Goal: Task Accomplishment & Management: Manage account settings

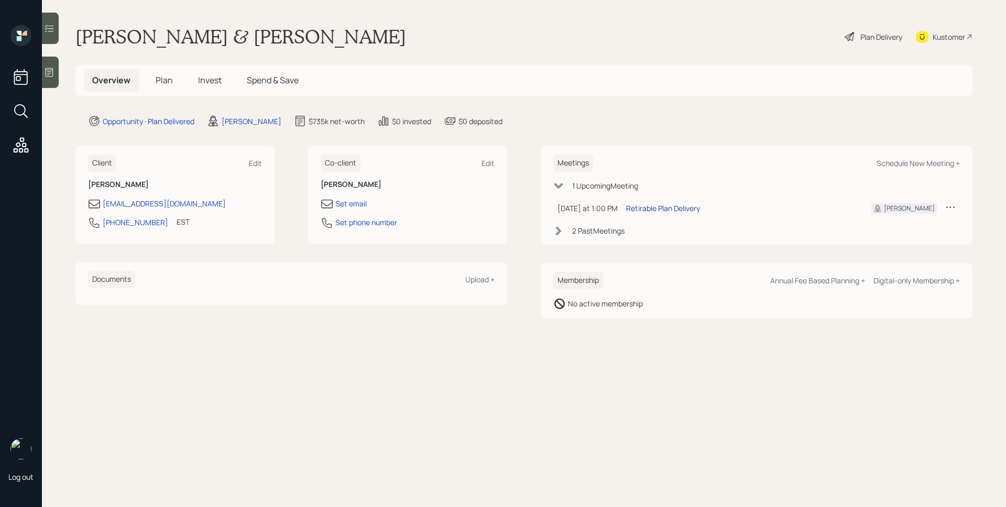
click at [662, 204] on div "Retirable Plan Delivery" at bounding box center [663, 208] width 74 height 11
click at [166, 84] on span "Plan" at bounding box center [164, 80] width 17 height 12
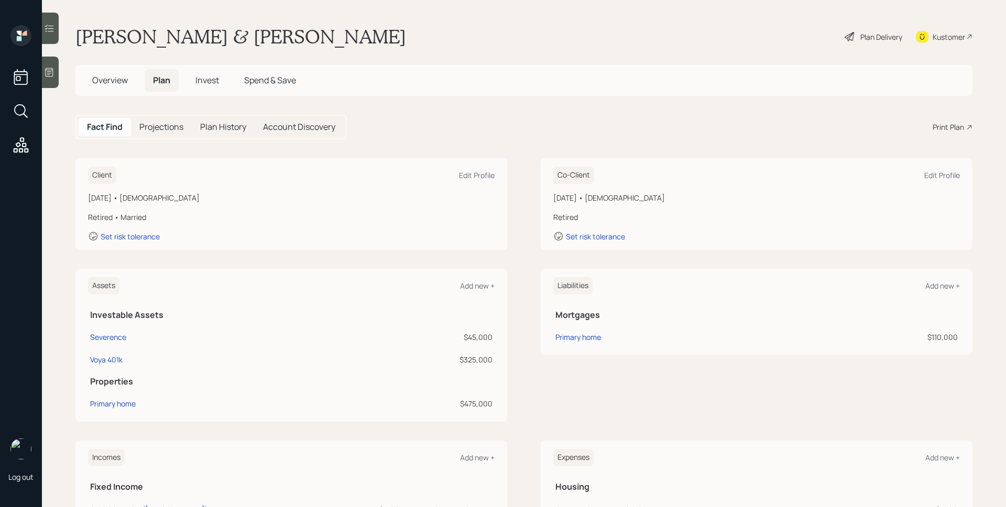
click at [936, 124] on div "Print Plan" at bounding box center [948, 127] width 31 height 11
click at [867, 38] on div "Plan Delivery" at bounding box center [881, 36] width 42 height 11
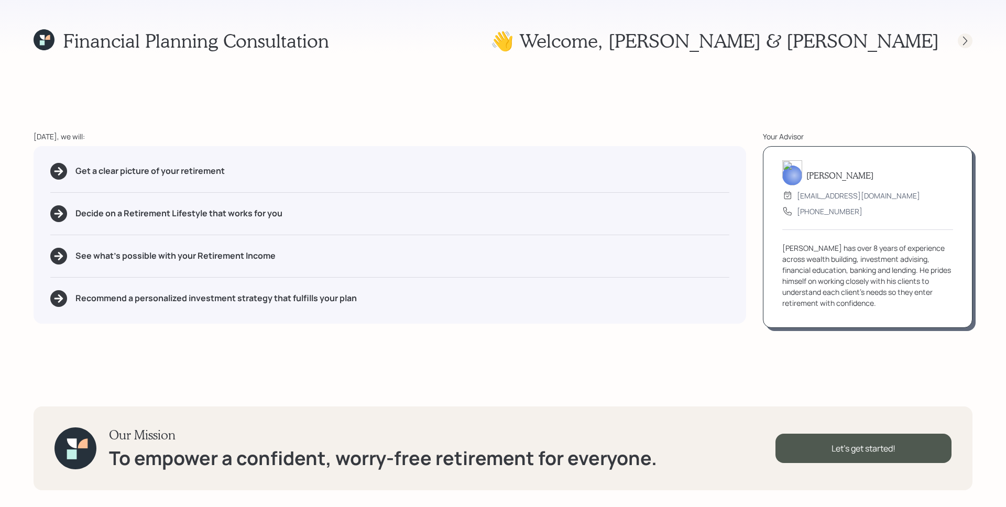
click at [969, 40] on icon at bounding box center [965, 41] width 10 height 10
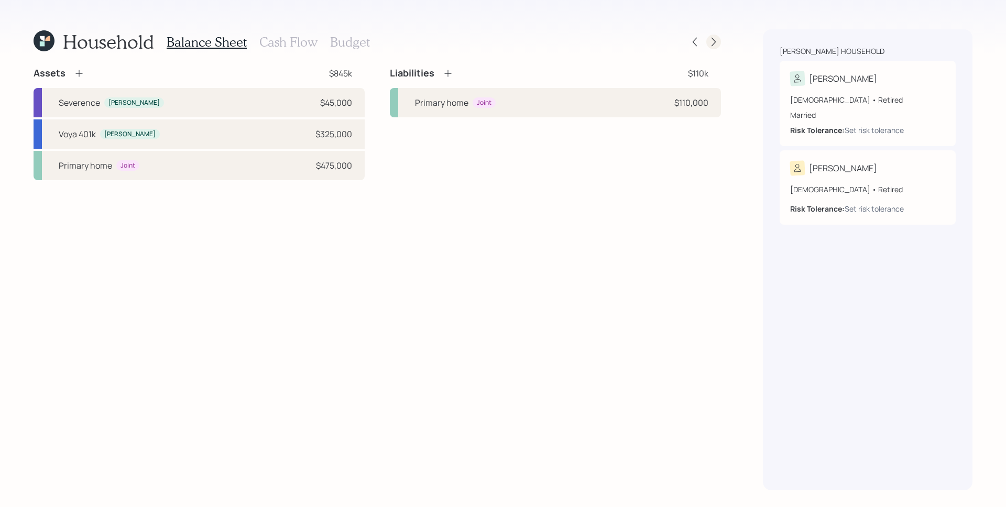
click at [713, 40] on icon at bounding box center [713, 42] width 10 height 10
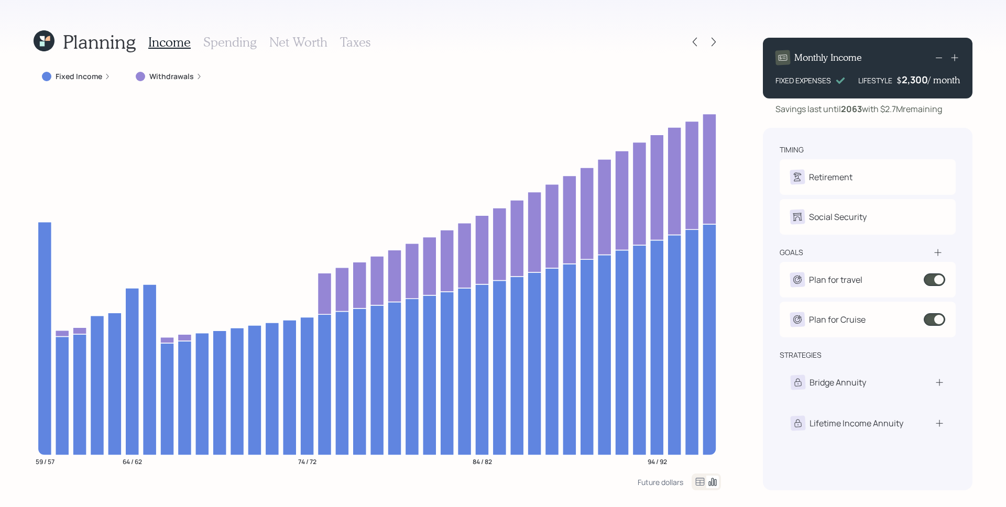
click at [94, 80] on label "Fixed Income" at bounding box center [79, 76] width 47 height 10
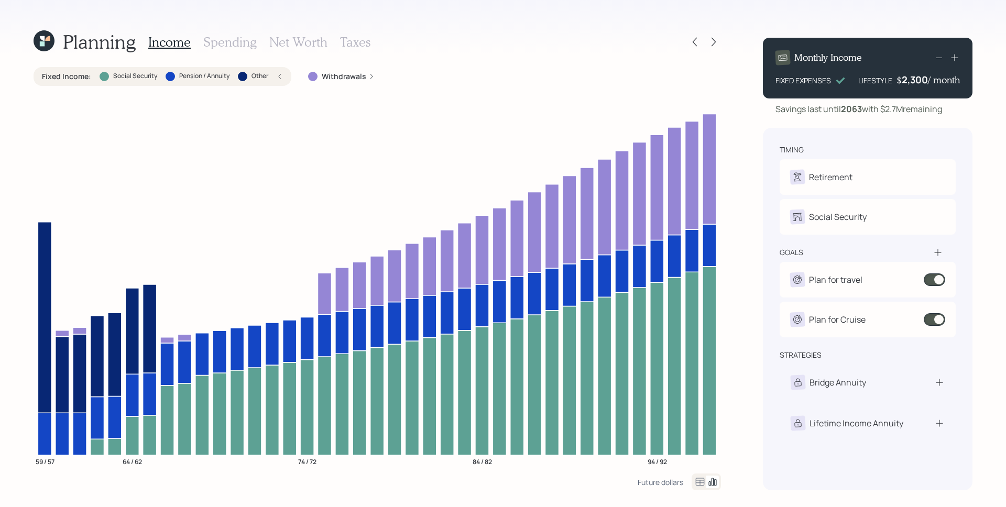
click at [696, 481] on icon at bounding box center [700, 482] width 13 height 13
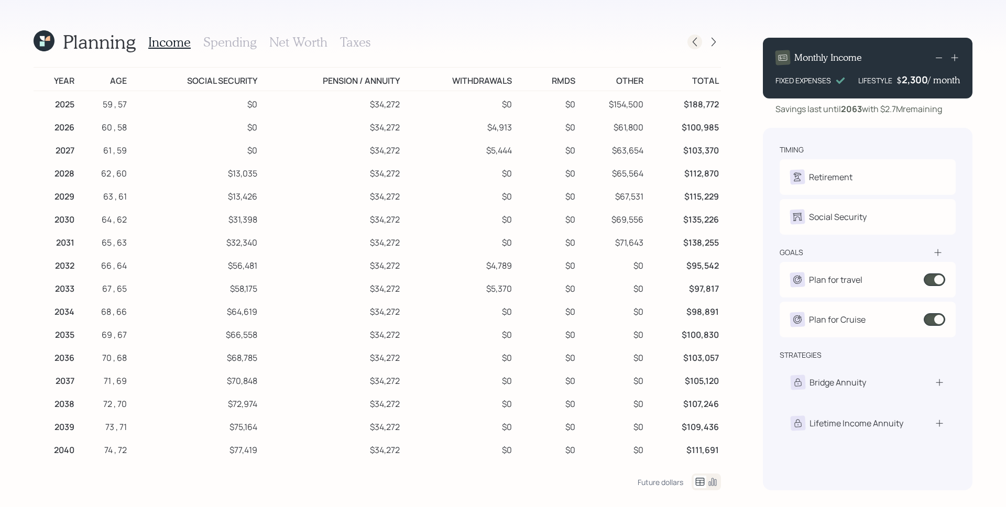
click at [693, 39] on icon at bounding box center [695, 42] width 10 height 10
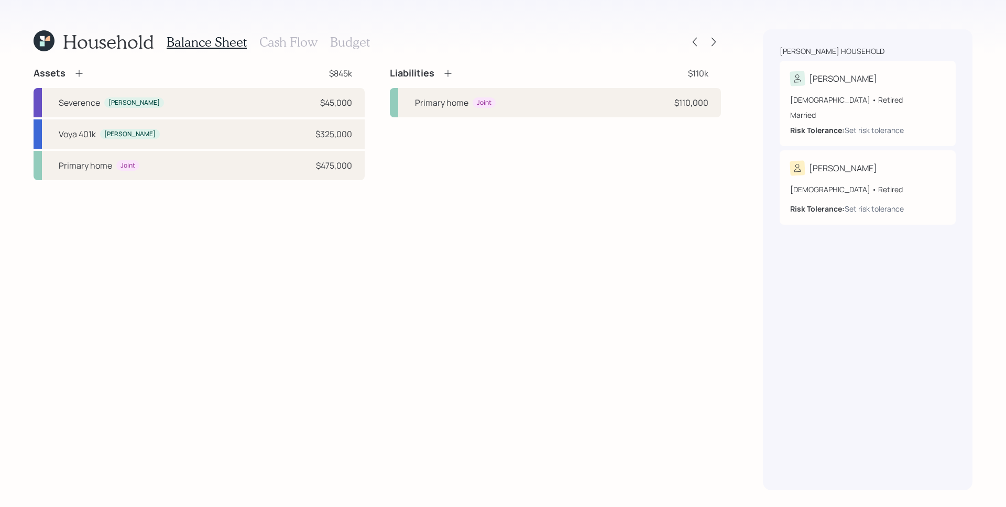
click at [267, 42] on h3 "Cash Flow" at bounding box center [288, 42] width 58 height 15
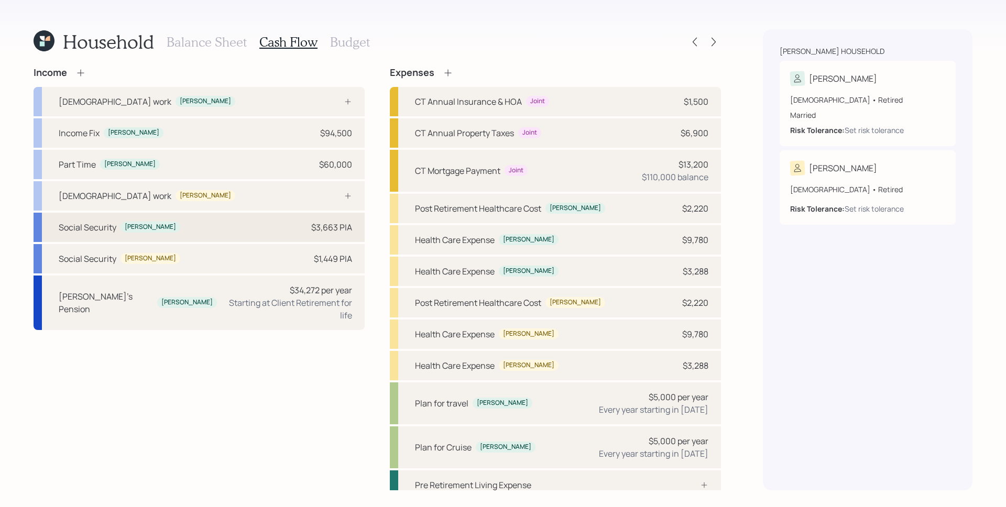
click at [321, 231] on div "$3,663 PIA" at bounding box center [331, 227] width 41 height 13
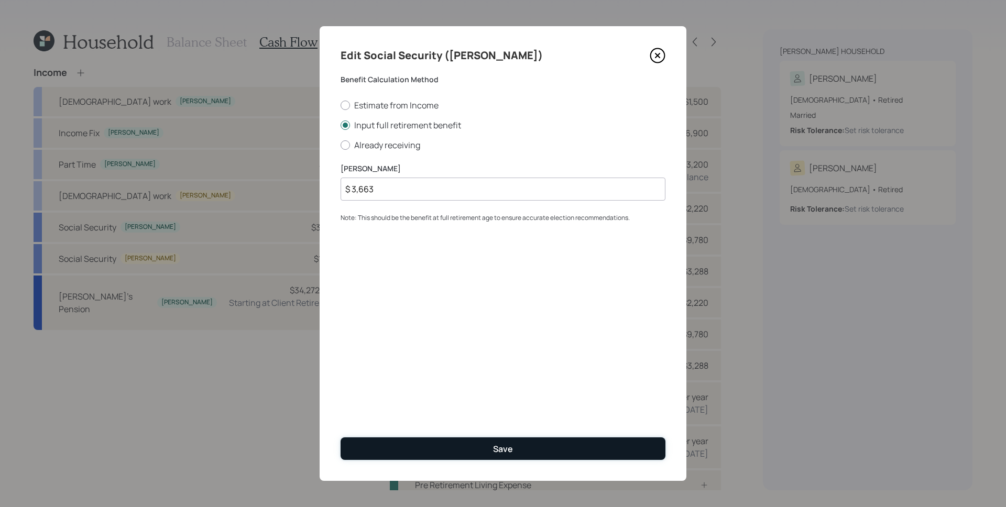
click at [520, 448] on button "Save" at bounding box center [503, 449] width 325 height 23
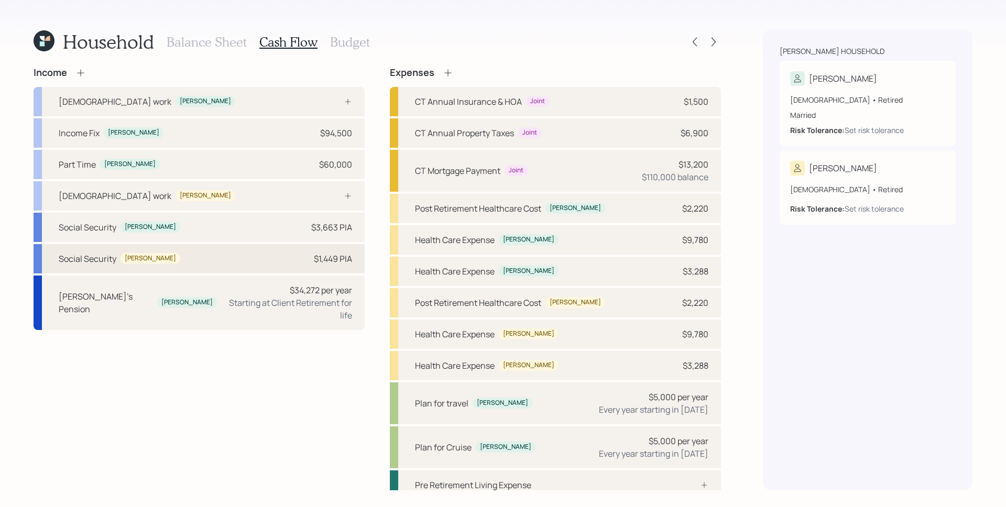
click at [296, 261] on div "Social Security Tammy $1,449 PIA" at bounding box center [199, 258] width 331 height 29
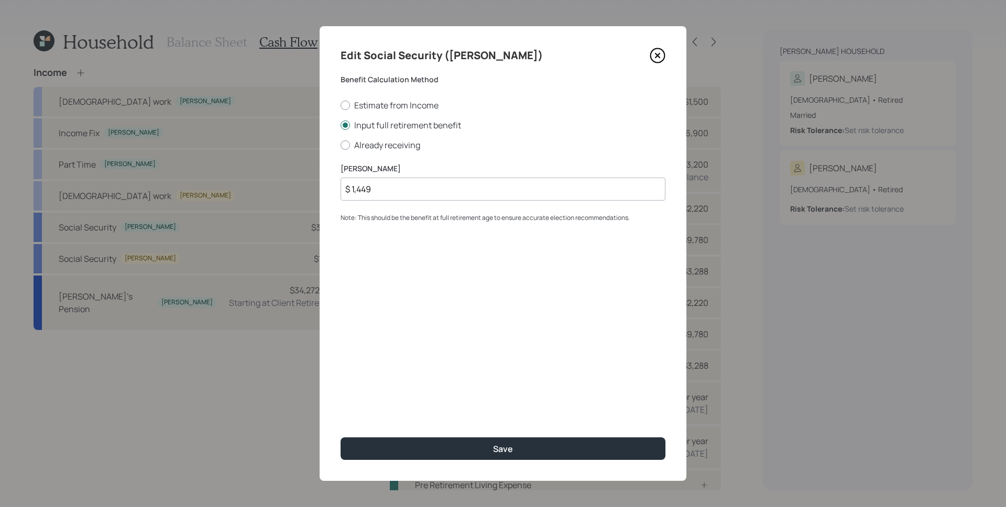
drag, startPoint x: 657, startPoint y: 56, endPoint x: 669, endPoint y: 53, distance: 12.3
click at [658, 57] on icon at bounding box center [658, 56] width 16 height 16
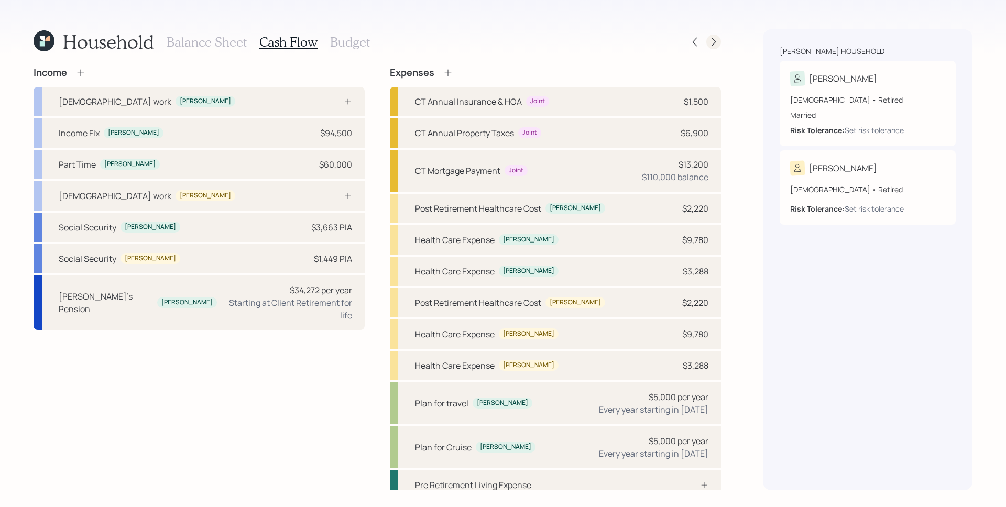
click at [708, 43] on div at bounding box center [713, 42] width 15 height 15
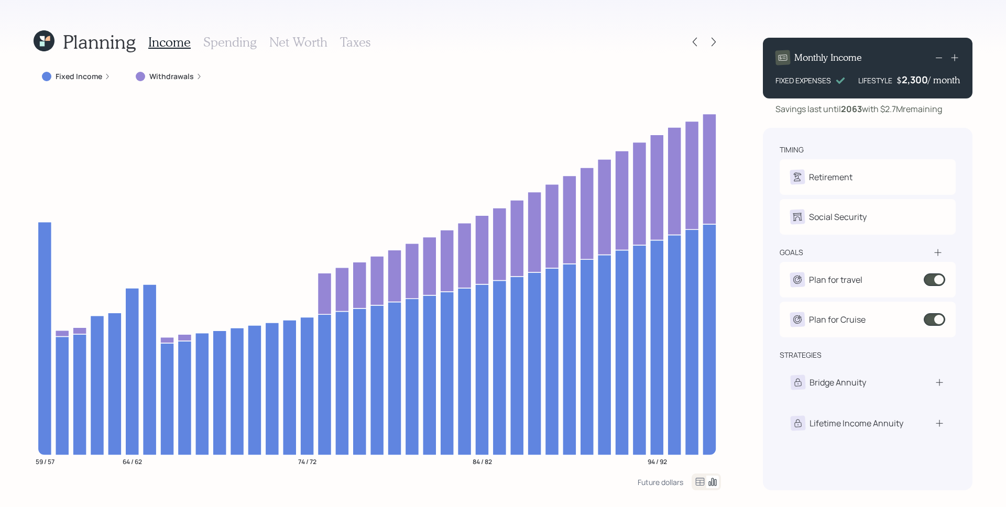
click at [233, 41] on h3 "Spending" at bounding box center [229, 42] width 53 height 15
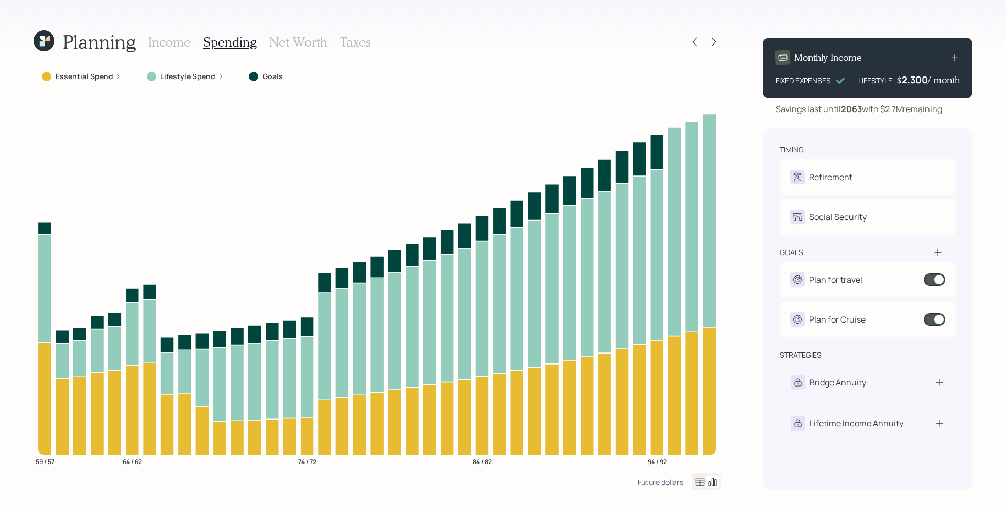
click at [179, 45] on h3 "Income" at bounding box center [169, 42] width 42 height 15
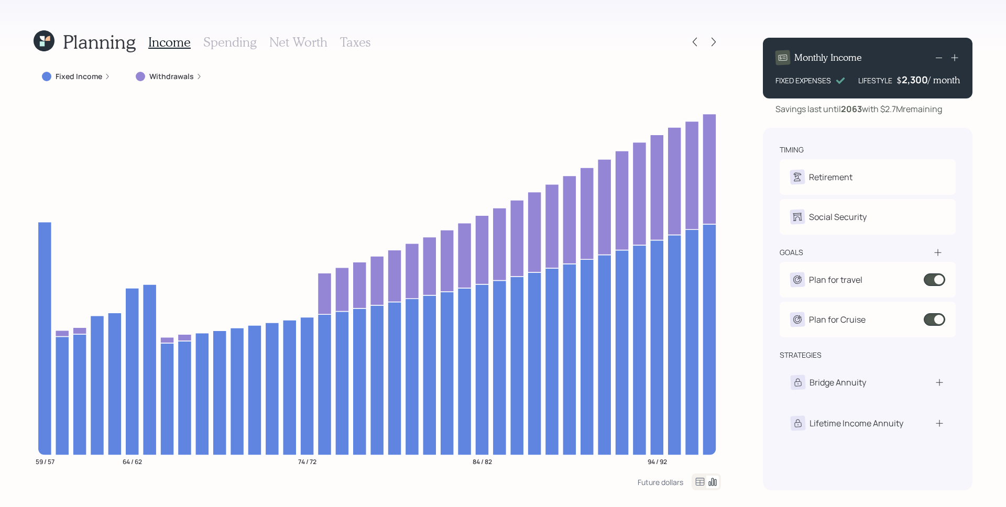
click at [703, 486] on icon at bounding box center [700, 482] width 13 height 13
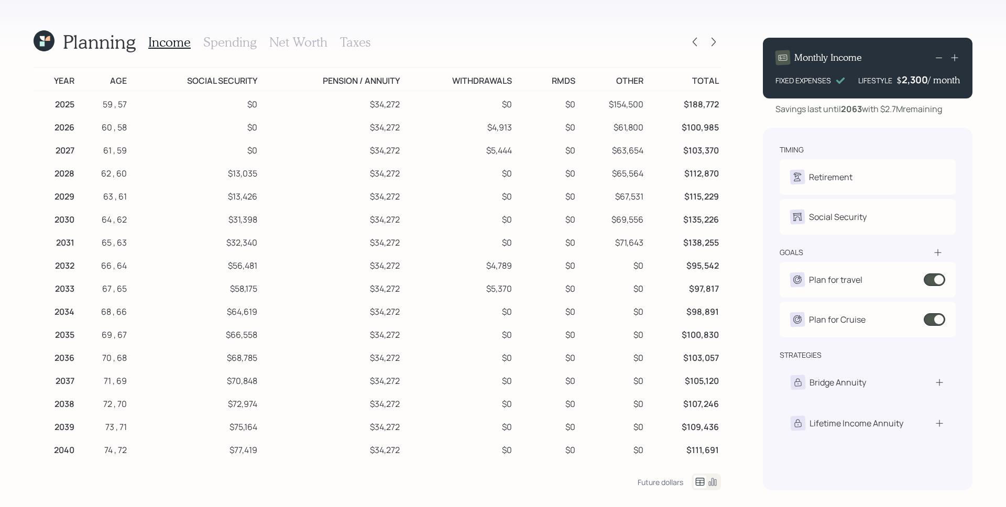
drag, startPoint x: 251, startPoint y: 225, endPoint x: 220, endPoint y: 225, distance: 30.9
click at [220, 225] on td "$31,398" at bounding box center [194, 217] width 130 height 23
click at [317, 209] on td "$34,272" at bounding box center [330, 217] width 143 height 23
drag, startPoint x: 257, startPoint y: 218, endPoint x: 216, endPoint y: 220, distance: 40.9
click at [216, 220] on td "$31,398" at bounding box center [194, 217] width 130 height 23
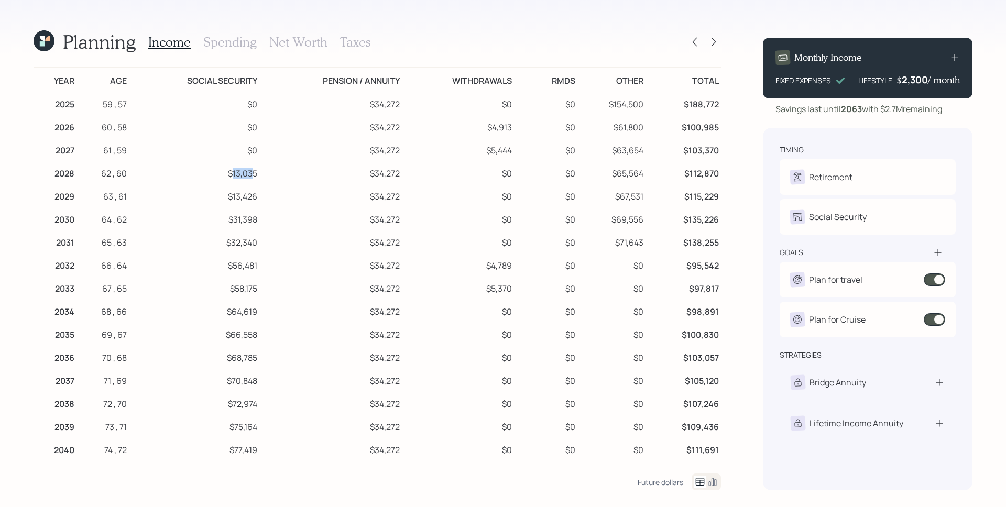
drag, startPoint x: 251, startPoint y: 173, endPoint x: 231, endPoint y: 176, distance: 20.1
click at [231, 176] on td "$13,035" at bounding box center [194, 171] width 130 height 23
drag, startPoint x: 258, startPoint y: 218, endPoint x: 217, endPoint y: 220, distance: 40.9
click at [217, 220] on tr "2030 64 , 62 $31,398 $34,272 $0 $0 $69,556 $135,226" at bounding box center [377, 217] width 687 height 23
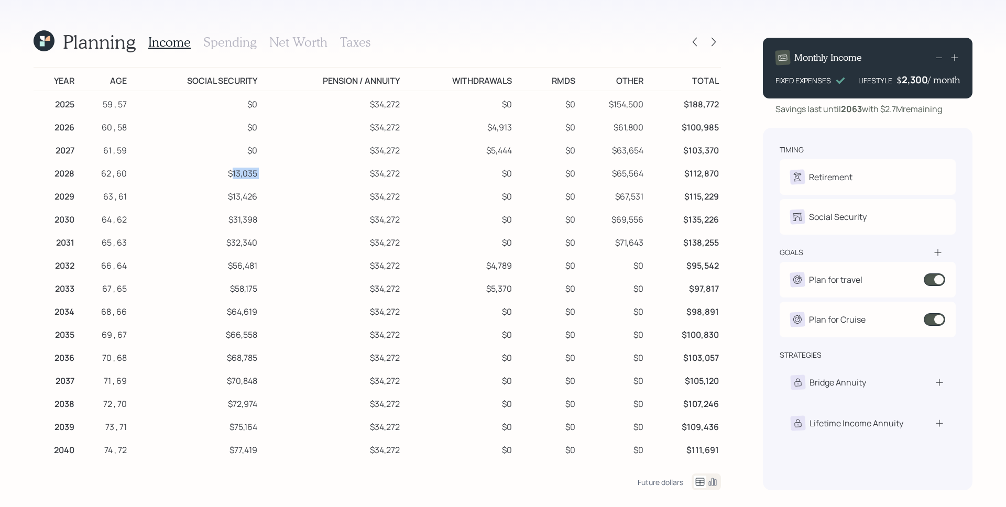
drag, startPoint x: 267, startPoint y: 172, endPoint x: 229, endPoint y: 172, distance: 37.7
click at [229, 172] on tr "2028 62 , 60 $13,035 $34,272 $0 $0 $65,564 $112,870" at bounding box center [377, 171] width 687 height 23
drag, startPoint x: 259, startPoint y: 198, endPoint x: 215, endPoint y: 201, distance: 44.7
click at [215, 201] on tr "2029 63 , 61 $13,426 $34,272 $0 $0 $67,531 $115,229" at bounding box center [377, 194] width 687 height 23
drag, startPoint x: 260, startPoint y: 228, endPoint x: 208, endPoint y: 232, distance: 52.6
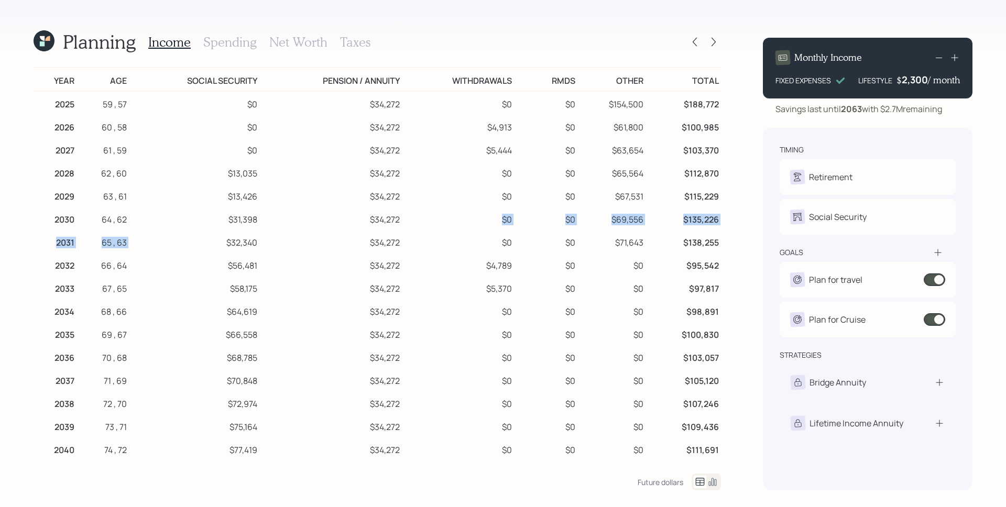
drag, startPoint x: 258, startPoint y: 266, endPoint x: 224, endPoint y: 269, distance: 34.8
click at [224, 269] on tr "2032 66 , 64 $56,481 $34,272 $4,789 $0 $0 $95,542" at bounding box center [377, 264] width 687 height 23
click at [694, 42] on icon at bounding box center [695, 42] width 4 height 9
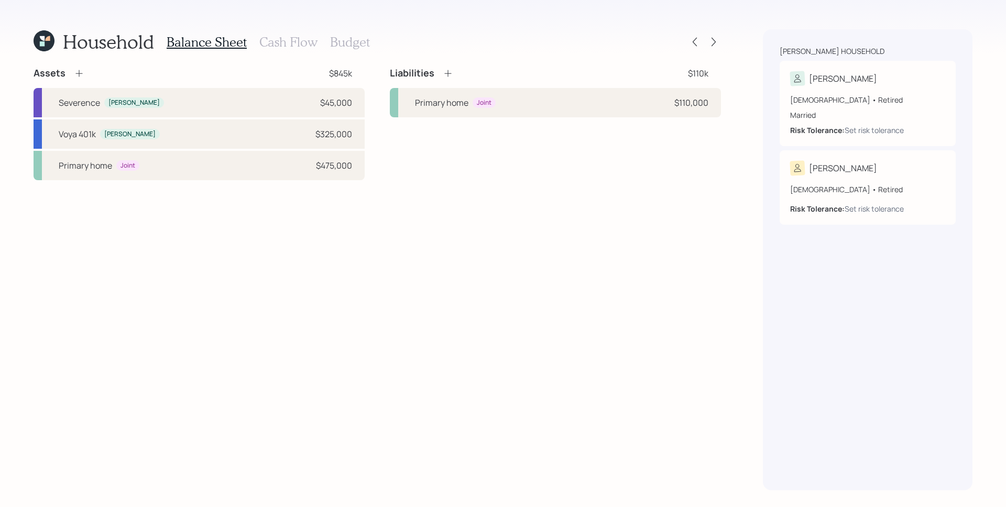
click at [286, 45] on h3 "Cash Flow" at bounding box center [288, 42] width 58 height 15
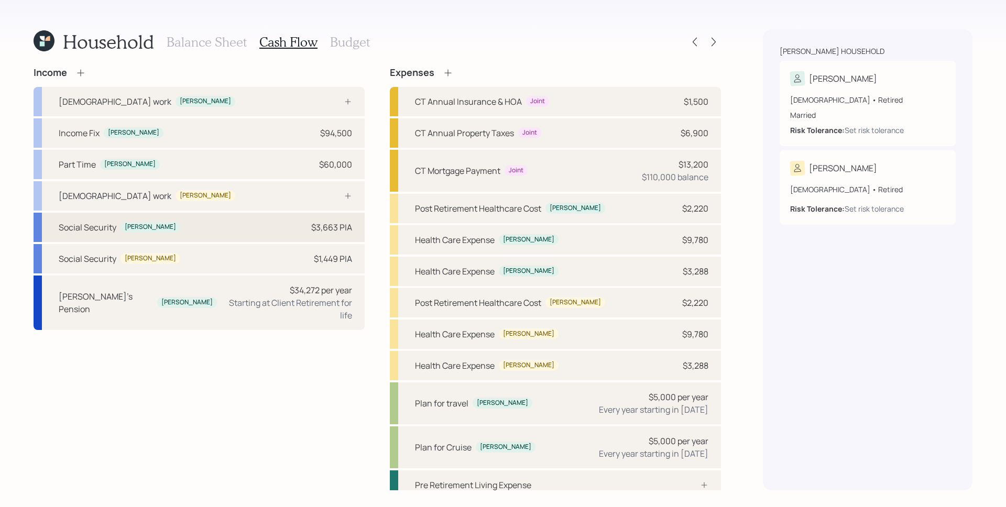
click at [324, 232] on div "$3,663 PIA" at bounding box center [331, 227] width 41 height 13
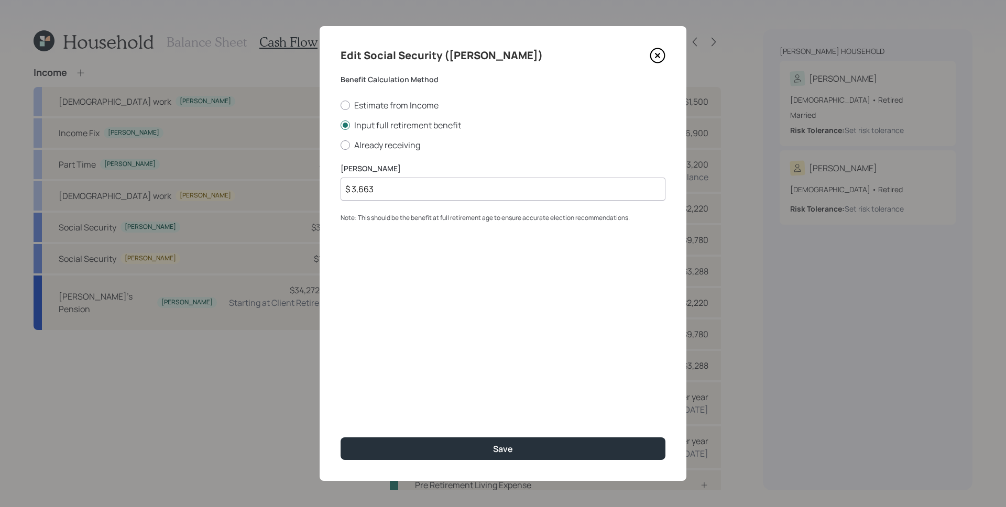
click at [370, 189] on input "$ 3,663" at bounding box center [503, 189] width 325 height 23
type input "$ 0"
click at [341, 438] on button "Save" at bounding box center [503, 449] width 325 height 23
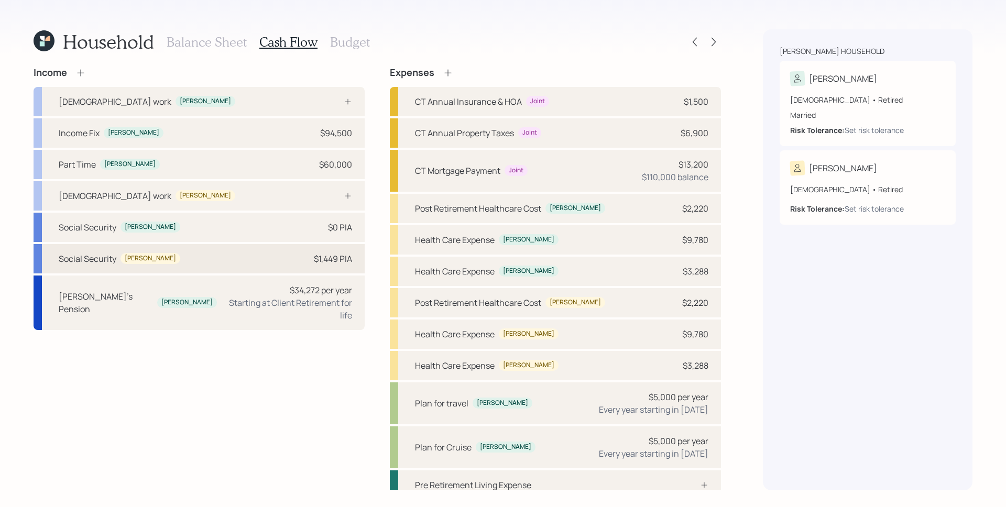
click at [332, 266] on div "Social Security Tammy $1,449 PIA" at bounding box center [199, 258] width 331 height 29
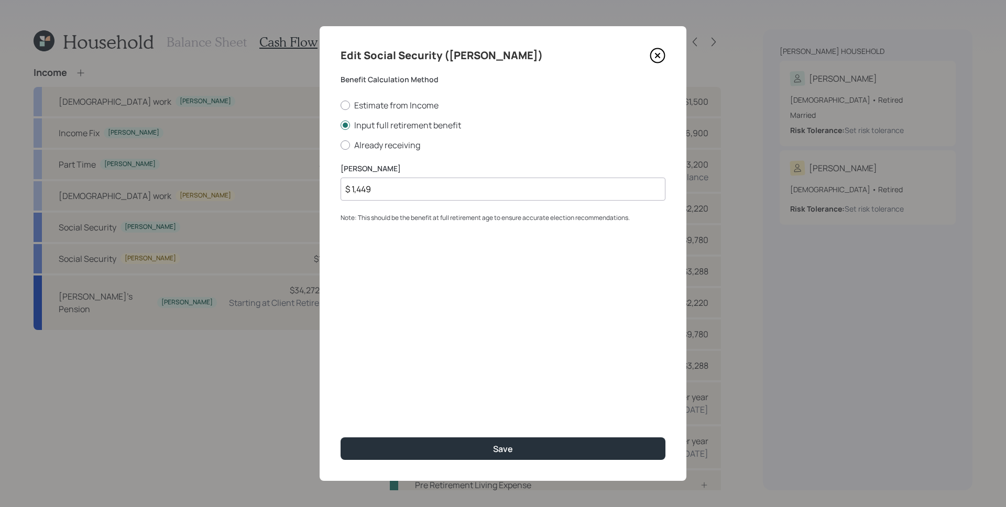
click at [384, 189] on input "$ 1,449" at bounding box center [503, 189] width 325 height 23
type input "$ 0"
click at [341, 438] on button "Save" at bounding box center [503, 449] width 325 height 23
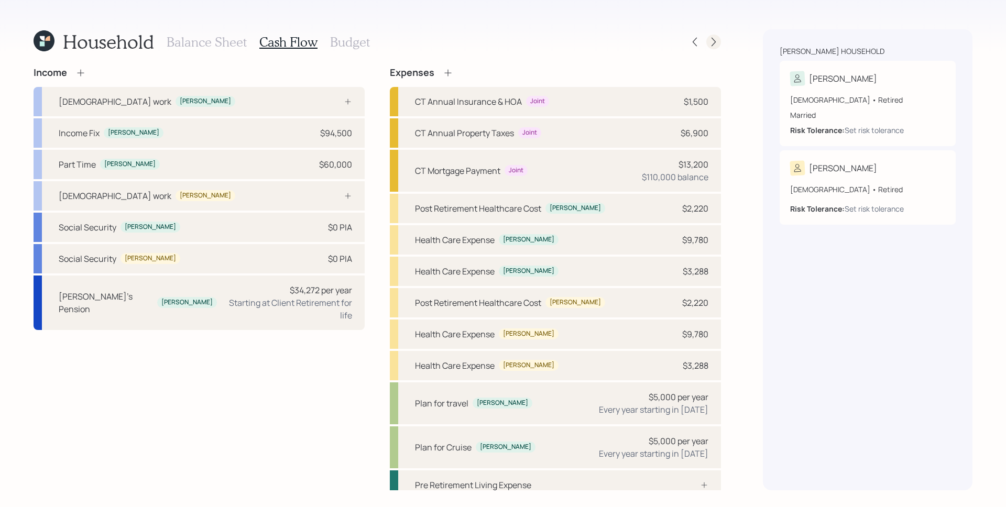
click at [708, 40] on div at bounding box center [713, 42] width 15 height 15
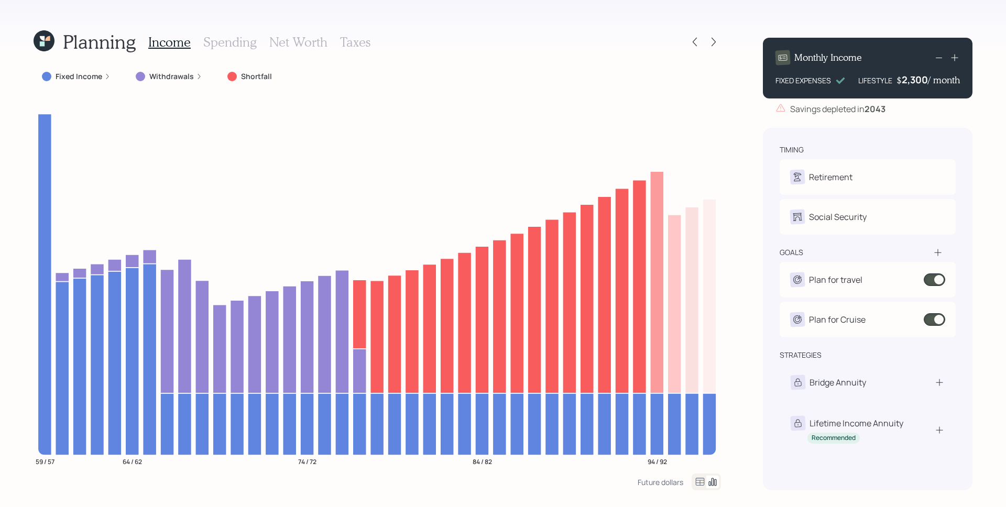
click at [230, 50] on div "Income Spending Net Worth Taxes" at bounding box center [259, 41] width 222 height 25
click at [104, 78] on icon at bounding box center [107, 76] width 6 height 6
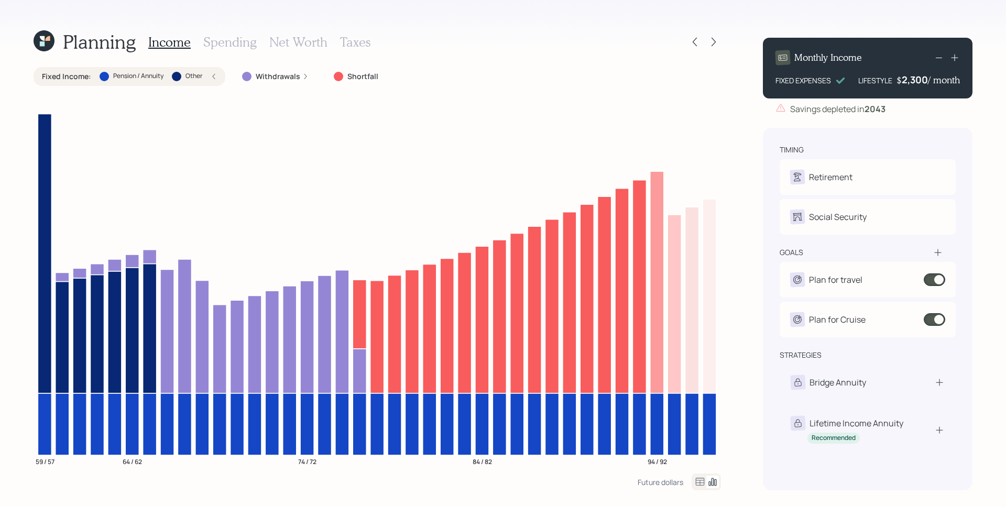
click at [104, 78] on div at bounding box center [104, 76] width 9 height 9
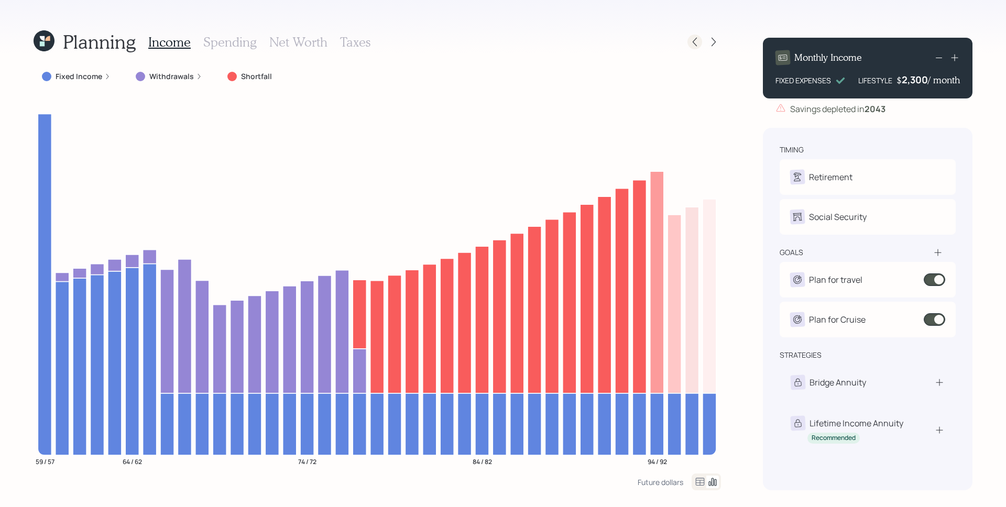
click at [699, 37] on icon at bounding box center [695, 42] width 10 height 10
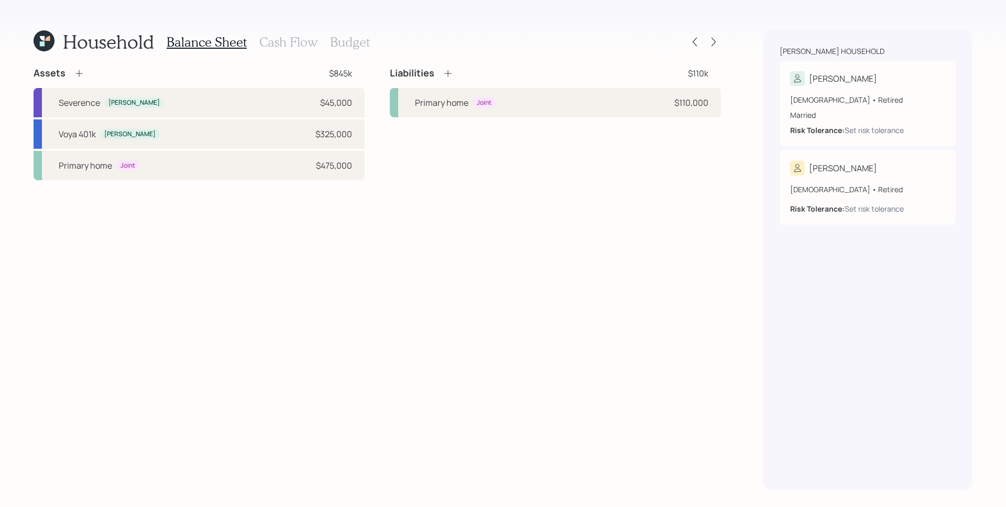
click at [289, 41] on h3 "Cash Flow" at bounding box center [288, 42] width 58 height 15
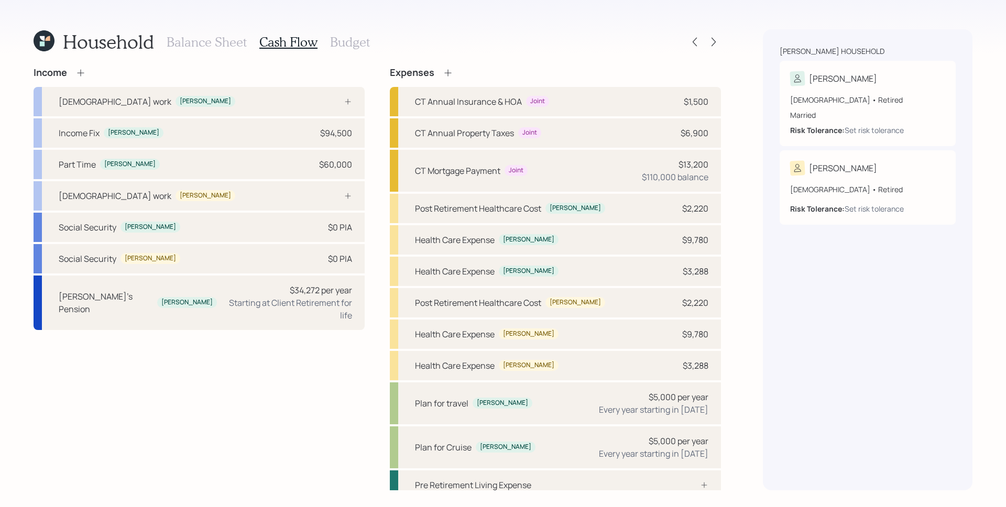
click at [82, 70] on icon at bounding box center [80, 73] width 10 height 10
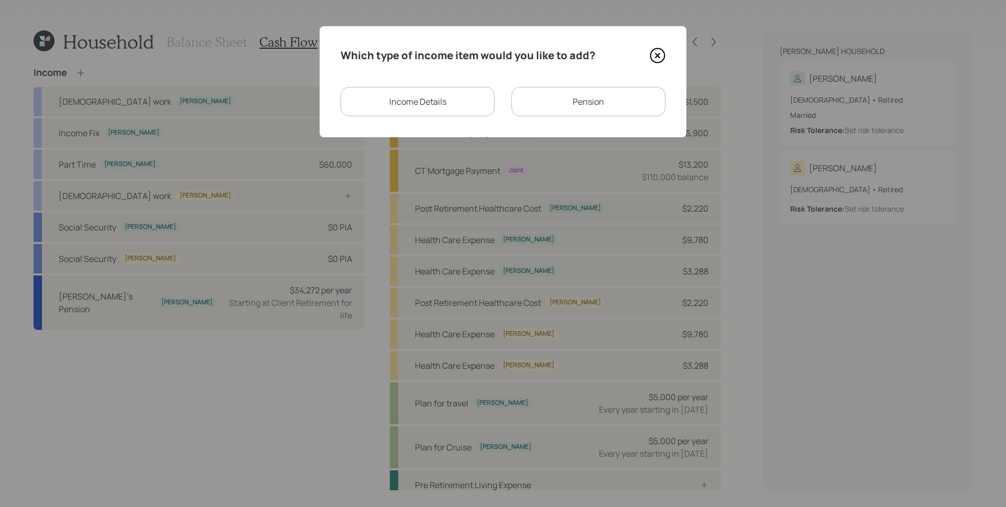
click at [455, 99] on div "Income Details" at bounding box center [418, 101] width 154 height 29
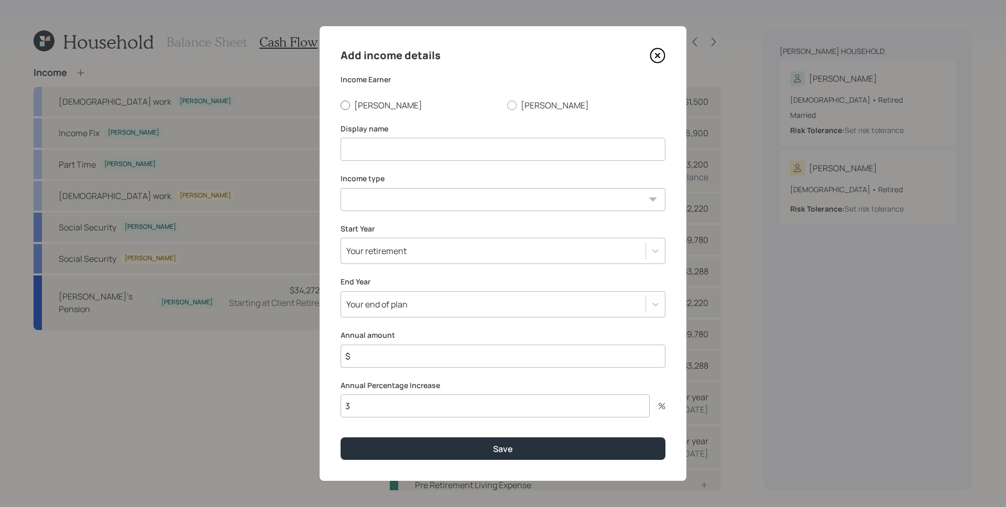
click at [374, 107] on label "Michael" at bounding box center [420, 106] width 158 height 12
click at [341, 105] on input "Michael" at bounding box center [340, 105] width 1 height 1
radio input "true"
click at [384, 147] on input at bounding box center [503, 149] width 325 height 23
type input "Mike's Social Security"
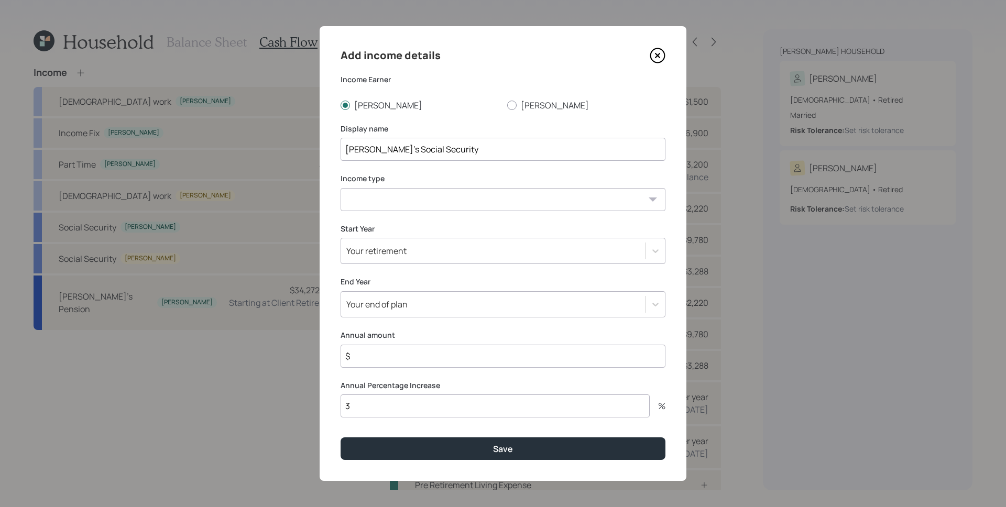
click at [396, 205] on select "Full-time work Part-time work Self employment Other" at bounding box center [503, 199] width 325 height 23
select select "other"
click at [341, 188] on select "Full-time work Part-time work Self employment Other" at bounding box center [503, 199] width 325 height 23
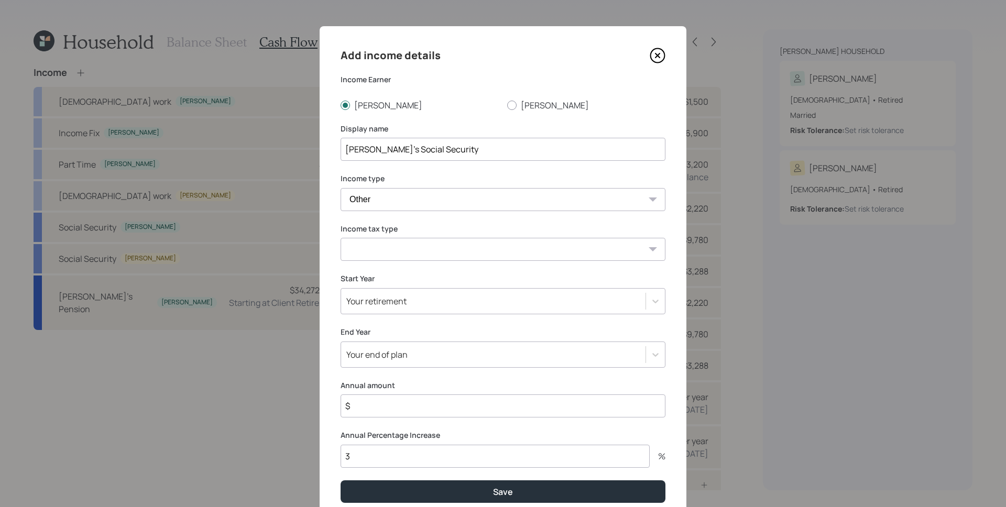
click at [396, 235] on div "Income tax type Tax-free Earned Self Employment Alimony Royalties Pension / Ann…" at bounding box center [503, 243] width 325 height 38
click at [406, 258] on select "Tax-free Earned Self Employment Alimony Royalties Pension / Annuity Interest Di…" at bounding box center [503, 249] width 325 height 23
select select "social_security"
click at [341, 238] on select "Tax-free Earned Self Employment Alimony Royalties Pension / Annuity Interest Di…" at bounding box center [503, 249] width 325 height 23
click at [370, 308] on div "Your retirement" at bounding box center [493, 301] width 304 height 18
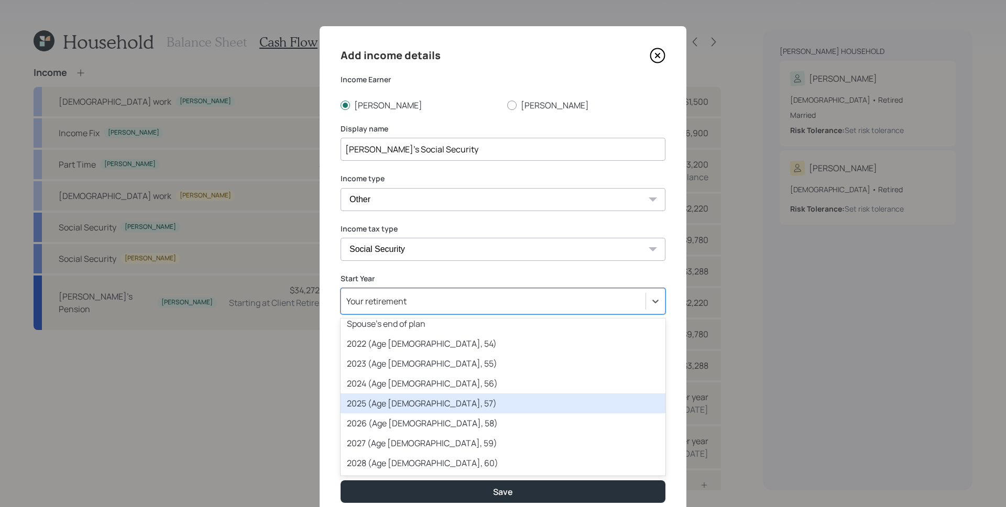
scroll to position [53, 0]
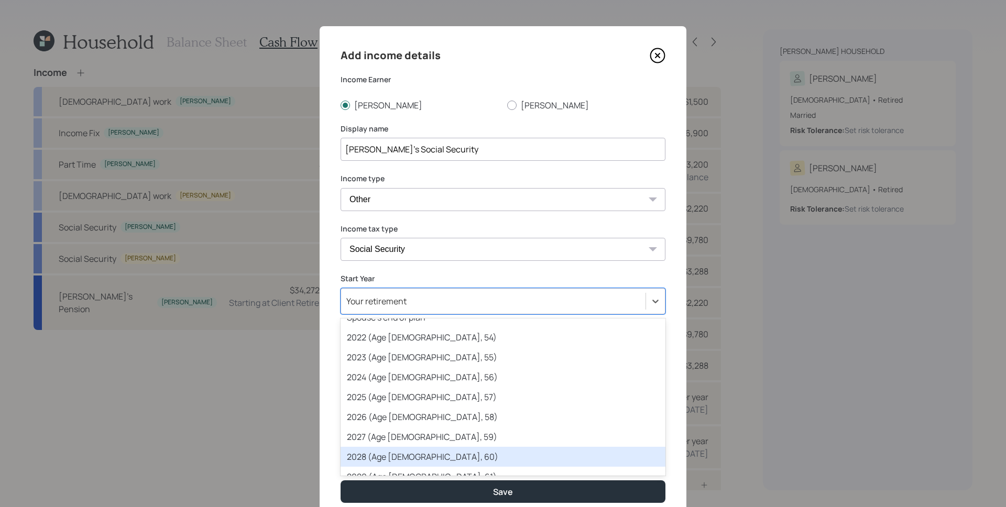
click at [416, 453] on div "2028 (Age 62, 60)" at bounding box center [503, 457] width 325 height 20
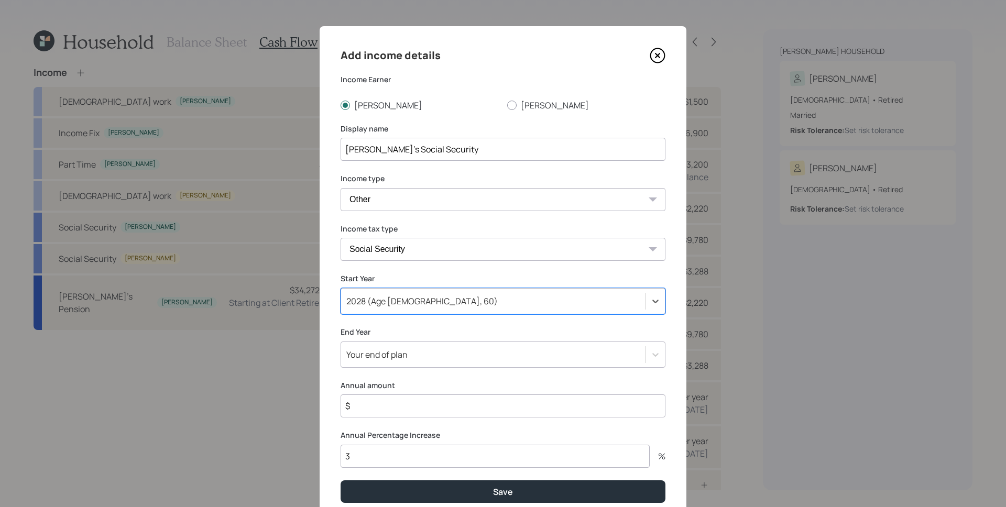
click at [399, 354] on div "Add income details Income Earner Michael Tammy Display name Mike's Social Secur…" at bounding box center [503, 275] width 367 height 498
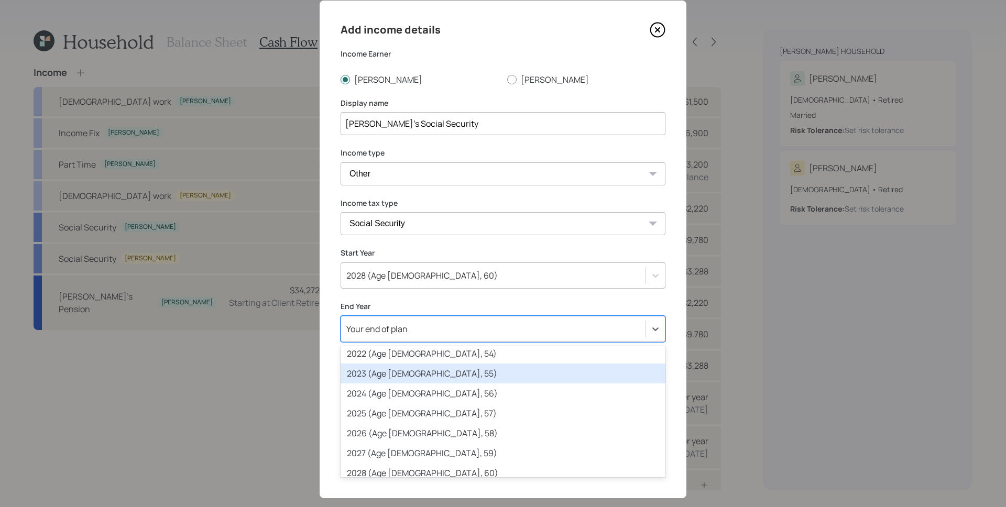
scroll to position [96, 0]
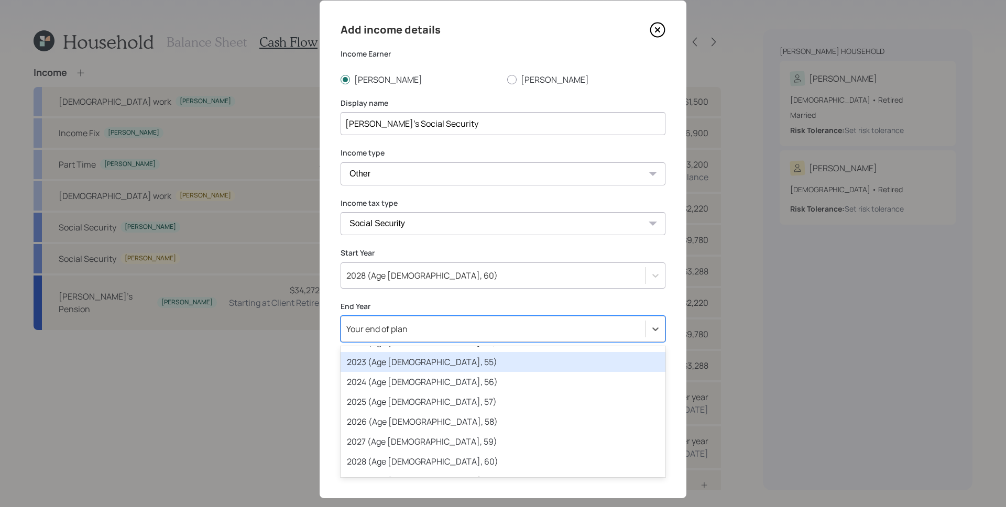
click at [446, 302] on label "End Year" at bounding box center [503, 306] width 325 height 10
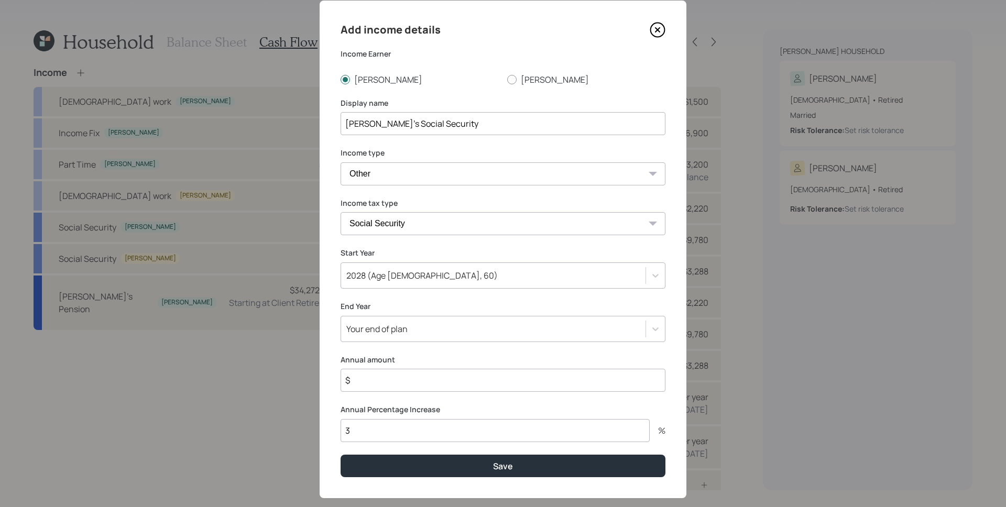
click at [412, 390] on input "$" at bounding box center [503, 380] width 325 height 23
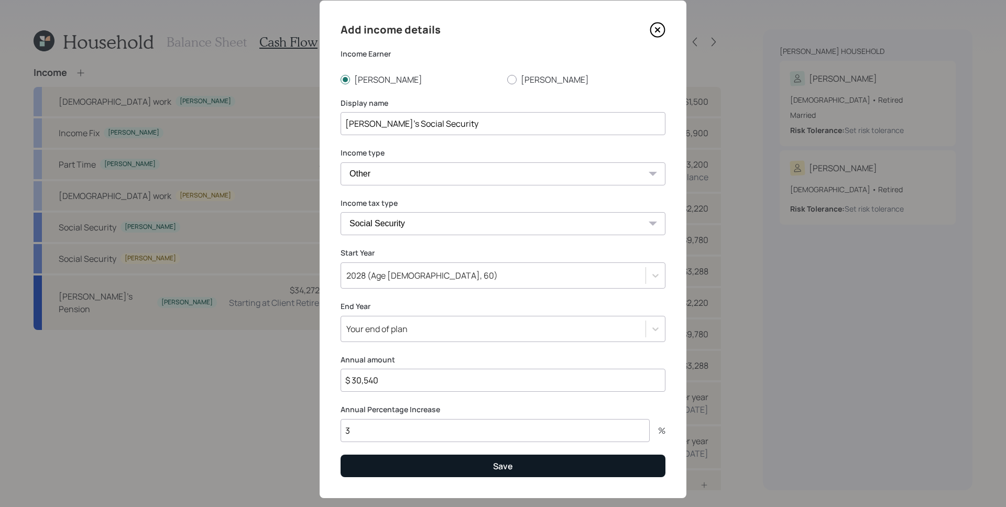
type input "$ 30,540"
click at [505, 469] on div "Save" at bounding box center [503, 467] width 20 height 12
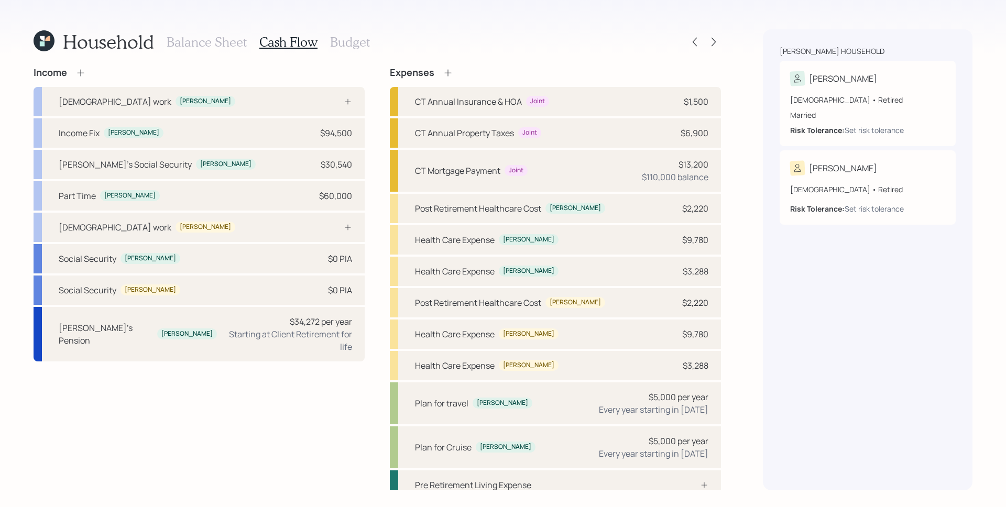
click at [82, 70] on icon at bounding box center [80, 73] width 10 height 10
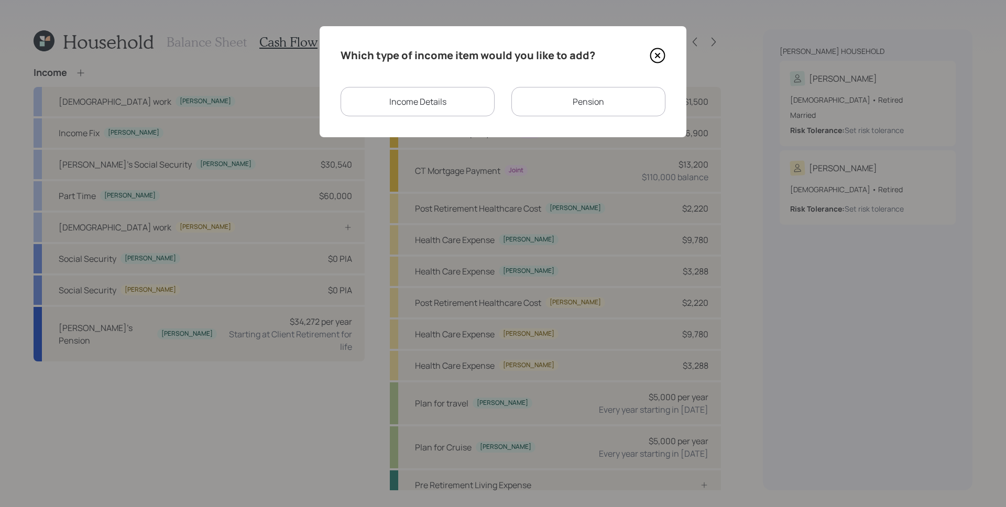
click at [411, 92] on div "Income Details" at bounding box center [418, 101] width 154 height 29
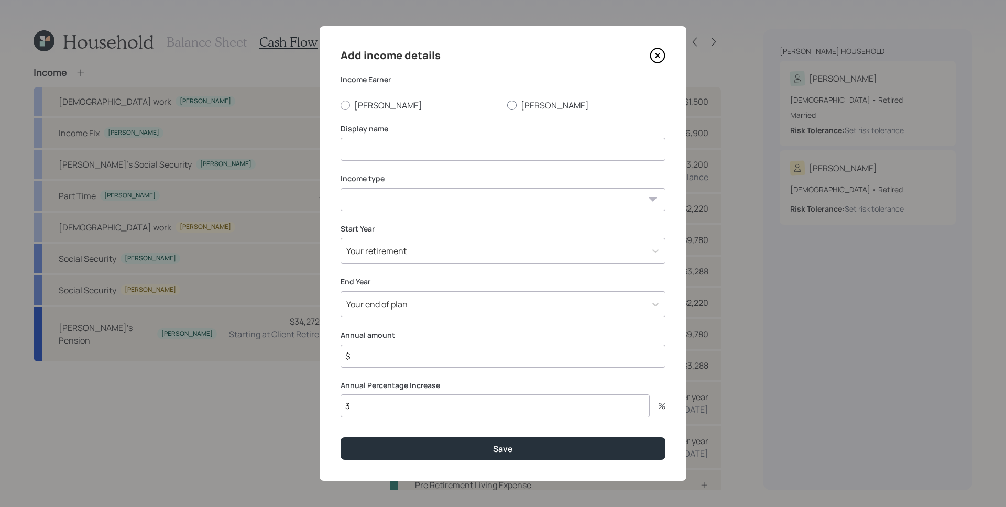
click at [528, 104] on label "Tammy" at bounding box center [586, 106] width 158 height 12
click at [507, 105] on input "Tammy" at bounding box center [507, 105] width 1 height 1
radio input "true"
click at [486, 159] on input at bounding box center [503, 149] width 325 height 23
type input "R"
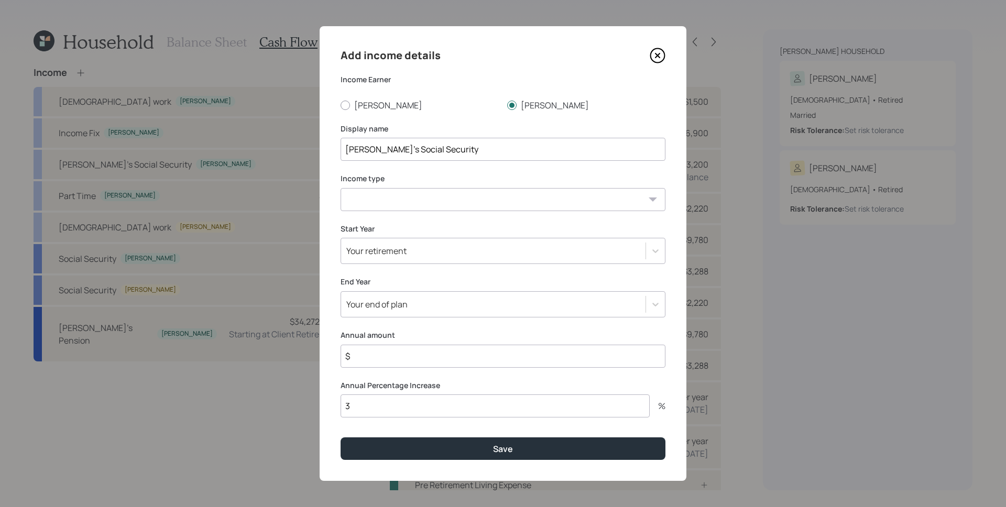
type input "Tammy's Social Security"
click at [483, 195] on select "Full-time work Part-time work Self employment Other" at bounding box center [503, 199] width 325 height 23
select select "other"
click at [341, 188] on select "Full-time work Part-time work Self employment Other" at bounding box center [503, 199] width 325 height 23
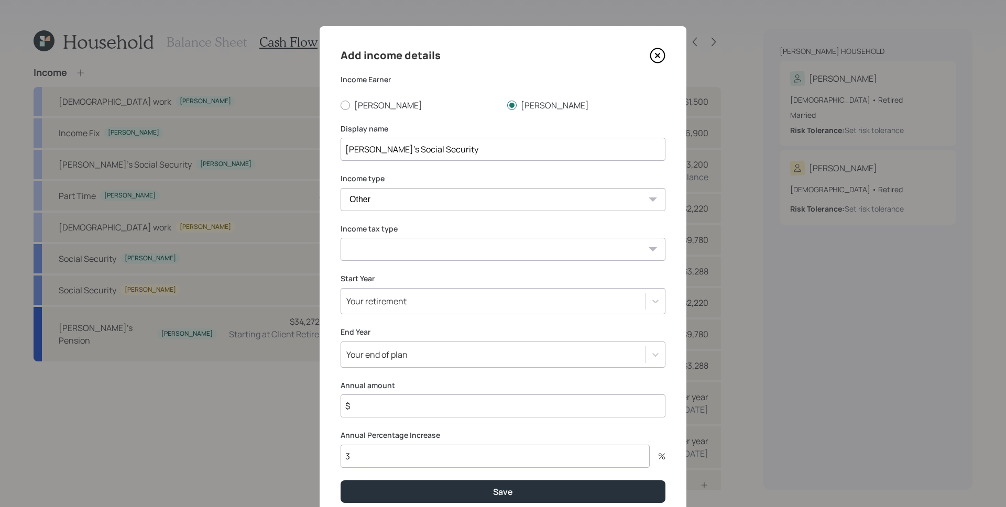
click at [414, 257] on select "Tax-free Earned Self Employment Alimony Royalties Pension / Annuity Interest Di…" at bounding box center [503, 249] width 325 height 23
select select "social_security"
click at [341, 238] on select "Tax-free Earned Self Employment Alimony Royalties Pension / Annuity Interest Di…" at bounding box center [503, 249] width 325 height 23
click at [389, 303] on div "Your retirement" at bounding box center [376, 302] width 60 height 12
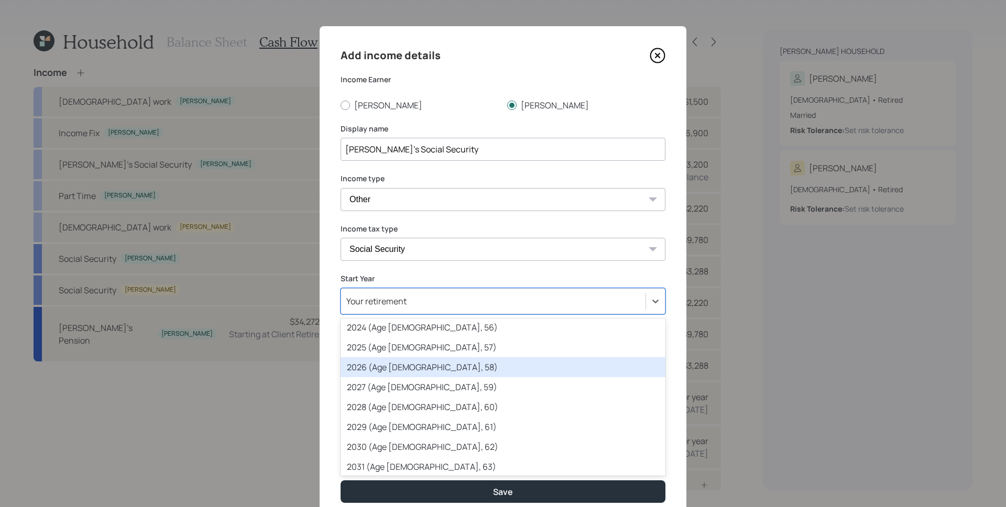
scroll to position [105, 0]
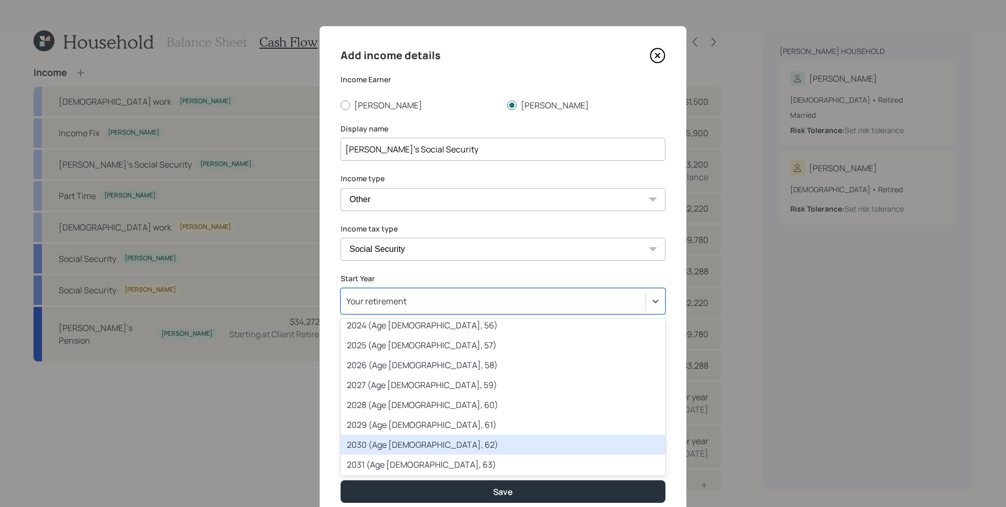
click at [430, 448] on div "2030 (Age 64, 62)" at bounding box center [503, 445] width 325 height 20
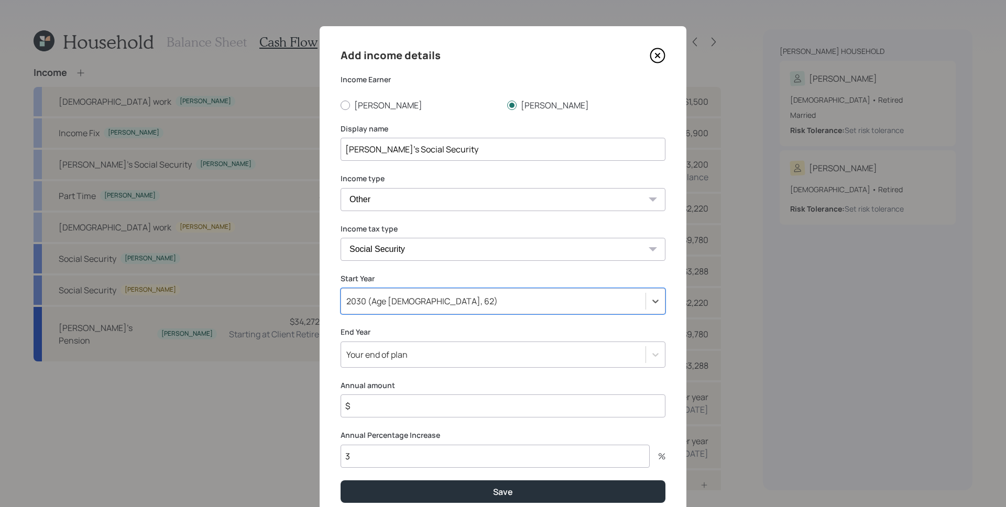
click at [396, 401] on input "$" at bounding box center [503, 406] width 325 height 23
type input "$ 12,240"
click at [341, 481] on button "Save" at bounding box center [503, 492] width 325 height 23
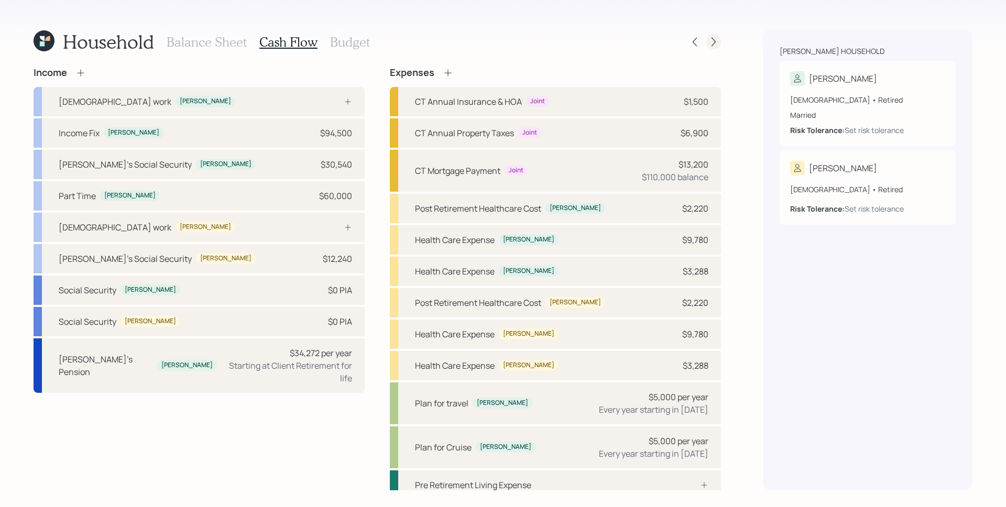
click at [716, 43] on icon at bounding box center [713, 42] width 10 height 10
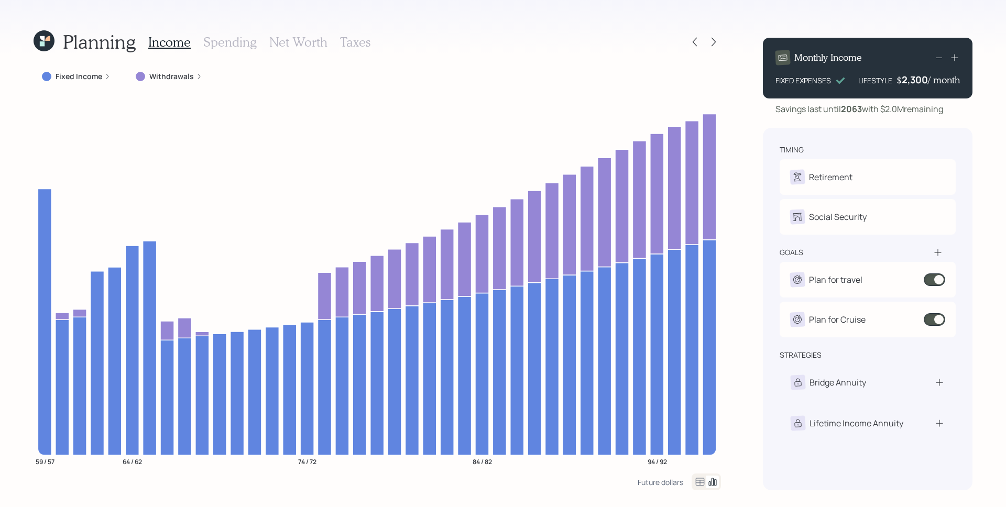
click at [101, 75] on div "Fixed Income" at bounding box center [76, 76] width 69 height 10
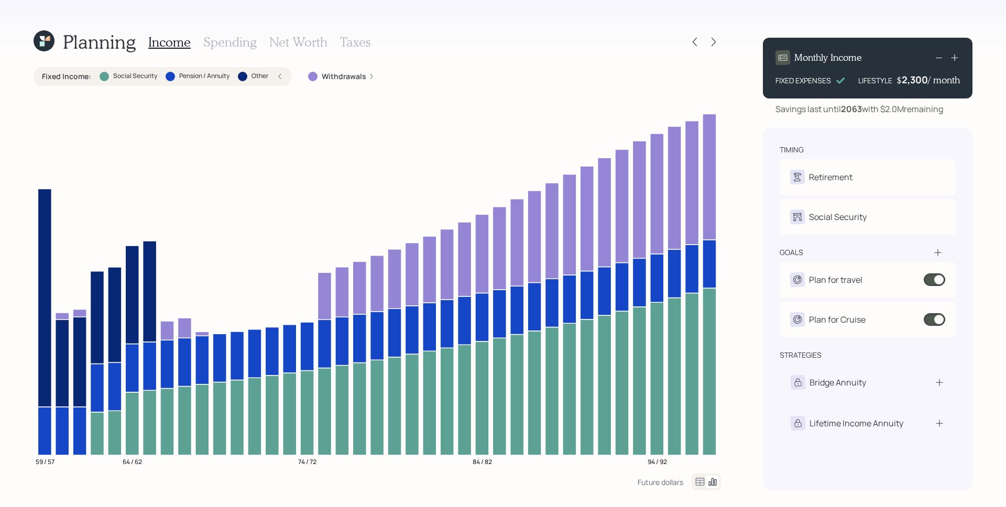
click at [696, 481] on icon at bounding box center [700, 482] width 13 height 13
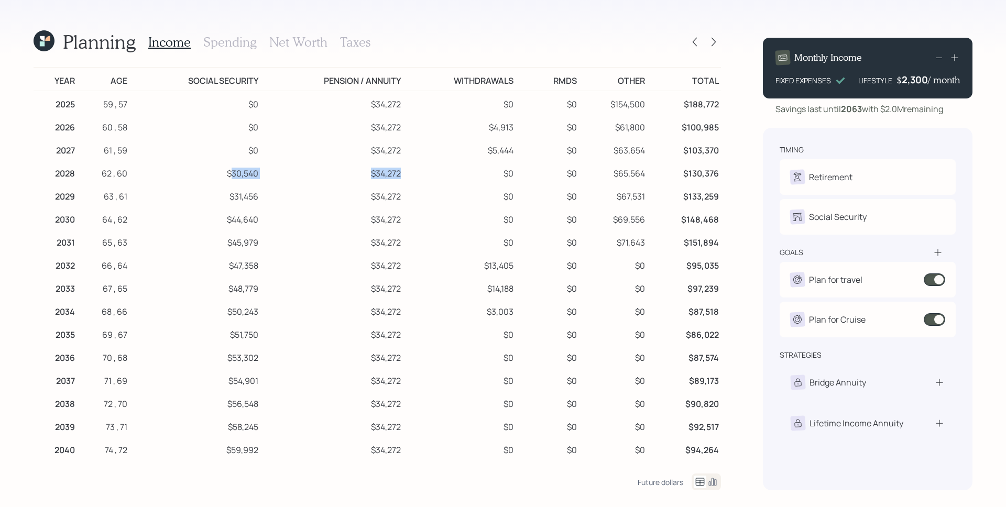
drag, startPoint x: 229, startPoint y: 177, endPoint x: 260, endPoint y: 181, distance: 31.2
click at [260, 181] on tr "2028 62 , 60 $30,540 $34,272 $0 $0 $65,564 $130,376" at bounding box center [377, 171] width 687 height 23
click at [260, 181] on td "$34,272" at bounding box center [331, 171] width 143 height 23
drag, startPoint x: 234, startPoint y: 173, endPoint x: 261, endPoint y: 173, distance: 27.2
click at [261, 173] on tr "2028 62 , 60 $30,540 $34,272 $0 $0 $65,564 $130,376" at bounding box center [377, 171] width 687 height 23
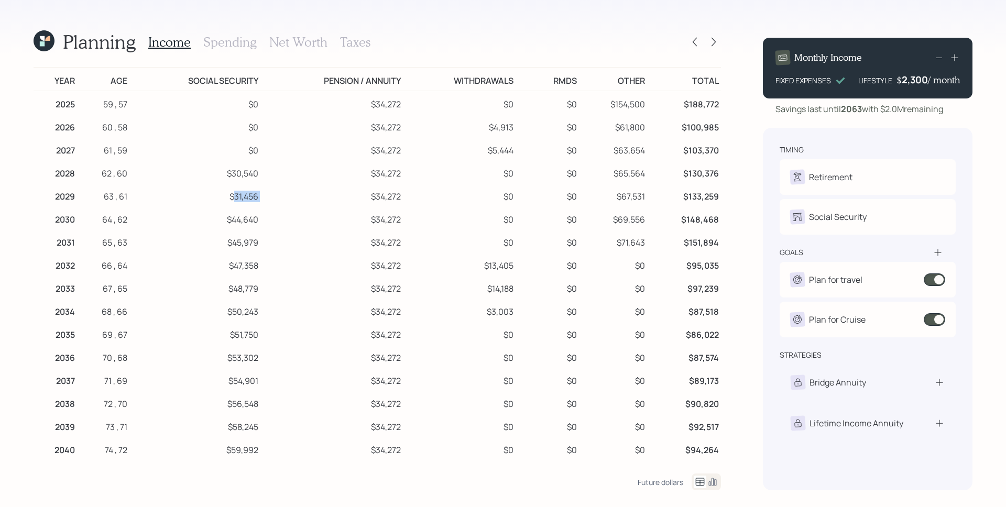
drag, startPoint x: 233, startPoint y: 197, endPoint x: 261, endPoint y: 202, distance: 28.8
click at [261, 202] on tr "2029 63 , 61 $31,456 $34,272 $0 $0 $67,531 $133,259" at bounding box center [377, 194] width 687 height 23
click at [313, 189] on td "$34,272" at bounding box center [331, 194] width 143 height 23
drag, startPoint x: 265, startPoint y: 176, endPoint x: 229, endPoint y: 174, distance: 35.7
click at [229, 174] on tr "2028 62 , 60 $30,540 $34,272 $0 $0 $65,564 $130,376" at bounding box center [377, 171] width 687 height 23
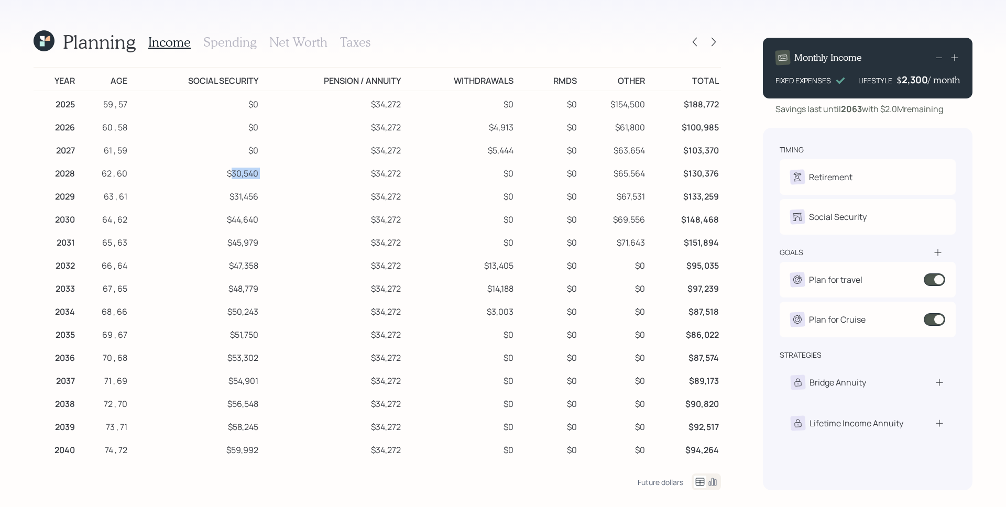
click at [667, 487] on div "Future dollars" at bounding box center [679, 482] width 83 height 17
click at [666, 484] on div "Future dollars" at bounding box center [661, 482] width 46 height 10
drag, startPoint x: 85, startPoint y: 101, endPoint x: 47, endPoint y: 102, distance: 38.8
click at [47, 102] on tr "2025 59 , 57 $0 $34,272 $0 $0 $154,500 $188,772" at bounding box center [377, 103] width 687 height 24
click at [221, 158] on td "$0" at bounding box center [196, 148] width 132 height 23
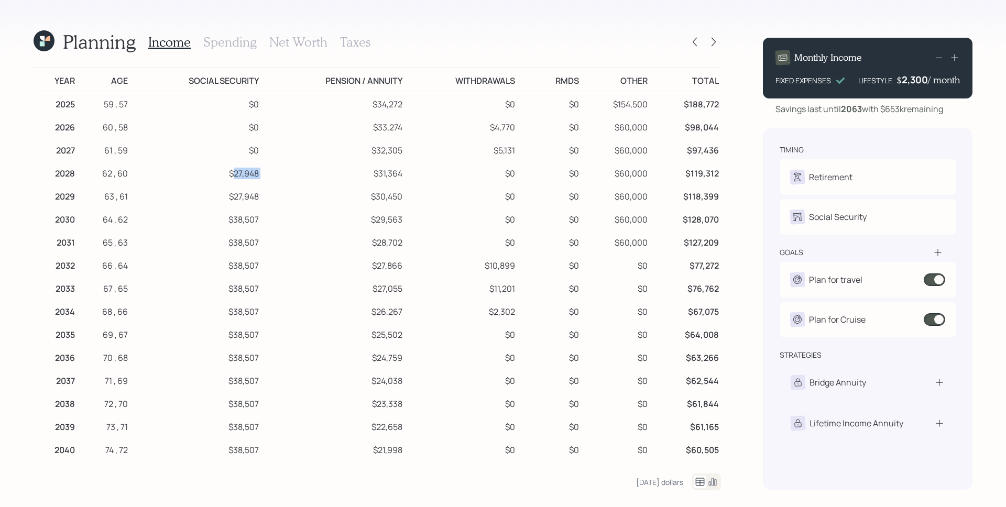
drag, startPoint x: 260, startPoint y: 177, endPoint x: 231, endPoint y: 175, distance: 29.4
click at [231, 175] on tr "2028 62 , 60 $27,948 $31,364 $0 $0 $60,000 $119,312" at bounding box center [377, 171] width 687 height 23
click at [293, 179] on td "$31,364" at bounding box center [333, 171] width 144 height 23
click at [696, 42] on icon at bounding box center [695, 42] width 10 height 10
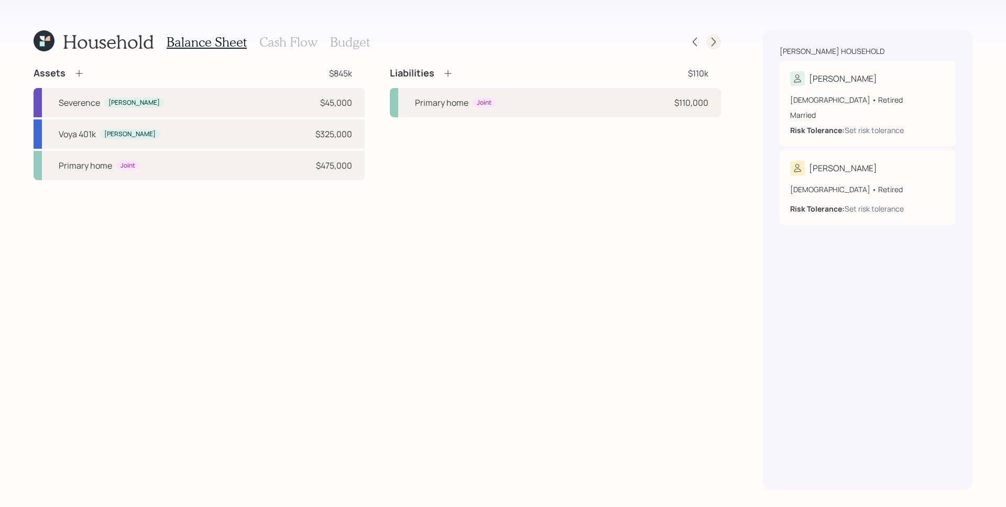
click at [715, 37] on icon at bounding box center [713, 42] width 10 height 10
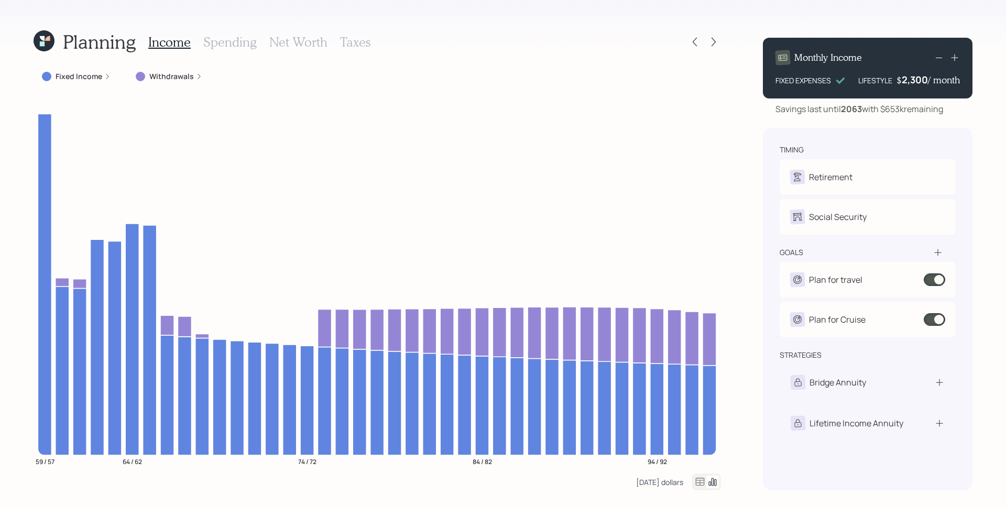
click at [656, 482] on div "Today's dollars" at bounding box center [659, 482] width 47 height 10
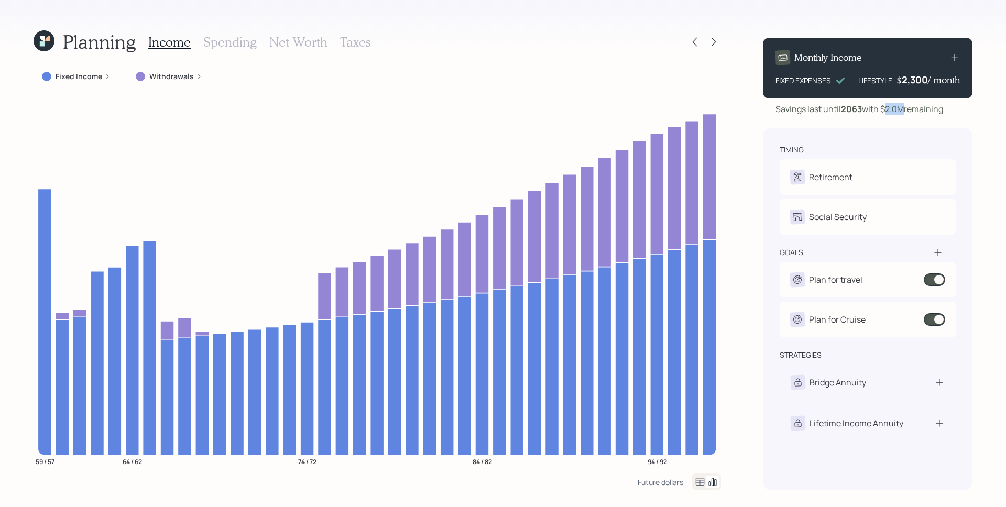
drag, startPoint x: 886, startPoint y: 106, endPoint x: 904, endPoint y: 112, distance: 19.2
click at [904, 112] on div "Savings last until 2063 with $2.0M remaining" at bounding box center [860, 109] width 168 height 13
click at [103, 76] on div "Fixed Income" at bounding box center [76, 76] width 69 height 10
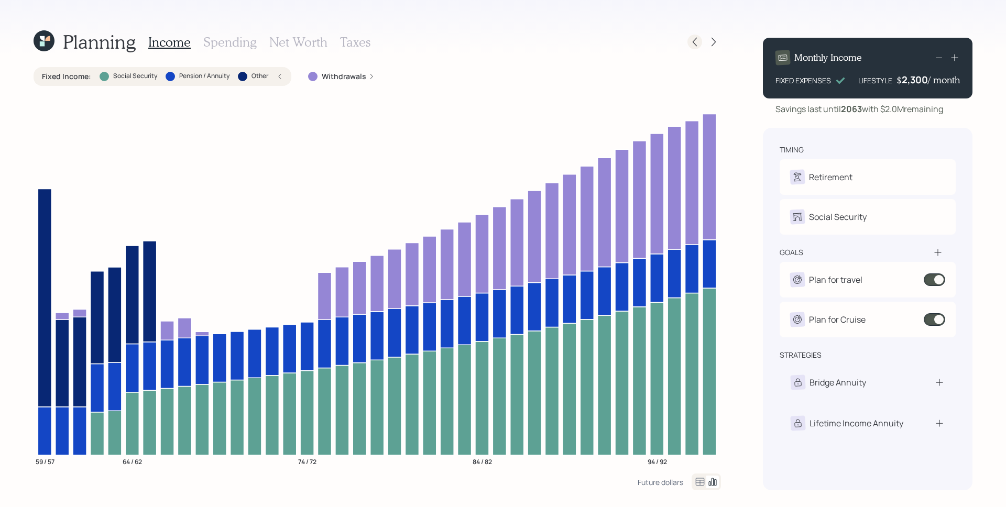
click at [695, 47] on icon at bounding box center [695, 42] width 10 height 10
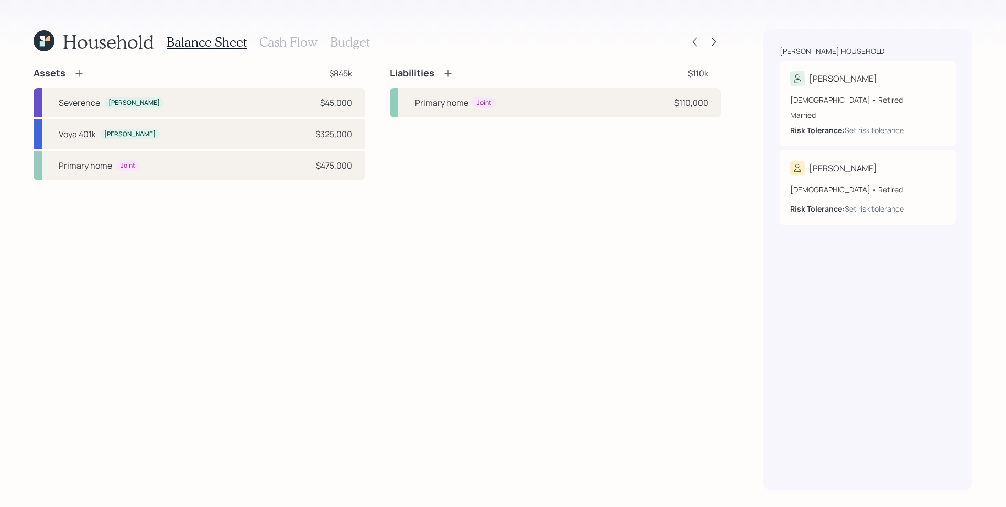
click at [284, 41] on h3 "Cash Flow" at bounding box center [288, 42] width 58 height 15
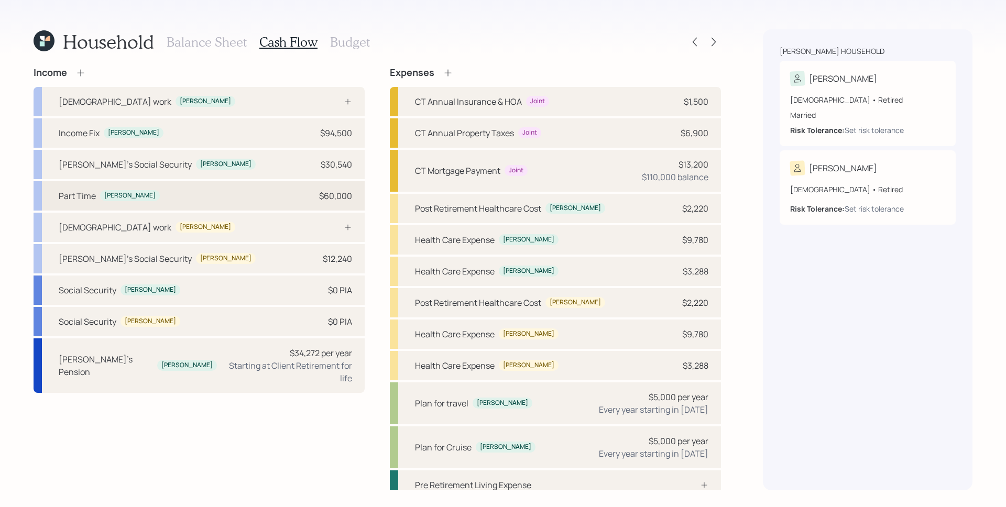
click at [309, 202] on div "Part Time Michael $60,000" at bounding box center [199, 195] width 331 height 29
select select "part_time"
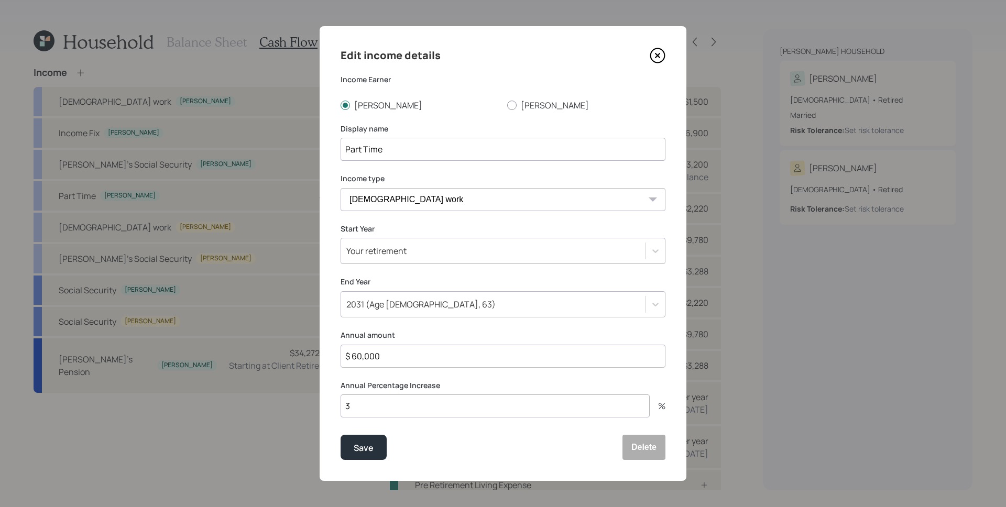
click at [398, 359] on input "$ 60,000" at bounding box center [503, 356] width 325 height 23
type input "$ 48,000"
click at [341, 435] on button "Save" at bounding box center [364, 447] width 46 height 25
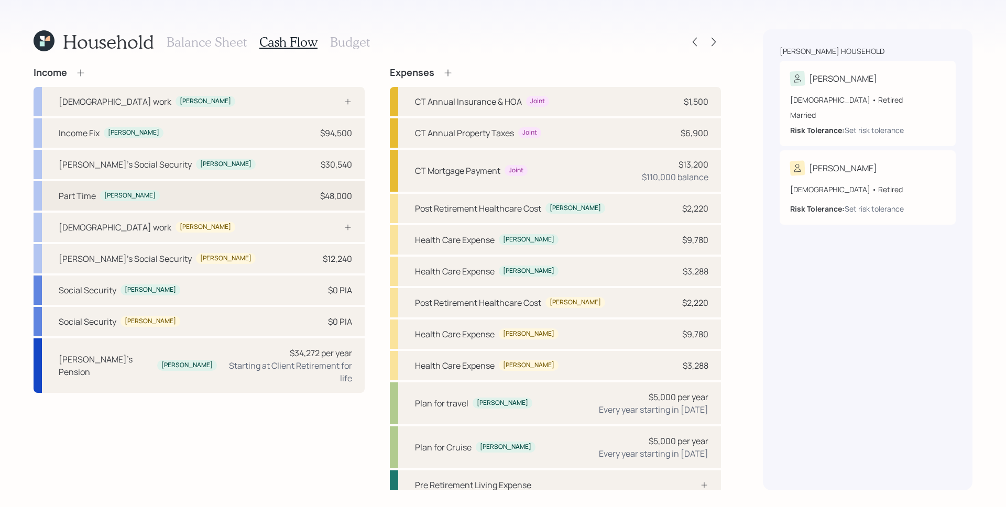
click at [335, 202] on div "Part Time Michael $48,000" at bounding box center [199, 195] width 331 height 29
select select "part_time"
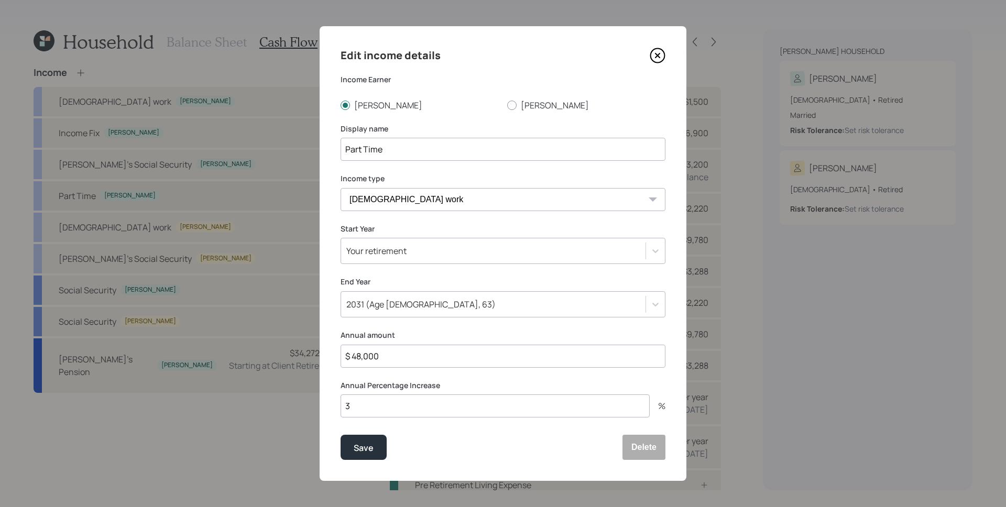
click at [335, 202] on div "Income Full-time work Michael Income Fix Michael $94,500 Mike's Social Security…" at bounding box center [377, 299] width 687 height 464
click at [396, 363] on input "$ 48,000" at bounding box center [503, 356] width 325 height 23
click at [396, 359] on input "$ 48,000" at bounding box center [503, 356] width 325 height 23
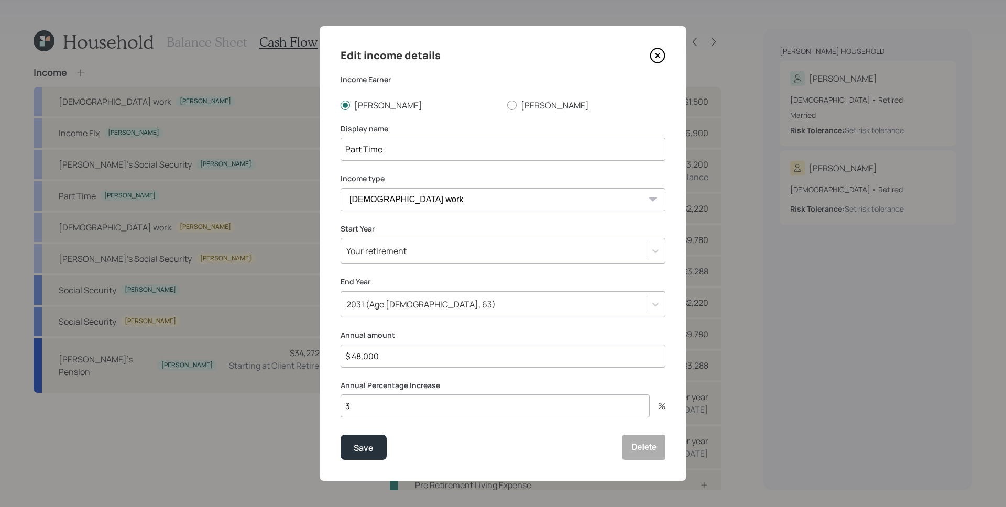
click at [396, 359] on input "$ 48,000" at bounding box center [503, 356] width 325 height 23
type input "$ 0"
click at [341, 435] on button "Save" at bounding box center [364, 447] width 46 height 25
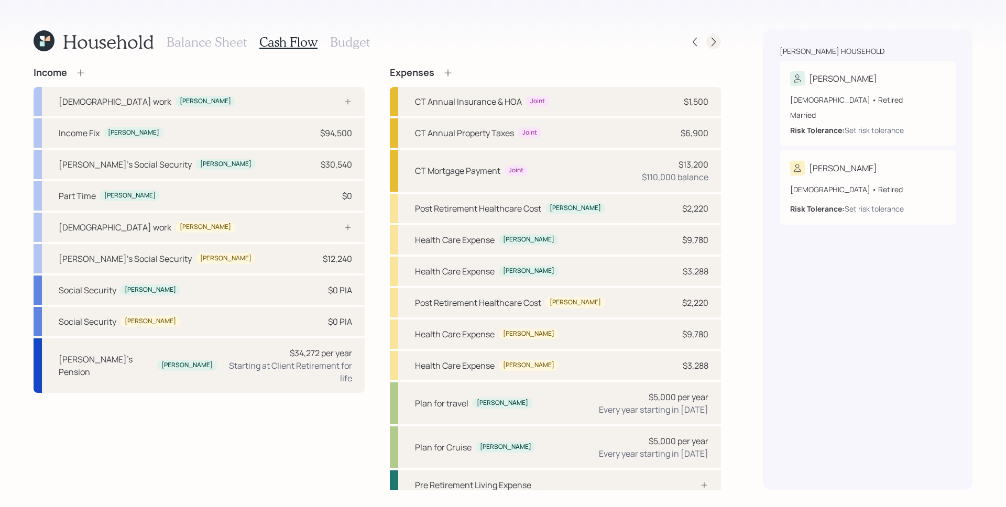
click at [717, 42] on icon at bounding box center [713, 42] width 10 height 10
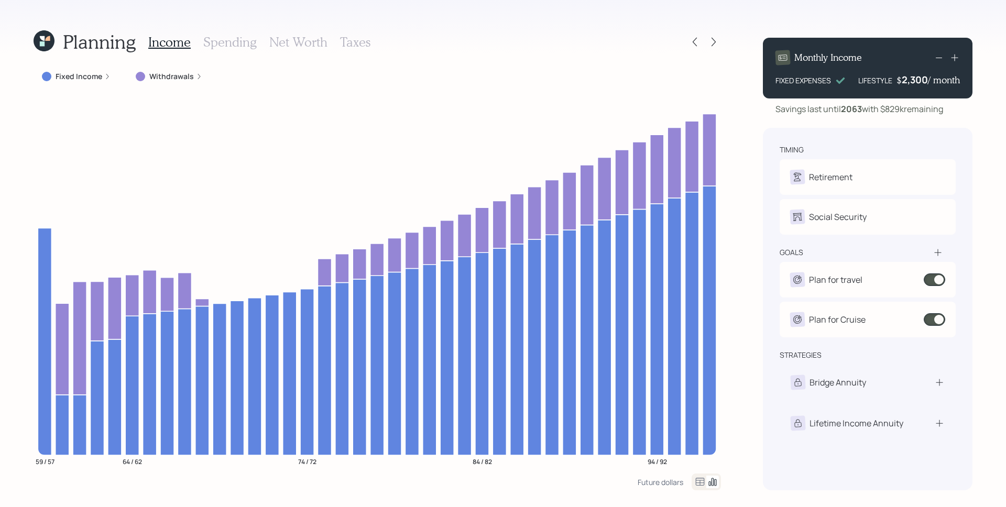
click at [356, 39] on h3 "Taxes" at bounding box center [355, 42] width 30 height 15
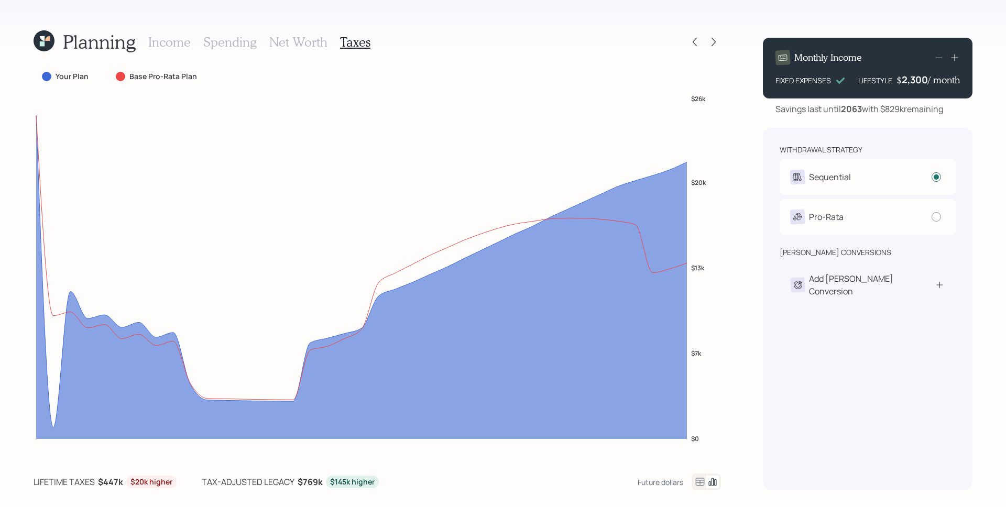
click at [701, 486] on icon at bounding box center [700, 482] width 13 height 13
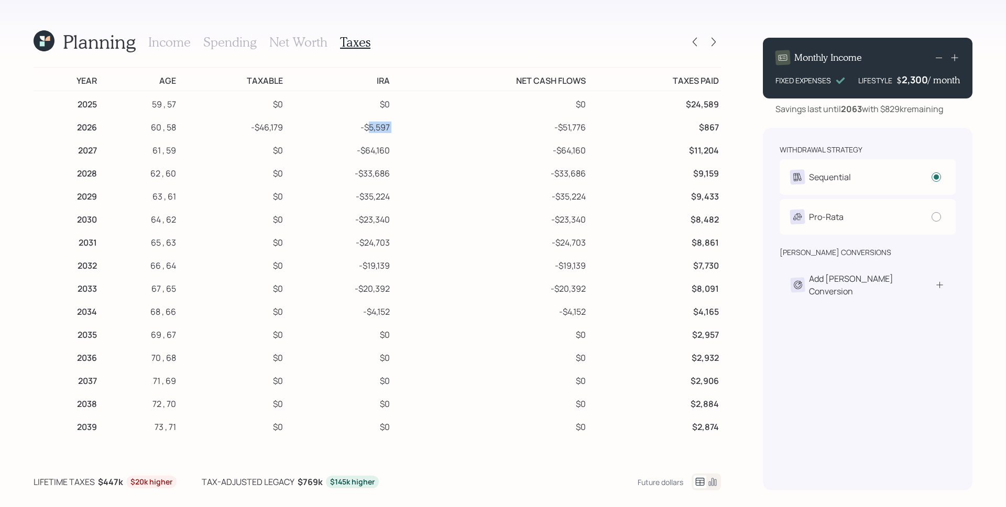
drag, startPoint x: 366, startPoint y: 128, endPoint x: 399, endPoint y: 127, distance: 33.5
click at [399, 127] on tr "2026 60 , 58 -$46,179 -$5,597 -$51,776 $867" at bounding box center [377, 125] width 687 height 23
click at [394, 72] on td "Net Cash Flows" at bounding box center [490, 80] width 196 height 24
drag, startPoint x: 384, startPoint y: 79, endPoint x: 371, endPoint y: 80, distance: 13.1
click at [371, 80] on tr "Year Age Taxable IRA Net Cash Flows Taxes Paid" at bounding box center [377, 80] width 687 height 24
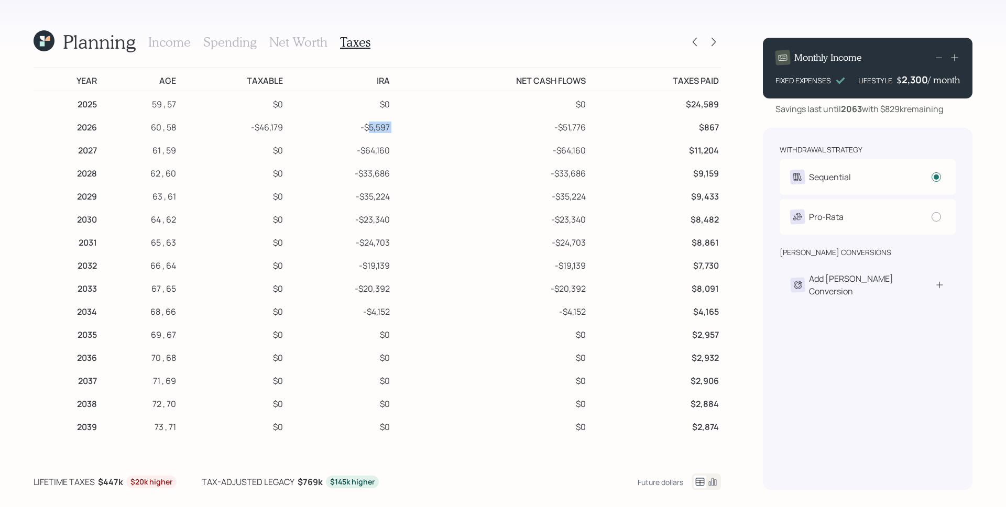
drag, startPoint x: 364, startPoint y: 127, endPoint x: 377, endPoint y: 140, distance: 18.9
click at [391, 131] on tr "2026 60 , 58 -$46,179 -$5,597 -$51,776 $867" at bounding box center [377, 125] width 687 height 23
drag, startPoint x: 363, startPoint y: 149, endPoint x: 367, endPoint y: 158, distance: 9.4
click at [391, 151] on tr "2027 61 , 59 $0 -$64,160 -$64,160 $11,204" at bounding box center [377, 148] width 687 height 23
drag, startPoint x: 359, startPoint y: 171, endPoint x: 388, endPoint y: 175, distance: 29.6
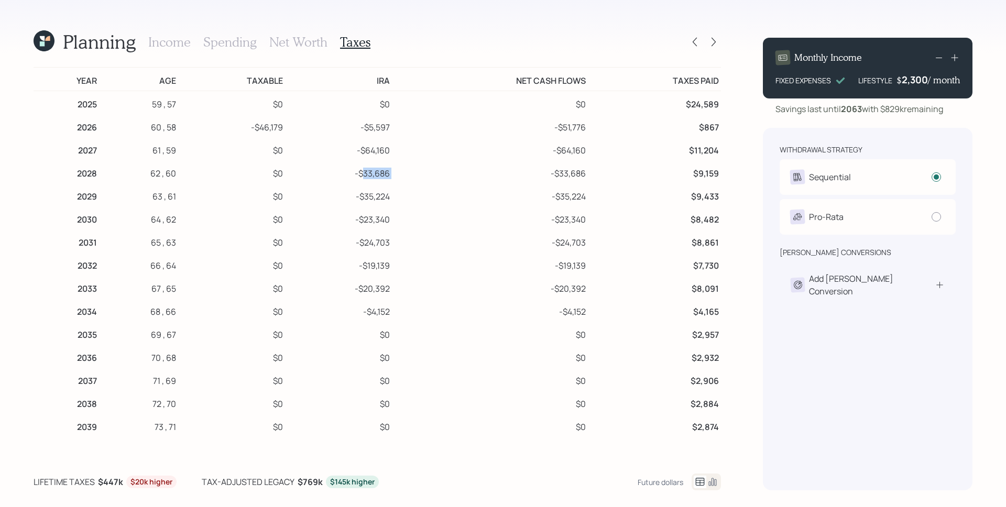
click at [390, 174] on tr "2028 62 , 60 $0 -$33,686 -$33,686 $9,159" at bounding box center [377, 171] width 687 height 23
drag, startPoint x: 360, startPoint y: 201, endPoint x: 371, endPoint y: 211, distance: 15.2
click at [389, 201] on tr "2029 63 , 61 $0 -$35,224 -$35,224 $9,433" at bounding box center [377, 194] width 687 height 23
drag, startPoint x: 365, startPoint y: 222, endPoint x: 378, endPoint y: 222, distance: 12.6
click at [378, 222] on td "-$23,340" at bounding box center [338, 217] width 107 height 23
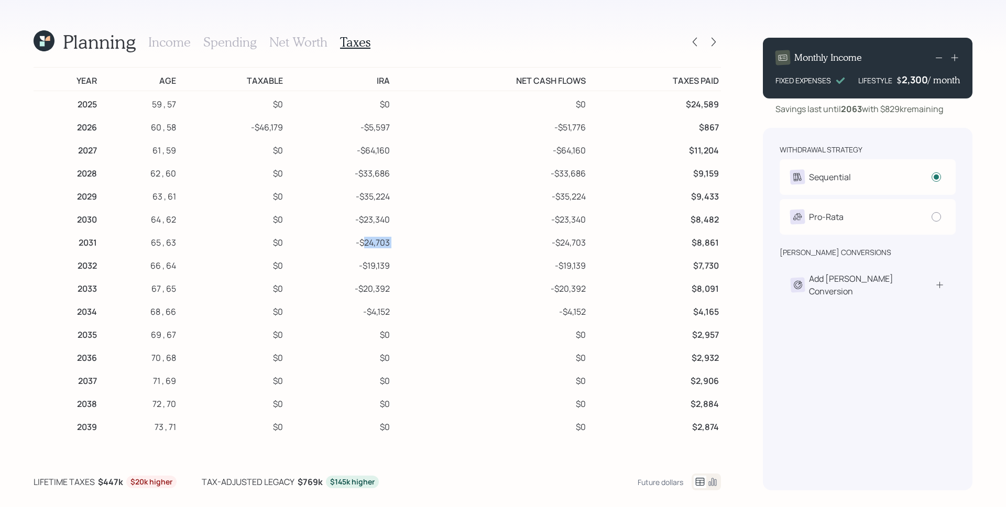
drag, startPoint x: 361, startPoint y: 242, endPoint x: 395, endPoint y: 244, distance: 34.6
click at [395, 244] on tr "2031 65 , 63 $0 -$24,703 -$24,703 $8,861" at bounding box center [377, 241] width 687 height 23
drag, startPoint x: 360, startPoint y: 264, endPoint x: 396, endPoint y: 269, distance: 36.0
click at [396, 269] on tr "2032 66 , 64 $0 -$19,139 -$19,139 $7,730" at bounding box center [377, 264] width 687 height 23
drag, startPoint x: 353, startPoint y: 294, endPoint x: 396, endPoint y: 294, distance: 42.4
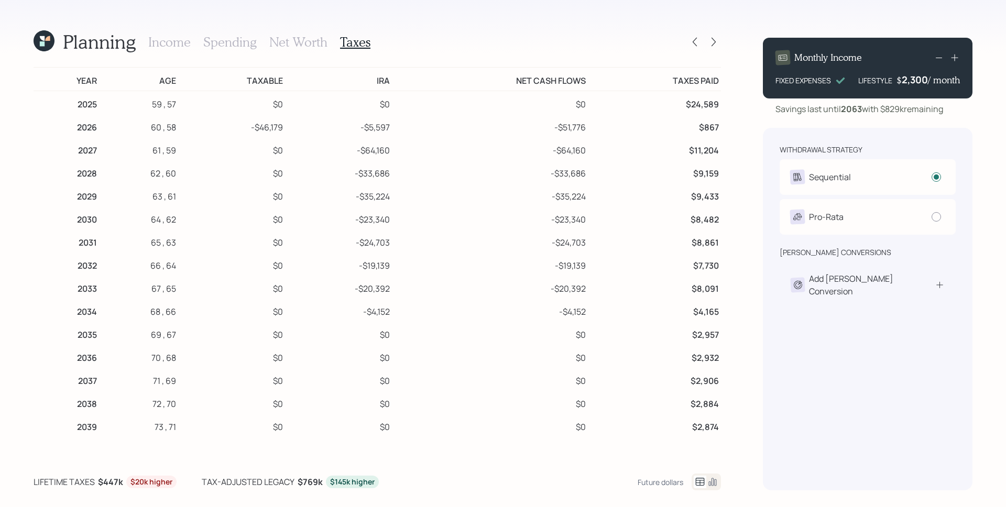
click at [396, 294] on tr "2033 67 , 65 $0 -$20,392 -$20,392 $8,091" at bounding box center [377, 287] width 687 height 23
drag, startPoint x: 382, startPoint y: 313, endPoint x: 398, endPoint y: 313, distance: 16.2
click at [398, 313] on tr "2034 68 , 66 $0 -$4,152 -$4,152 $4,165" at bounding box center [377, 310] width 687 height 23
click at [419, 301] on td "-$4,152" at bounding box center [490, 310] width 196 height 23
drag, startPoint x: 284, startPoint y: 127, endPoint x: 244, endPoint y: 128, distance: 39.9
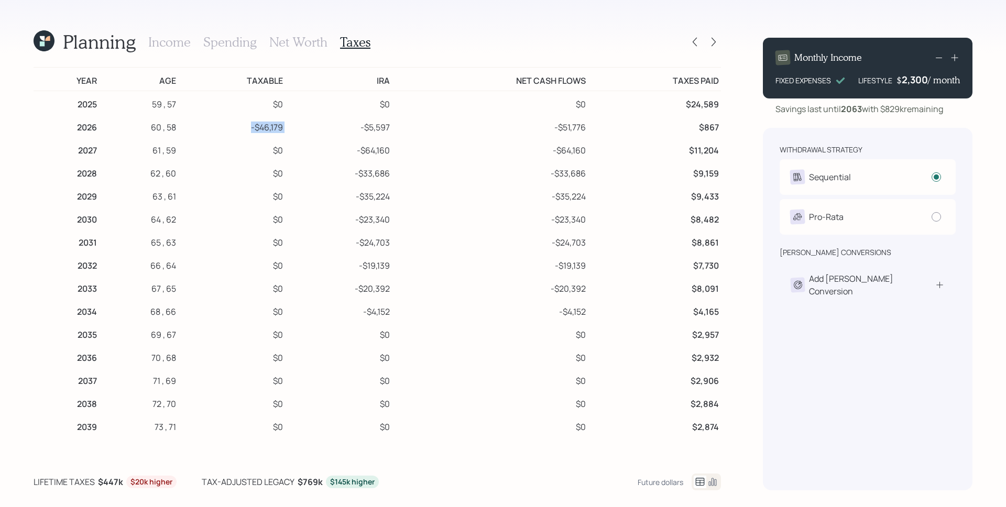
click at [244, 128] on tr "2026 60 , 58 -$46,179 -$5,597 -$51,776 $867" at bounding box center [377, 125] width 687 height 23
drag, startPoint x: 555, startPoint y: 128, endPoint x: 584, endPoint y: 132, distance: 29.1
click at [584, 132] on tr "2026 60 , 58 -$46,179 -$5,597 -$51,776 $867" at bounding box center [377, 125] width 687 height 23
drag, startPoint x: 558, startPoint y: 154, endPoint x: 580, endPoint y: 151, distance: 22.1
click at [580, 151] on td "-$64,160" at bounding box center [490, 148] width 196 height 23
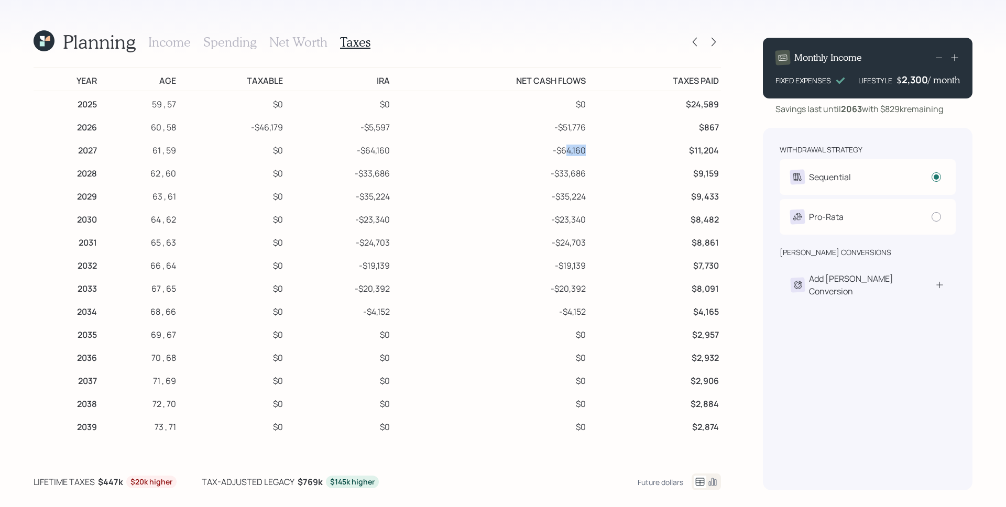
drag, startPoint x: 608, startPoint y: 179, endPoint x: 593, endPoint y: 178, distance: 15.2
click at [608, 179] on td "$9,159" at bounding box center [654, 171] width 133 height 23
drag, startPoint x: 551, startPoint y: 175, endPoint x: 585, endPoint y: 183, distance: 35.0
click at [598, 180] on tr "2028 62 , 60 $0 -$33,686 -$33,686 $9,159" at bounding box center [377, 171] width 687 height 23
drag, startPoint x: 543, startPoint y: 199, endPoint x: 582, endPoint y: 203, distance: 39.6
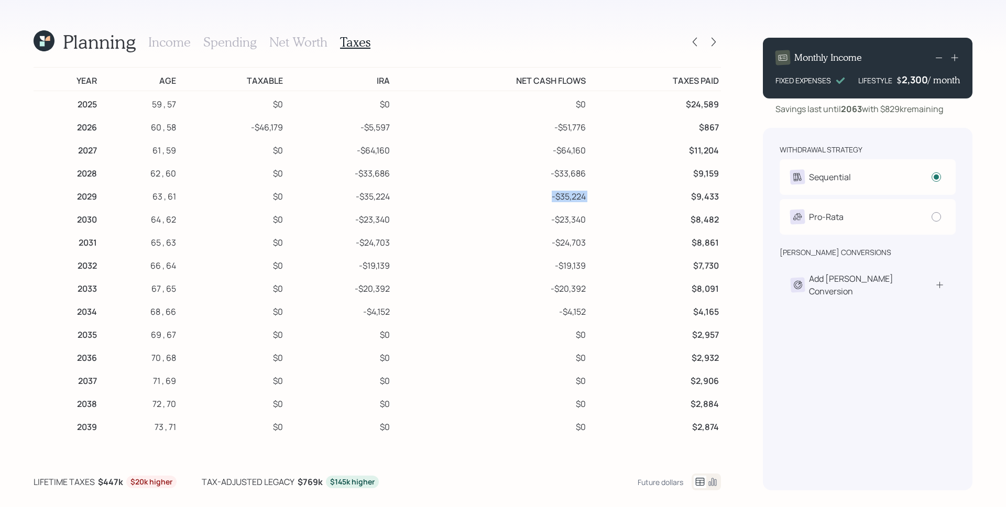
click at [586, 201] on tr "2029 63 , 61 $0 -$35,224 -$35,224 $9,433" at bounding box center [377, 194] width 687 height 23
drag, startPoint x: 560, startPoint y: 222, endPoint x: 586, endPoint y: 213, distance: 27.8
click at [593, 223] on tr "2030 64 , 62 $0 -$23,340 -$23,340 $8,482" at bounding box center [377, 217] width 687 height 23
drag, startPoint x: 583, startPoint y: 177, endPoint x: 549, endPoint y: 177, distance: 34.1
click at [549, 177] on tr "2028 62 , 60 $0 -$33,686 -$33,686 $9,159" at bounding box center [377, 171] width 687 height 23
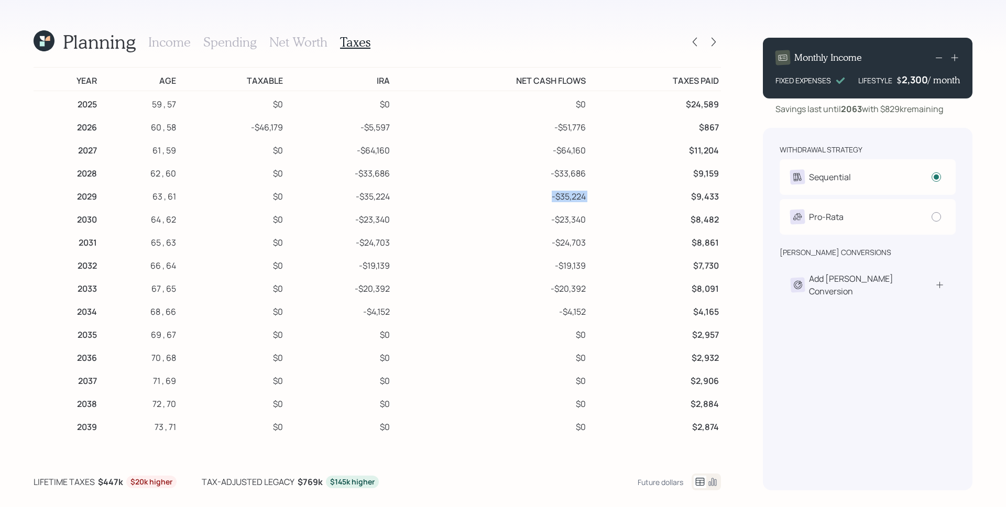
drag, startPoint x: 599, startPoint y: 195, endPoint x: 544, endPoint y: 198, distance: 55.6
click at [544, 198] on tr "2029 63 , 61 $0 -$35,224 -$35,224 $9,433" at bounding box center [377, 194] width 687 height 23
drag, startPoint x: 586, startPoint y: 208, endPoint x: 545, endPoint y: 210, distance: 41.4
click at [545, 210] on tr "2030 64 , 62 $0 -$23,340 -$23,340 $8,482" at bounding box center [377, 217] width 687 height 23
drag, startPoint x: 588, startPoint y: 241, endPoint x: 546, endPoint y: 240, distance: 41.9
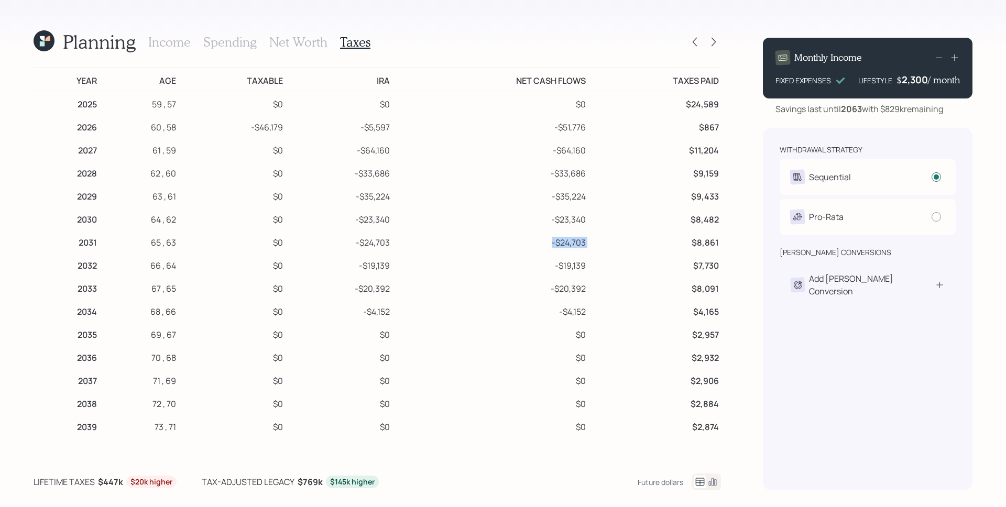
click at [537, 240] on tr "2031 65 , 63 $0 -$24,703 -$24,703 $8,861" at bounding box center [377, 241] width 687 height 23
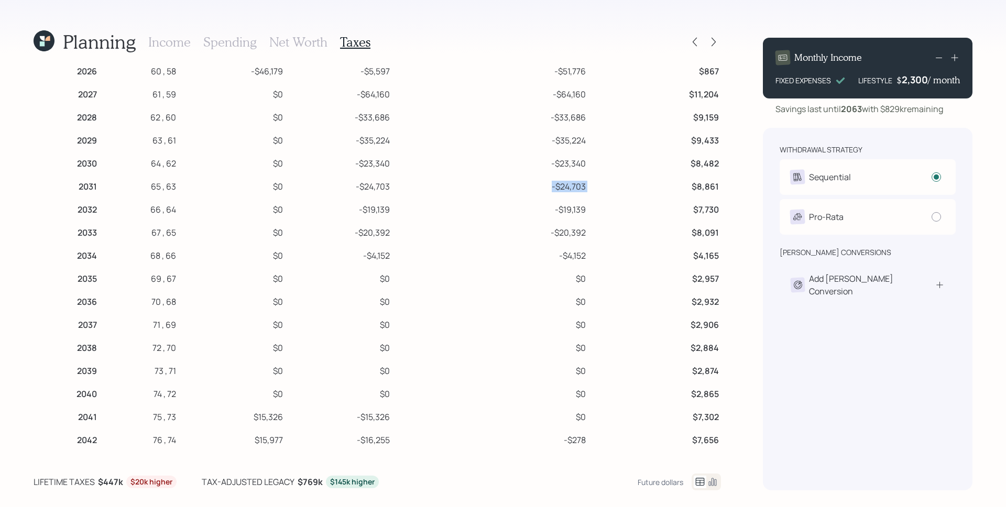
scroll to position [148, 0]
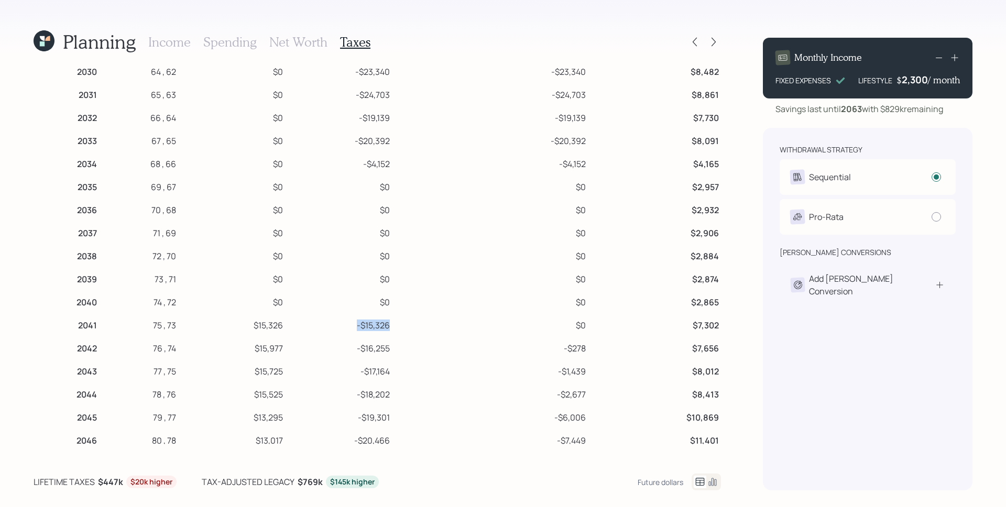
drag, startPoint x: 387, startPoint y: 328, endPoint x: 332, endPoint y: 323, distance: 55.2
click at [332, 323] on td "-$15,326" at bounding box center [338, 323] width 107 height 23
click at [385, 326] on td "-$15,326" at bounding box center [338, 323] width 107 height 23
click at [386, 325] on td "-$15,326" at bounding box center [338, 323] width 107 height 23
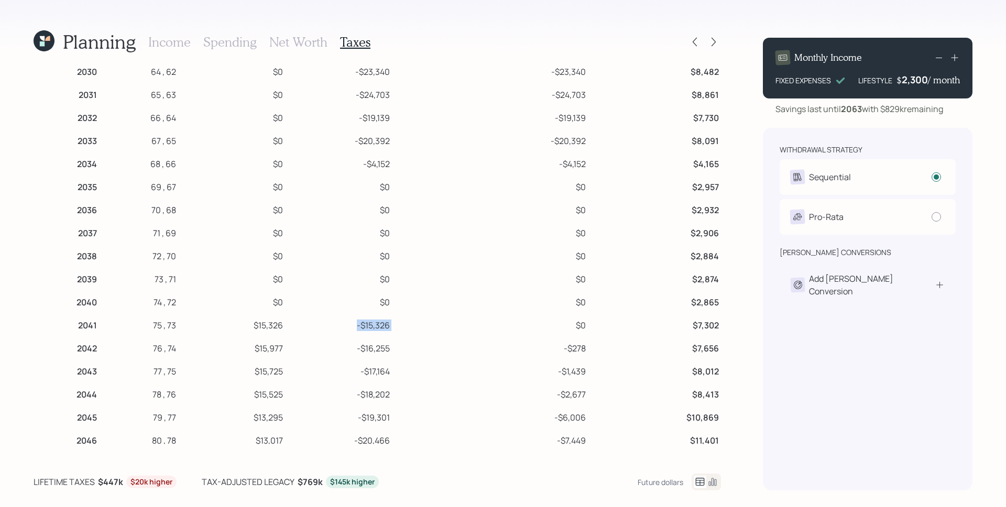
click at [386, 325] on td "-$15,326" at bounding box center [338, 323] width 107 height 23
click at [280, 326] on td "$15,326" at bounding box center [231, 323] width 107 height 23
drag, startPoint x: 285, startPoint y: 323, endPoint x: 234, endPoint y: 322, distance: 51.4
click at [234, 322] on tr "2041 75 , 73 $15,326 -$15,326 $0 $7,302" at bounding box center [377, 323] width 687 height 23
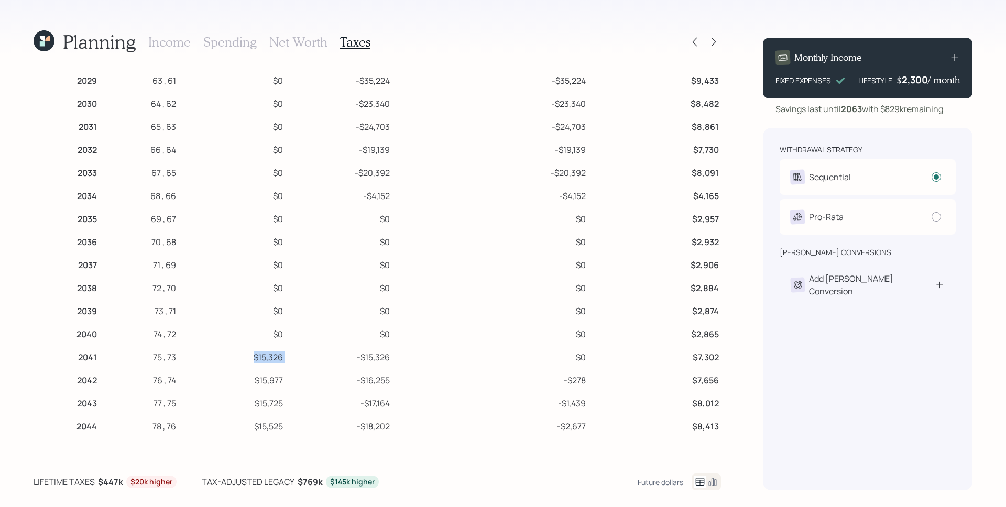
scroll to position [296, 0]
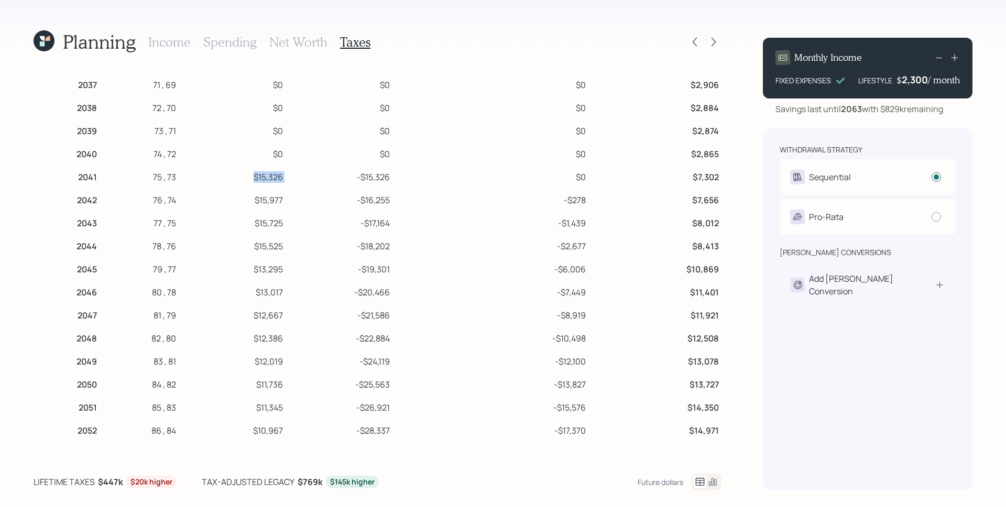
click at [275, 181] on td "$15,326" at bounding box center [231, 175] width 107 height 23
click at [914, 79] on div "2,300" at bounding box center [915, 79] width 26 height 13
click at [914, 79] on div "2300" at bounding box center [915, 79] width 26 height 13
click at [588, 278] on td "$10,869" at bounding box center [654, 267] width 133 height 23
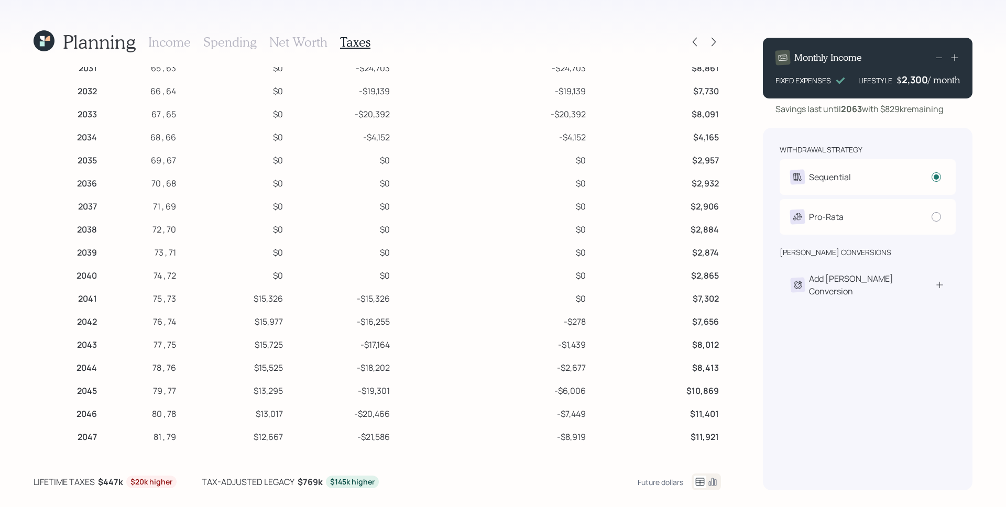
scroll to position [0, 0]
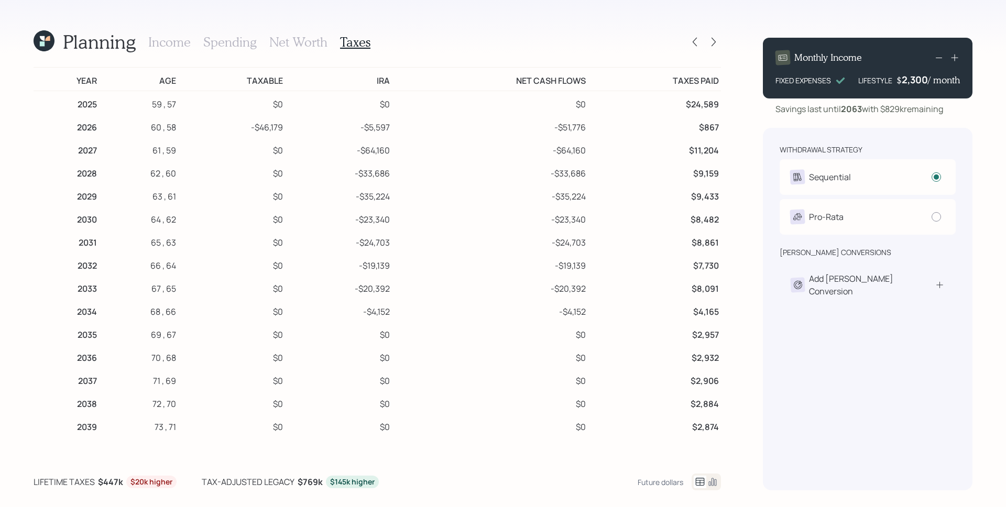
click at [929, 78] on h4 "/ month" at bounding box center [944, 80] width 32 height 12
click at [919, 81] on div "2,300" at bounding box center [915, 79] width 26 height 13
click at [918, 81] on div "2300" at bounding box center [915, 79] width 26 height 13
click at [902, 109] on div "Savings last until 2063 with $829k remaining" at bounding box center [860, 109] width 168 height 13
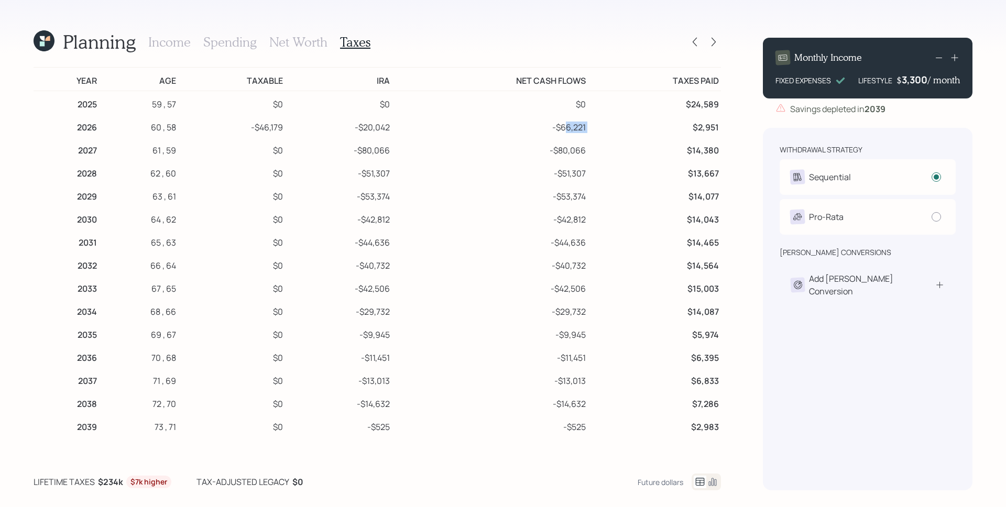
drag, startPoint x: 561, startPoint y: 123, endPoint x: 597, endPoint y: 128, distance: 36.0
click at [597, 128] on tr "2026 60 , 58 -$46,179 -$20,042 -$66,221 $2,951" at bounding box center [377, 125] width 687 height 23
drag, startPoint x: 550, startPoint y: 156, endPoint x: 579, endPoint y: 161, distance: 28.9
click at [586, 156] on tr "2027 61 , 59 $0 -$80,066 -$80,066 $14,380" at bounding box center [377, 148] width 687 height 23
drag, startPoint x: 549, startPoint y: 183, endPoint x: 579, endPoint y: 178, distance: 30.8
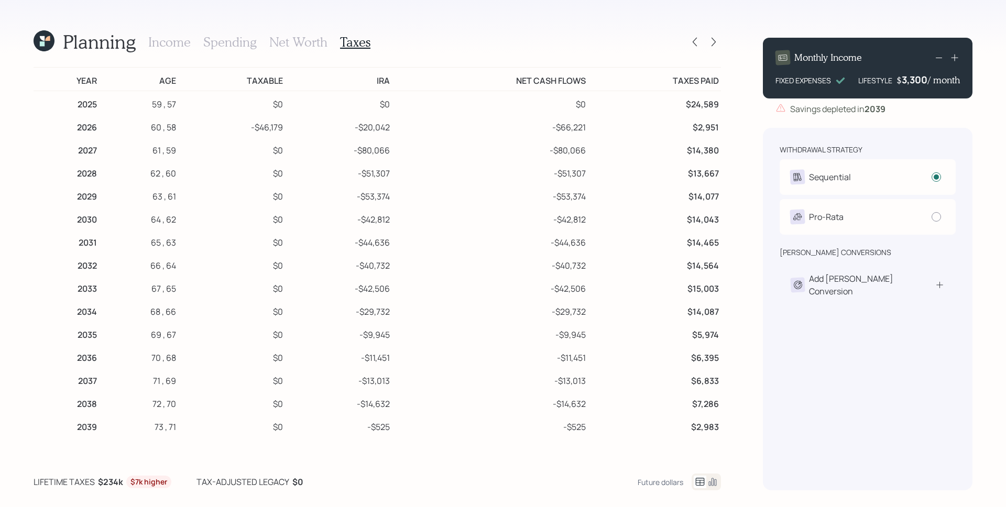
drag, startPoint x: 572, startPoint y: 197, endPoint x: 589, endPoint y: 199, distance: 17.4
click at [589, 199] on tr "2029 63 , 61 $0 -$53,374 -$53,374 $14,077" at bounding box center [377, 194] width 687 height 23
click at [908, 86] on div "3,300" at bounding box center [915, 79] width 26 height 13
click at [911, 82] on div "3300" at bounding box center [915, 79] width 26 height 13
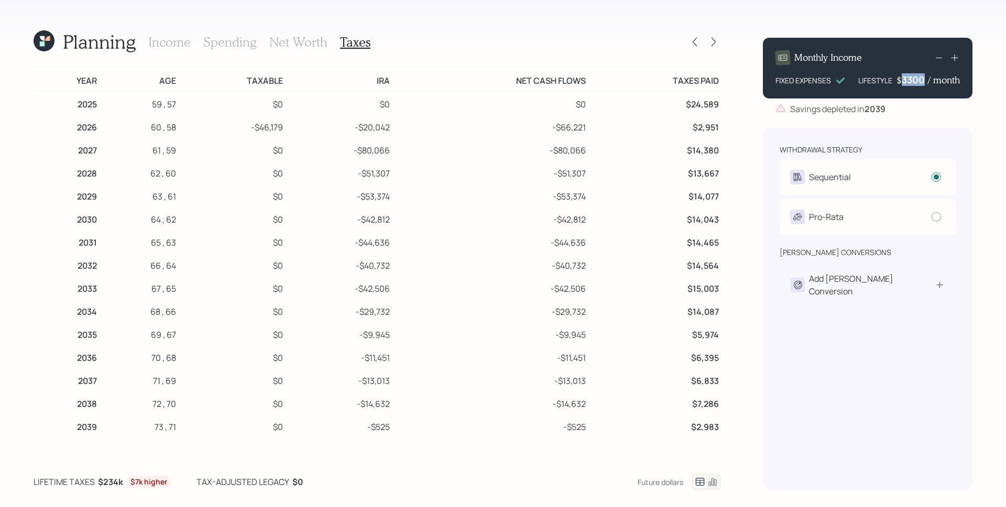
click at [911, 82] on div "3300" at bounding box center [915, 79] width 26 height 13
click at [920, 117] on div "Monthly Income FIXED EXPENSES LIFESTYLE $ 2300 / month Savings depleted in 2039…" at bounding box center [868, 259] width 210 height 461
click at [698, 45] on icon at bounding box center [695, 42] width 10 height 10
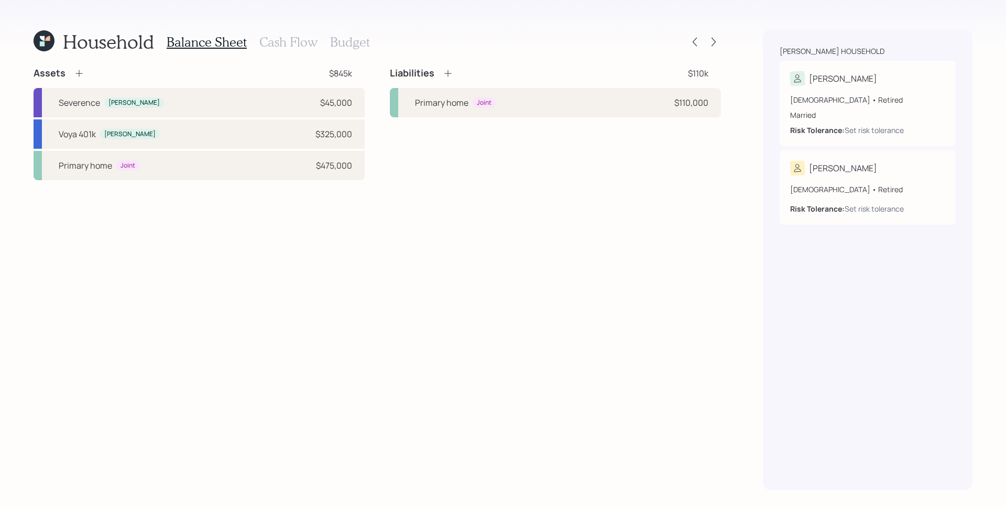
click at [288, 42] on h3 "Cash Flow" at bounding box center [288, 42] width 58 height 15
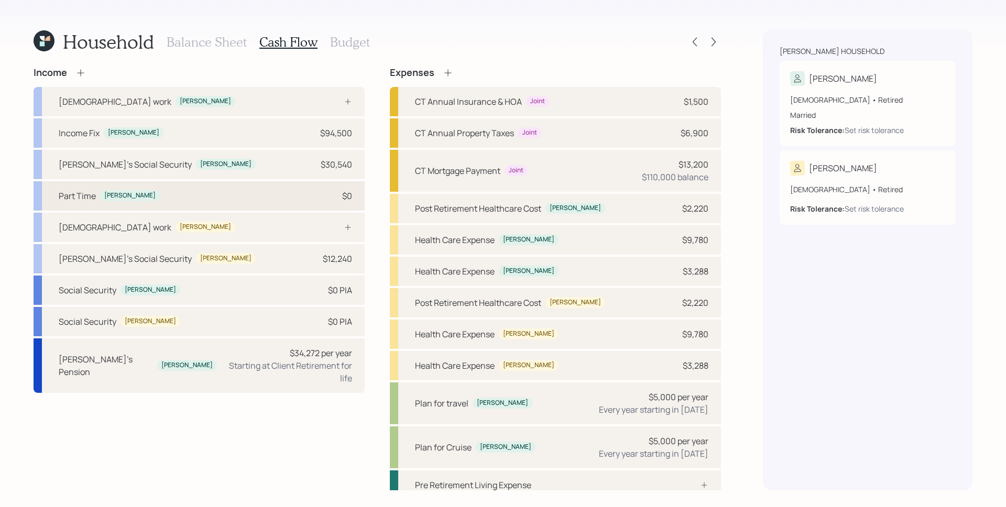
click at [314, 195] on div "Part Time Michael $0" at bounding box center [199, 195] width 331 height 29
select select "part_time"
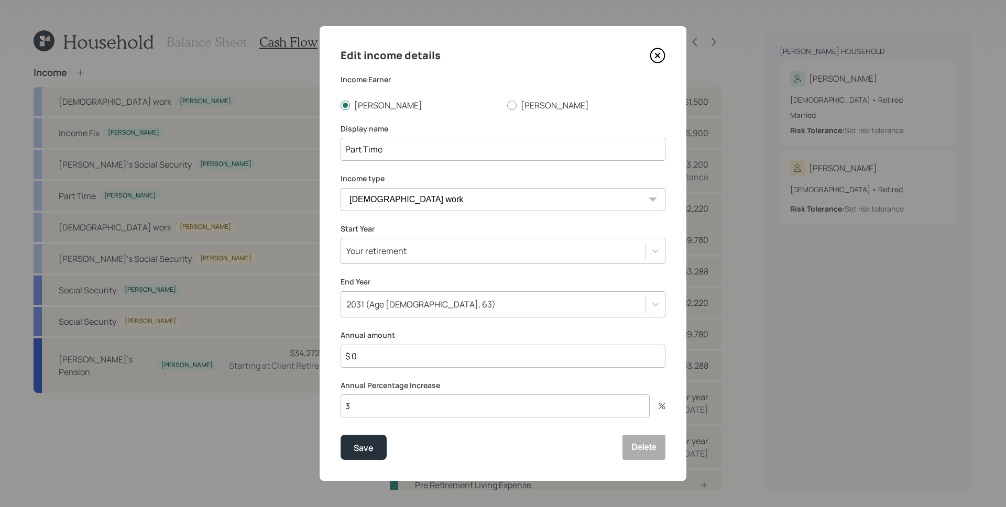
click at [412, 355] on input "$ 0" at bounding box center [503, 356] width 325 height 23
type input "$ 48,000"
click at [341, 435] on button "Save" at bounding box center [364, 447] width 46 height 25
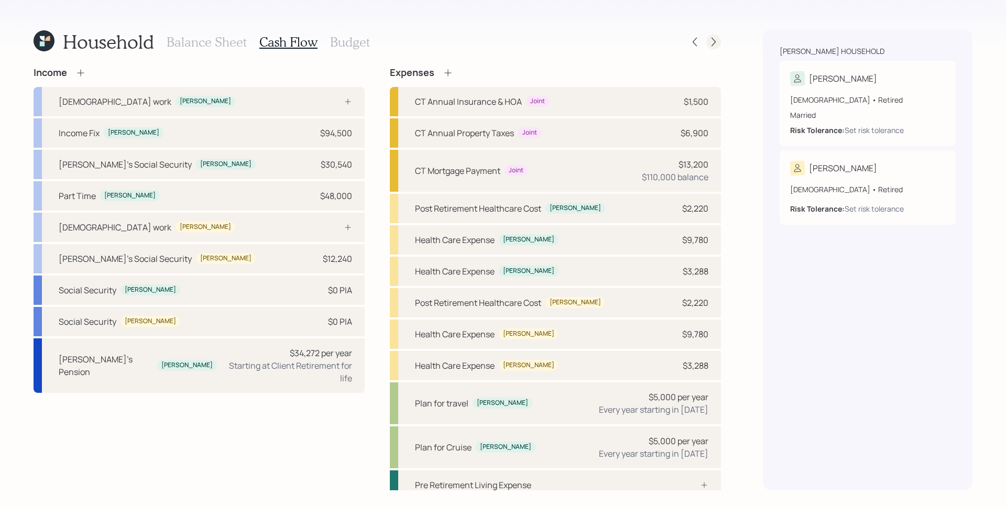
click at [710, 39] on icon at bounding box center [713, 42] width 10 height 10
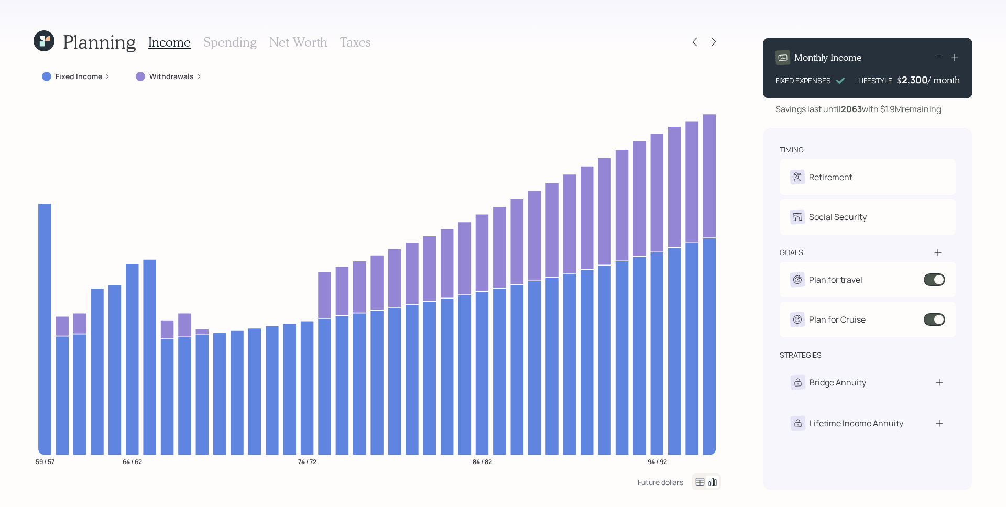
click at [176, 71] on div "Withdrawals" at bounding box center [168, 76] width 83 height 19
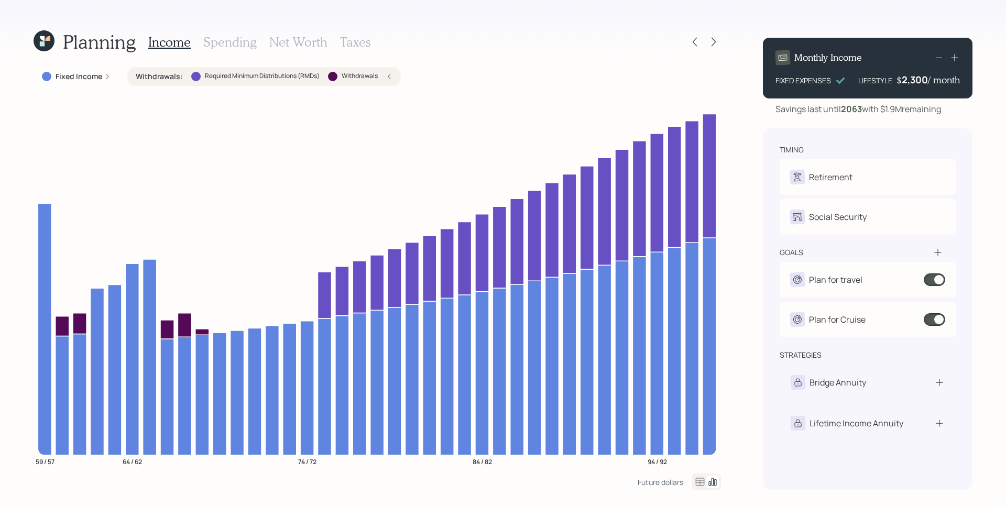
click at [176, 71] on div "Withdrawals : Required Minimum Distributions (RMDs) Withdrawals" at bounding box center [264, 76] width 274 height 19
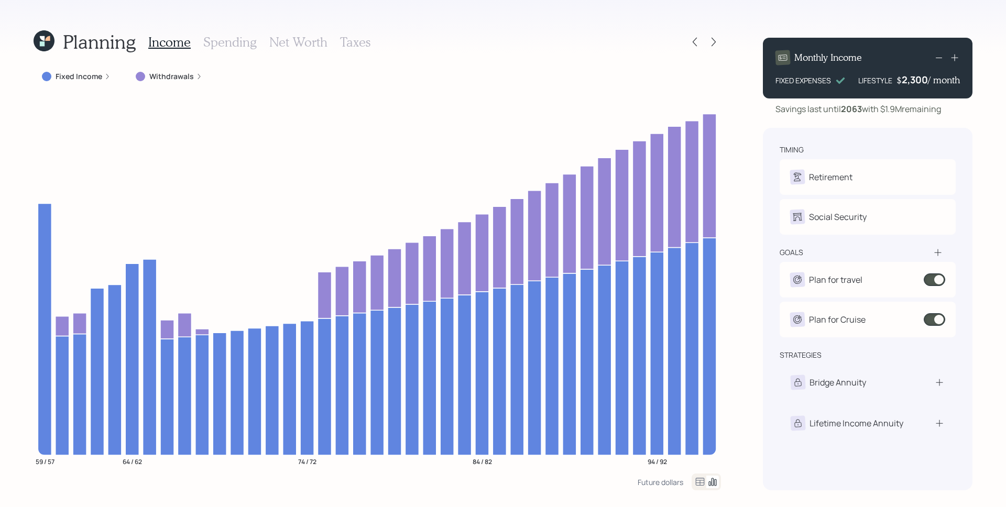
click at [203, 44] on h3 "Spending" at bounding box center [229, 42] width 53 height 15
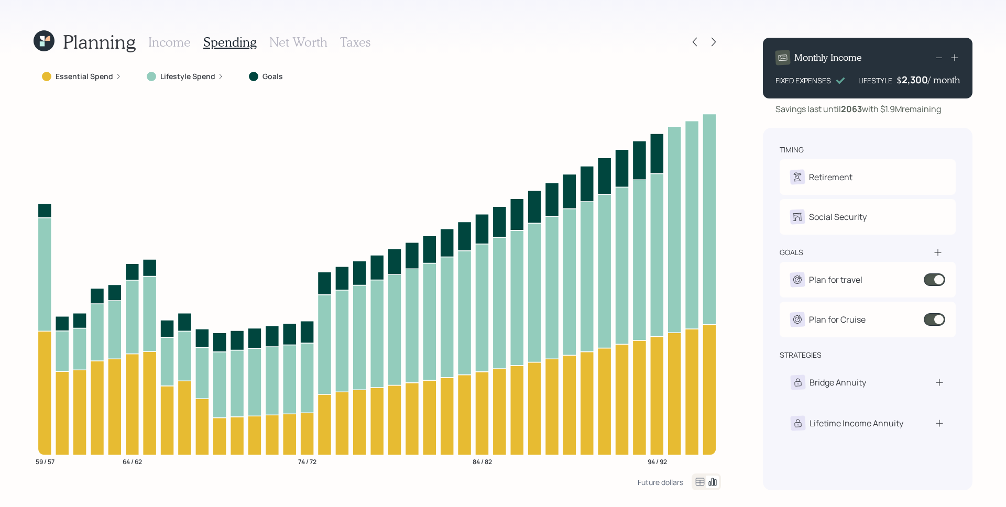
drag, startPoint x: 178, startPoint y: 43, endPoint x: 163, endPoint y: 58, distance: 21.1
click at [178, 43] on h3 "Income" at bounding box center [169, 42] width 42 height 15
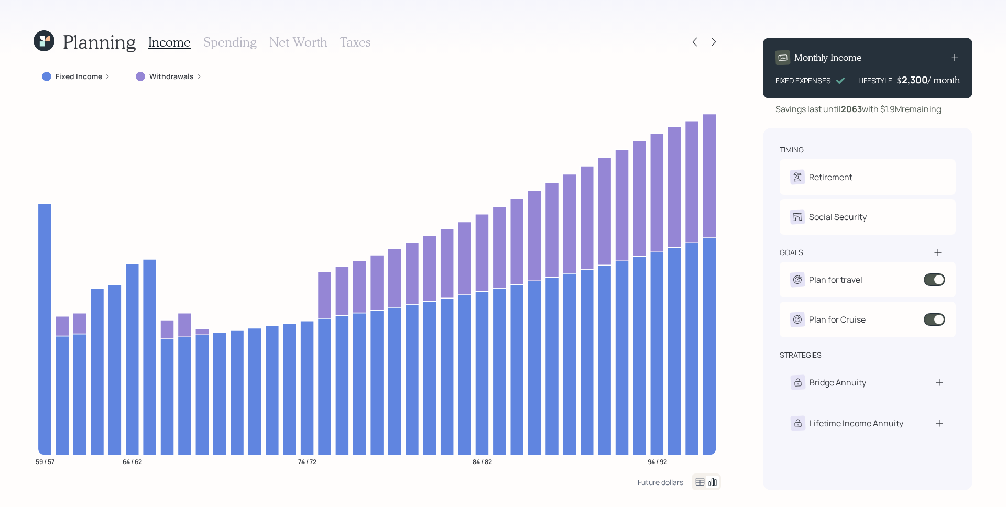
click at [103, 75] on div "Fixed Income" at bounding box center [76, 76] width 69 height 10
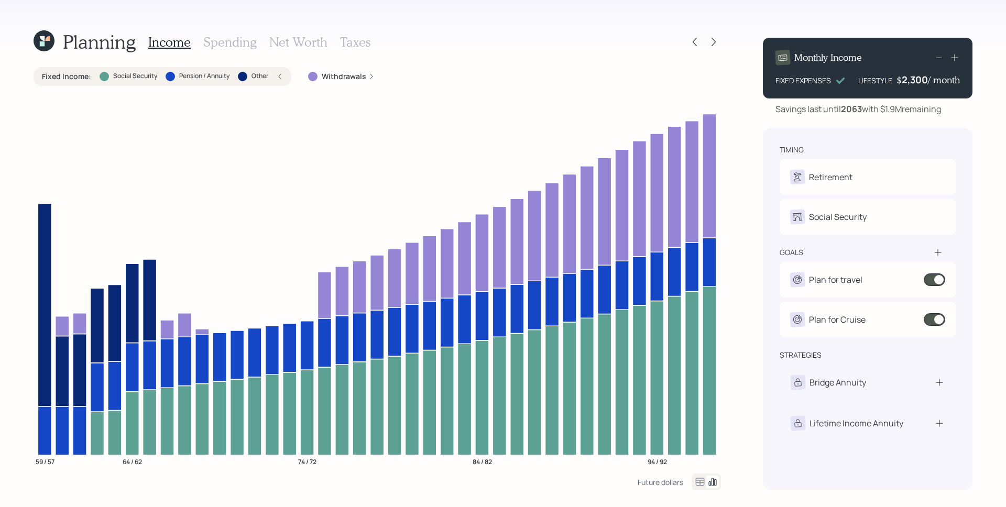
click at [341, 40] on h3 "Taxes" at bounding box center [355, 42] width 30 height 15
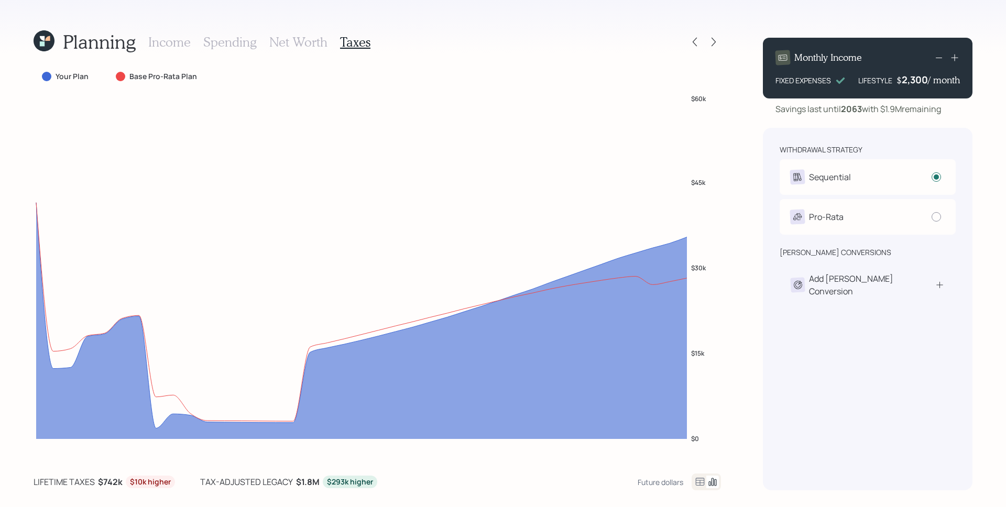
click at [699, 481] on icon at bounding box center [700, 482] width 9 height 8
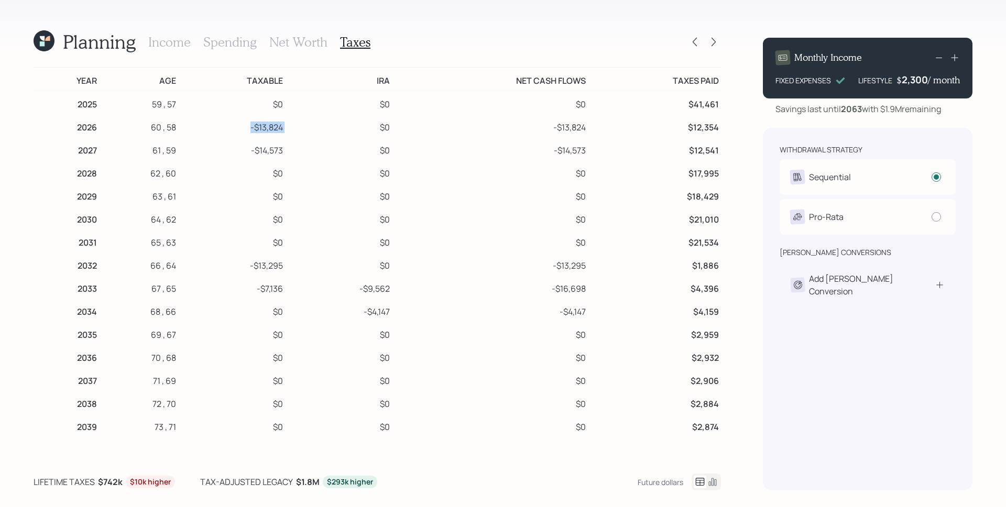
drag, startPoint x: 288, startPoint y: 126, endPoint x: 259, endPoint y: 130, distance: 29.7
click at [249, 129] on tr "2026 60 , 58 -$13,824 $0 -$13,824 $12,354" at bounding box center [377, 125] width 687 height 23
drag, startPoint x: 282, startPoint y: 147, endPoint x: 250, endPoint y: 154, distance: 33.2
click at [250, 154] on tr "2027 61 , 59 -$14,573 $0 -$14,573 $12,541" at bounding box center [377, 148] width 687 height 23
drag, startPoint x: 392, startPoint y: 287, endPoint x: 343, endPoint y: 290, distance: 49.4
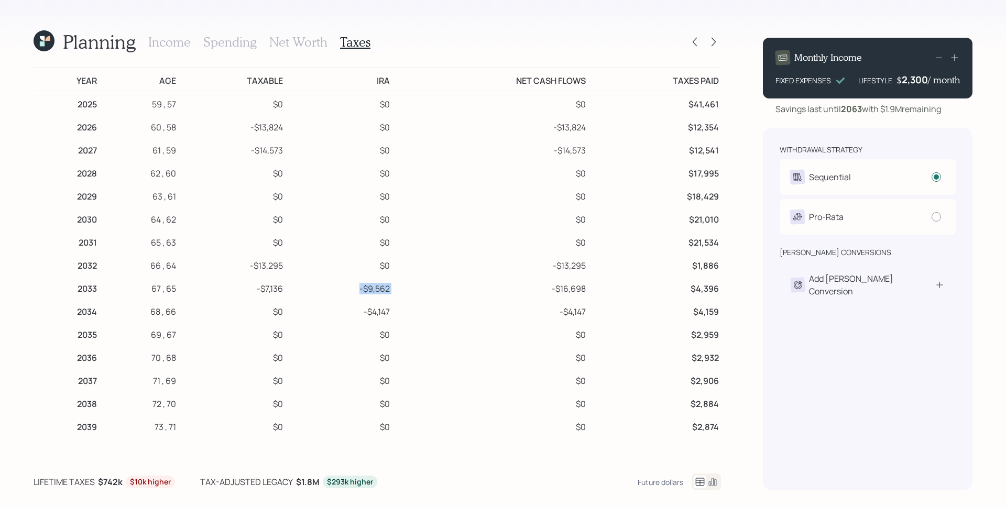
click at [343, 290] on tr "2033 67 , 65 -$7,136 -$9,562 -$16,698 $4,396" at bounding box center [377, 287] width 687 height 23
drag, startPoint x: 396, startPoint y: 313, endPoint x: 354, endPoint y: 314, distance: 42.5
click at [354, 314] on tr "2034 68 , 66 $0 -$4,147 -$4,147 $4,159" at bounding box center [377, 310] width 687 height 23
click at [435, 318] on td "-$4,147" at bounding box center [490, 310] width 196 height 23
click at [180, 36] on h3 "Income" at bounding box center [169, 42] width 42 height 15
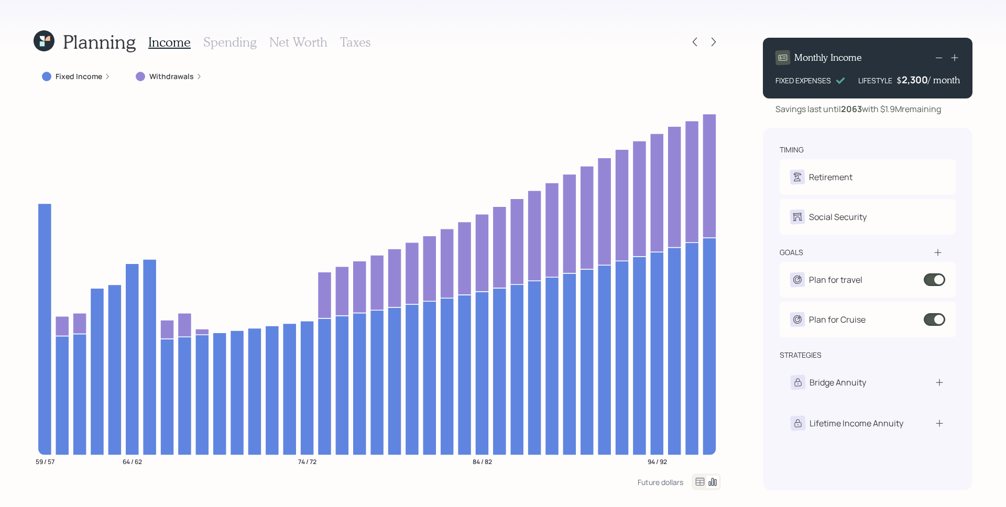
click at [228, 39] on h3 "Spending" at bounding box center [229, 42] width 53 height 15
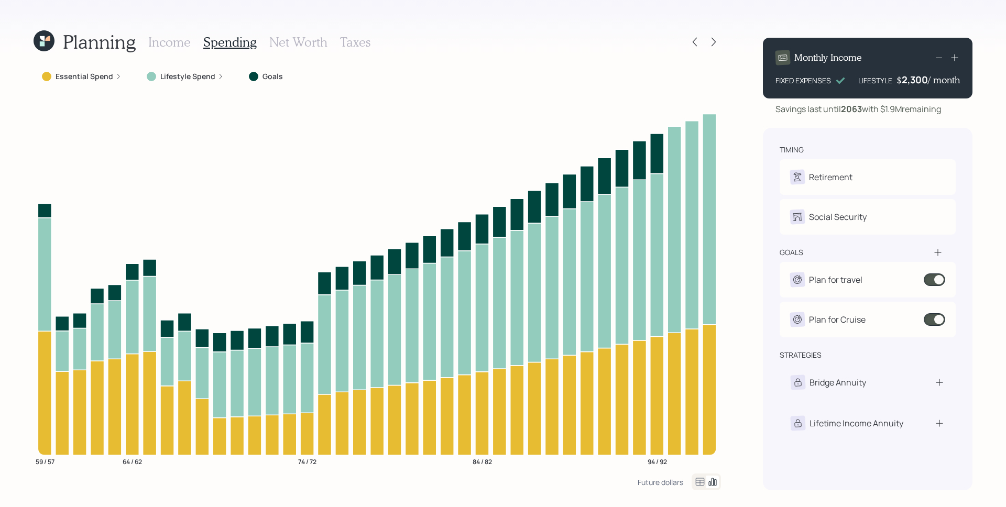
click at [113, 80] on div "Essential Spend" at bounding box center [82, 76] width 80 height 10
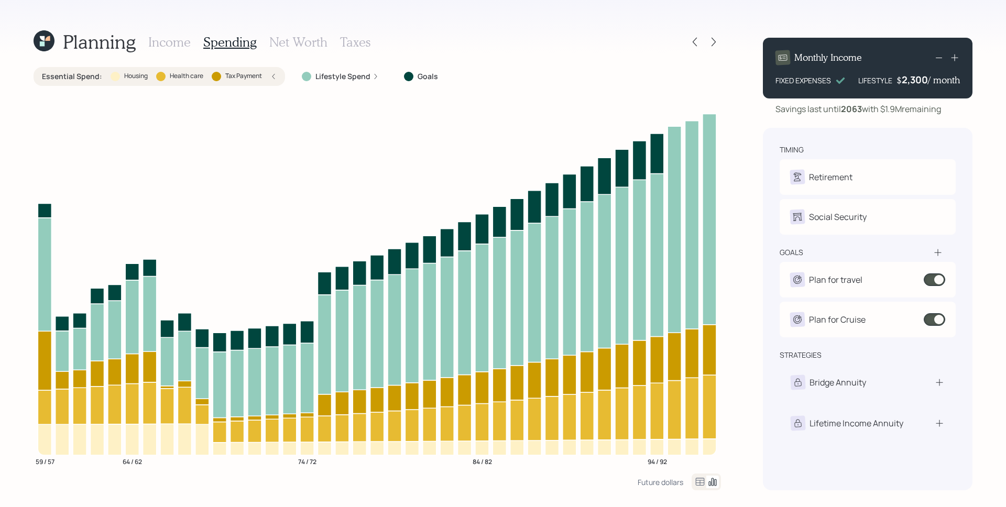
click at [171, 47] on h3 "Income" at bounding box center [169, 42] width 42 height 15
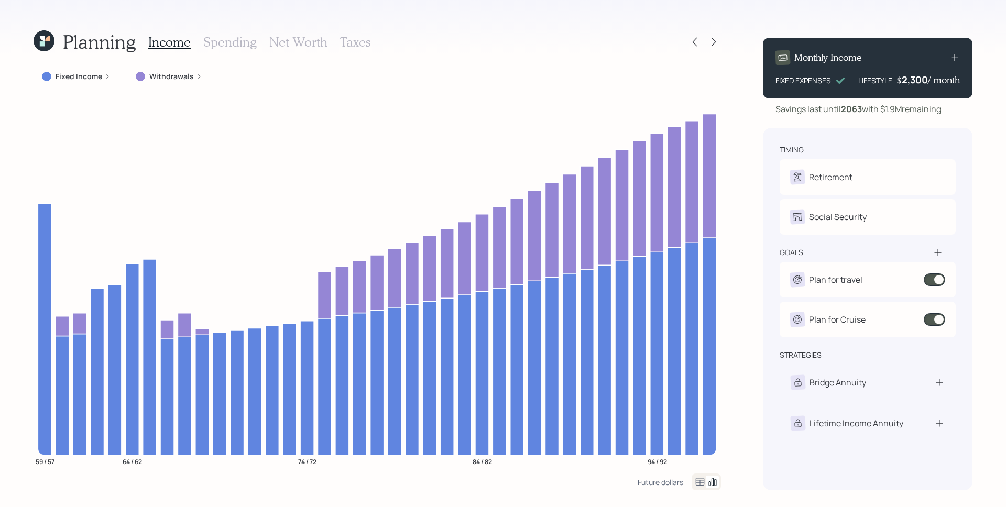
click at [236, 37] on h3 "Spending" at bounding box center [229, 42] width 53 height 15
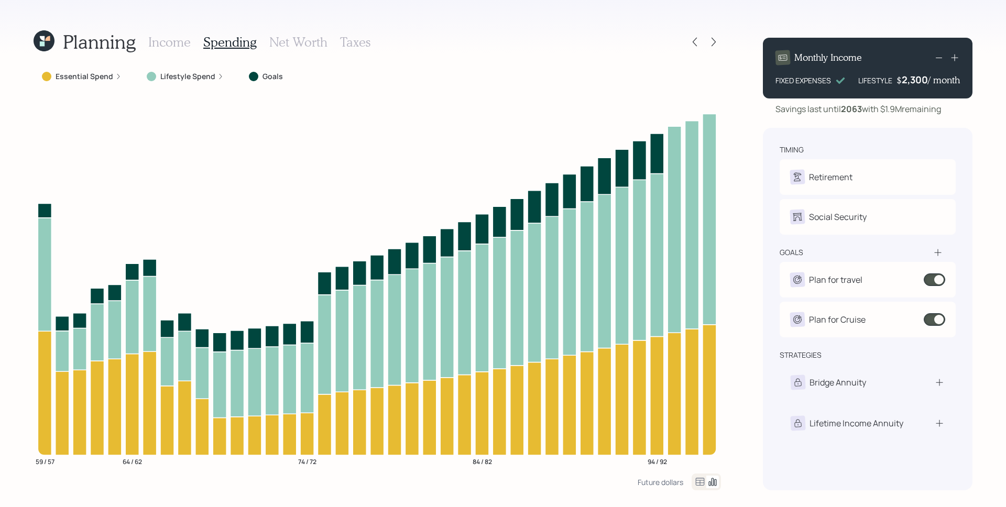
click at [112, 80] on div "Essential Spend" at bounding box center [82, 76] width 80 height 10
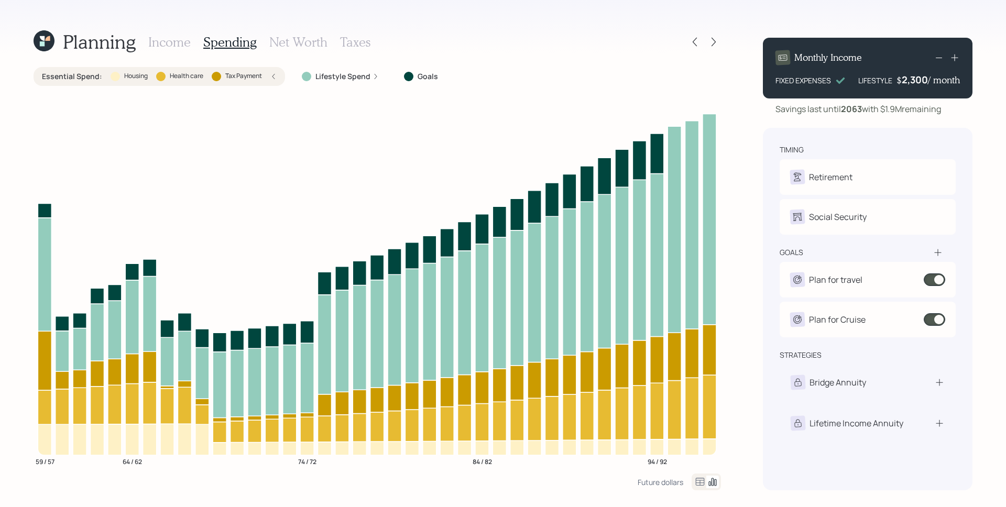
click at [46, 41] on icon at bounding box center [44, 40] width 21 height 21
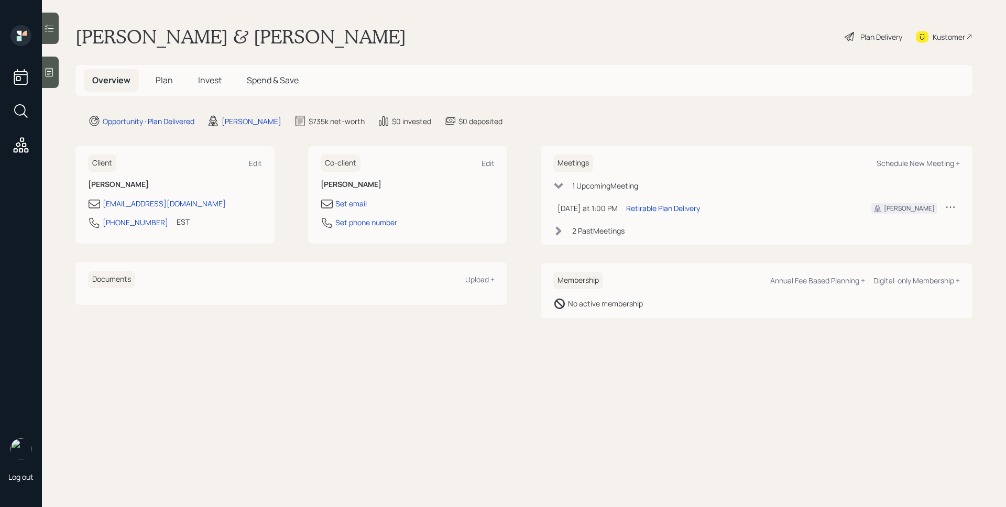
click at [163, 82] on span "Plan" at bounding box center [164, 80] width 17 height 12
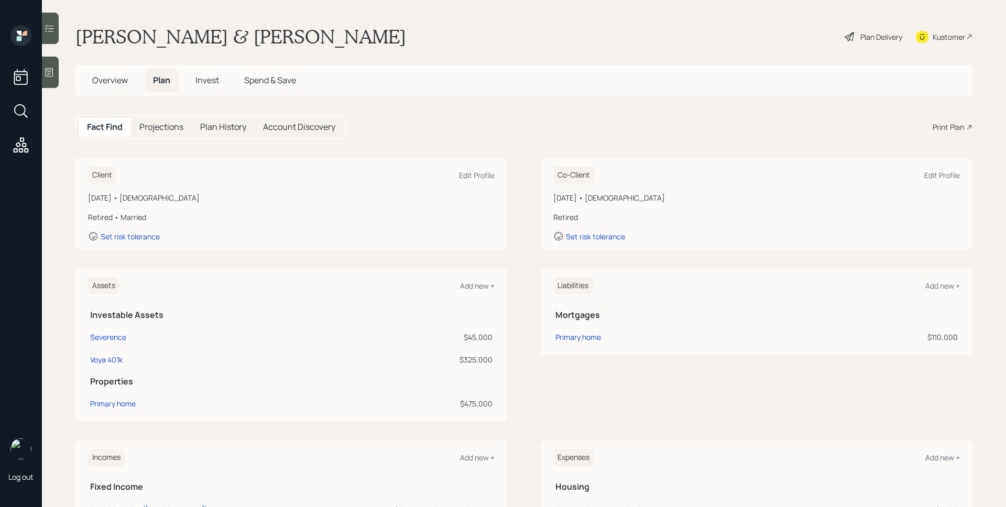
click at [958, 128] on div "Print Plan" at bounding box center [953, 127] width 40 height 11
click at [860, 35] on div "Plan Delivery" at bounding box center [881, 36] width 42 height 11
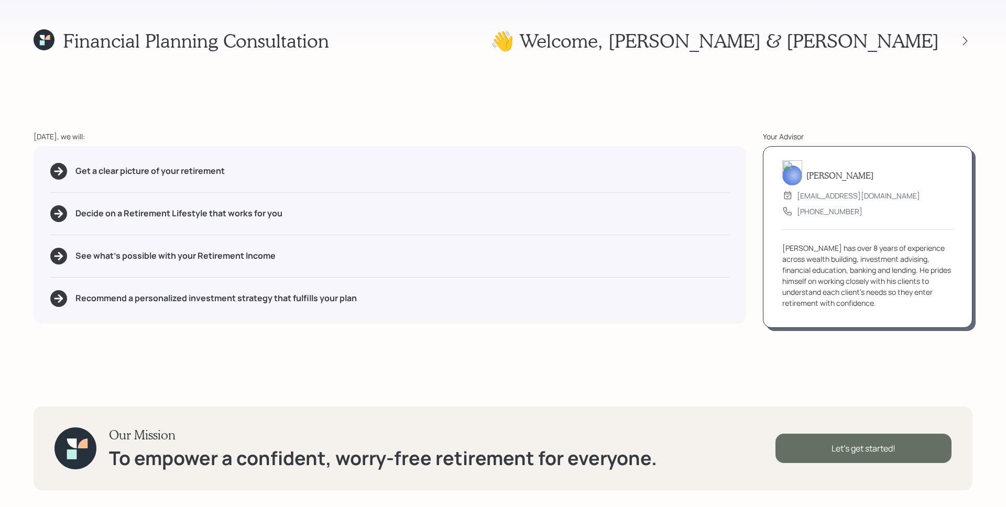
click at [901, 444] on div "Let's get started!" at bounding box center [864, 448] width 176 height 29
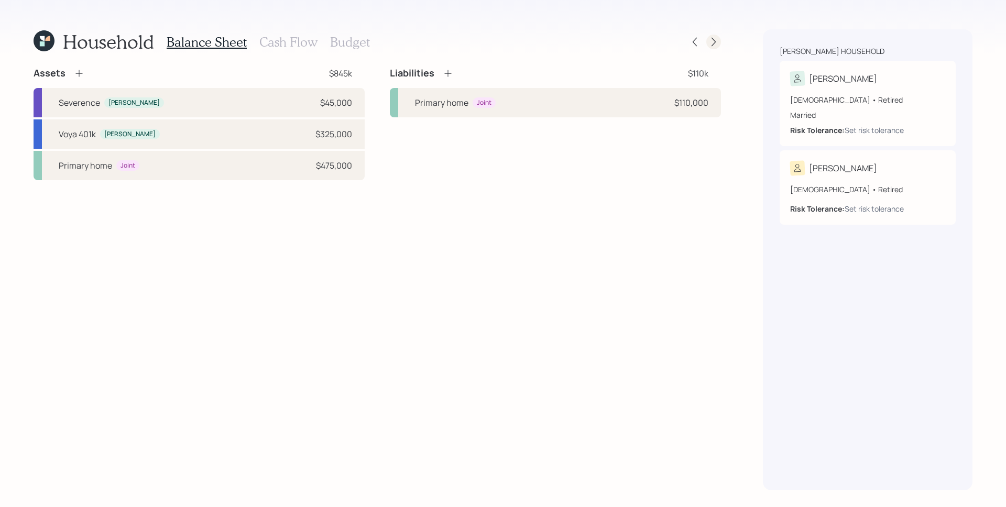
click at [712, 43] on icon at bounding box center [713, 42] width 10 height 10
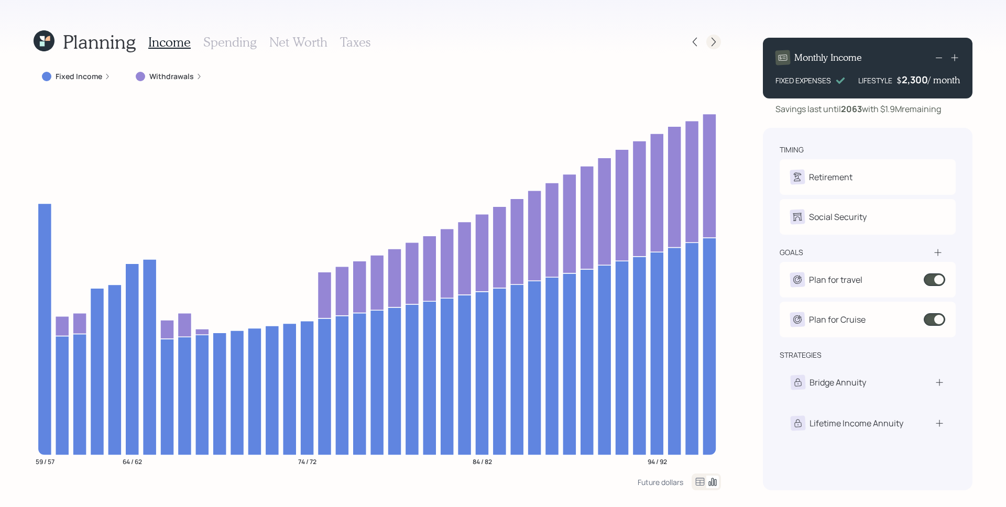
click at [717, 43] on icon at bounding box center [713, 42] width 10 height 10
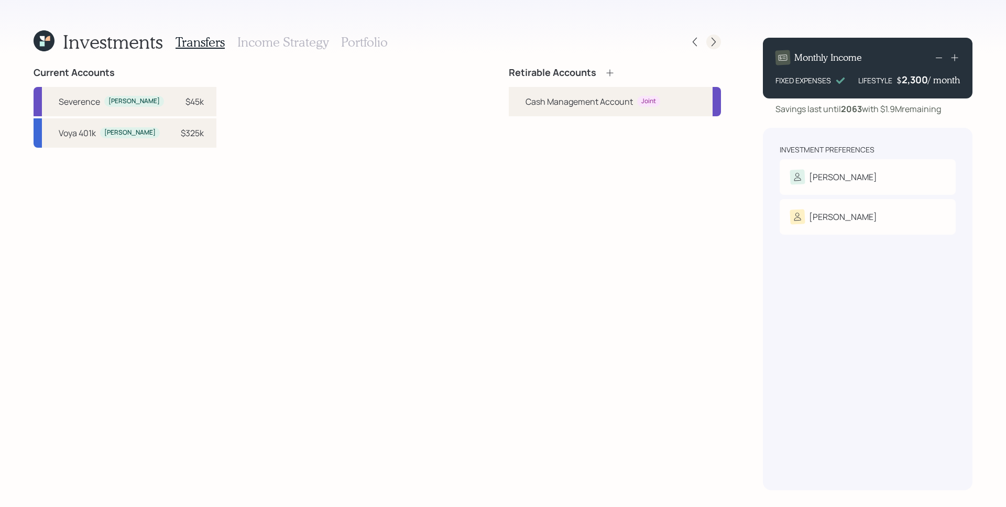
click at [707, 41] on div at bounding box center [713, 42] width 15 height 15
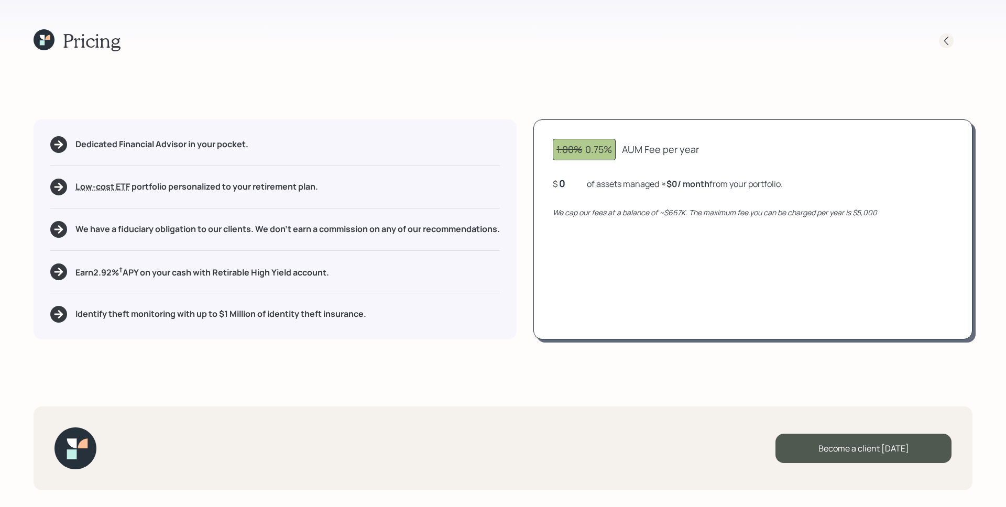
click at [940, 39] on div at bounding box center [946, 41] width 15 height 15
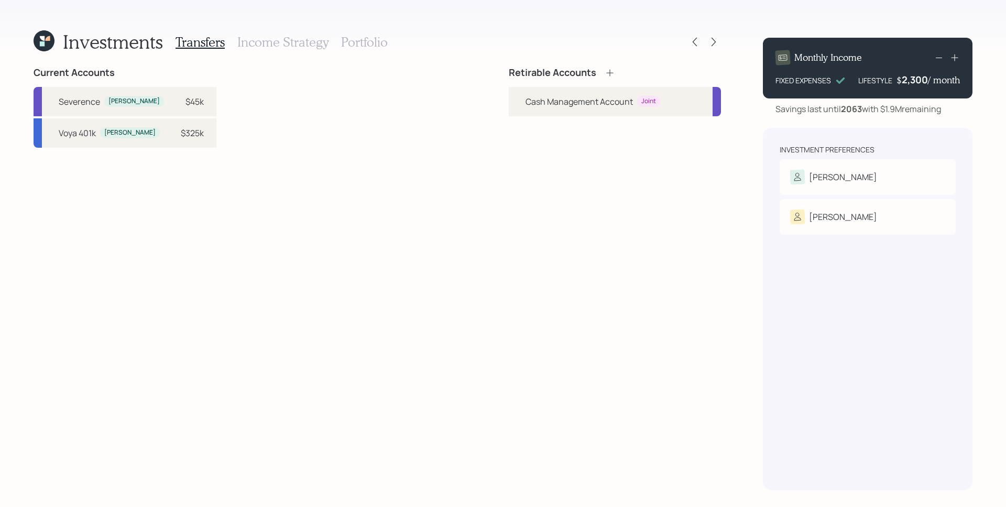
click at [612, 70] on icon at bounding box center [610, 73] width 10 height 10
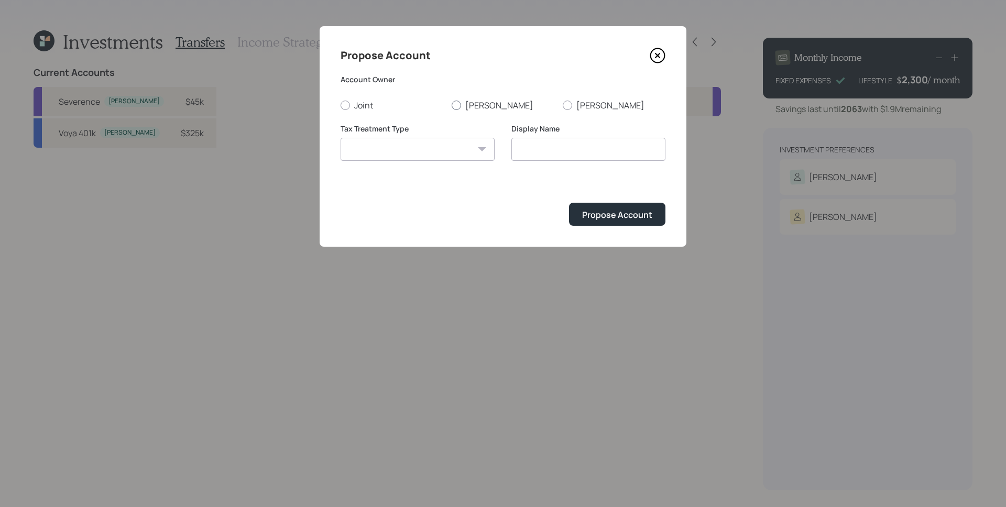
click at [488, 99] on div "Account Owner Joint Michael Tammy" at bounding box center [503, 92] width 325 height 37
click at [662, 56] on icon at bounding box center [658, 56] width 16 height 16
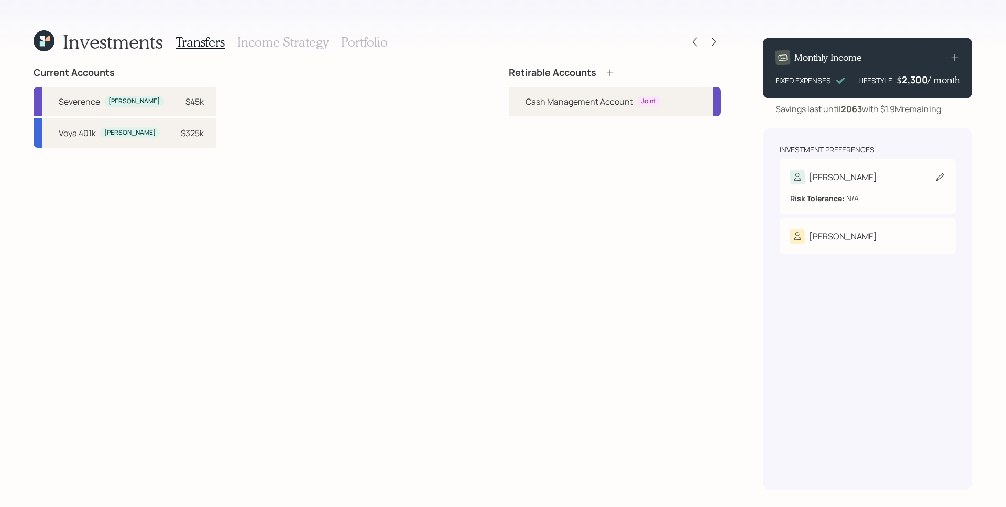
click at [835, 172] on div "Michael" at bounding box center [843, 177] width 68 height 13
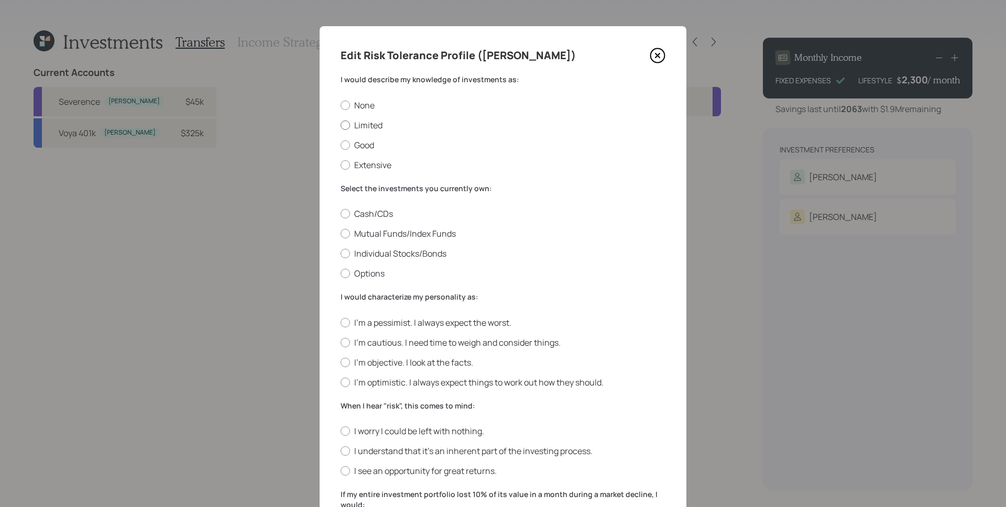
click at [357, 124] on label "Limited" at bounding box center [503, 125] width 325 height 12
click at [341, 125] on input "Limited" at bounding box center [340, 125] width 1 height 1
radio input "true"
click at [375, 234] on label "Mutual Funds/Index Funds" at bounding box center [503, 234] width 325 height 12
click at [341, 234] on input "Mutual Funds/Index Funds" at bounding box center [340, 234] width 1 height 1
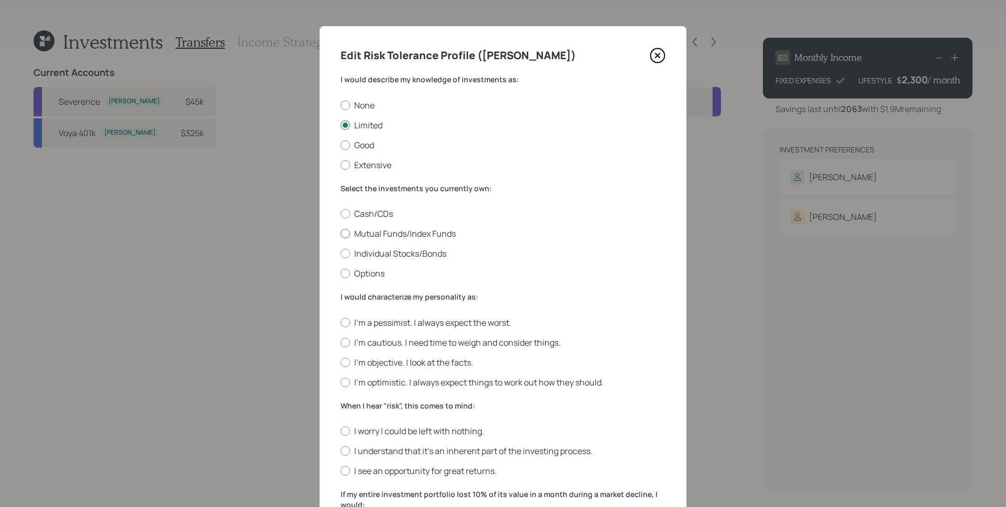
radio input "true"
click at [380, 361] on label "I'm objective. I look at the facts." at bounding box center [503, 363] width 325 height 12
click at [341, 362] on input "I'm objective. I look at the facts." at bounding box center [340, 362] width 1 height 1
radio input "true"
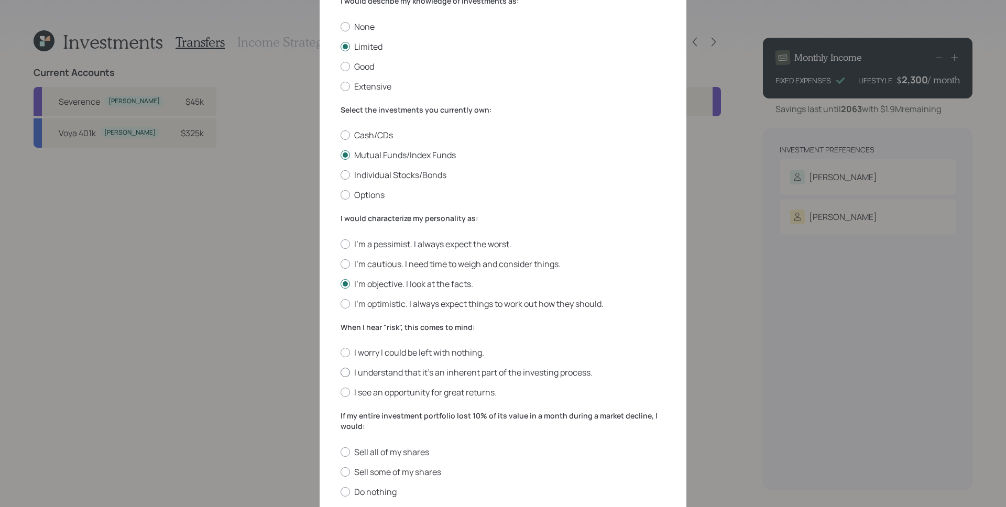
click at [395, 373] on label "I understand that it’s an inherent part of the investing process." at bounding box center [503, 373] width 325 height 12
click at [341, 373] on input "I understand that it’s an inherent part of the investing process." at bounding box center [340, 373] width 1 height 1
radio input "true"
click at [366, 490] on label "Do nothing" at bounding box center [503, 492] width 325 height 12
click at [341, 492] on input "Do nothing" at bounding box center [340, 492] width 1 height 1
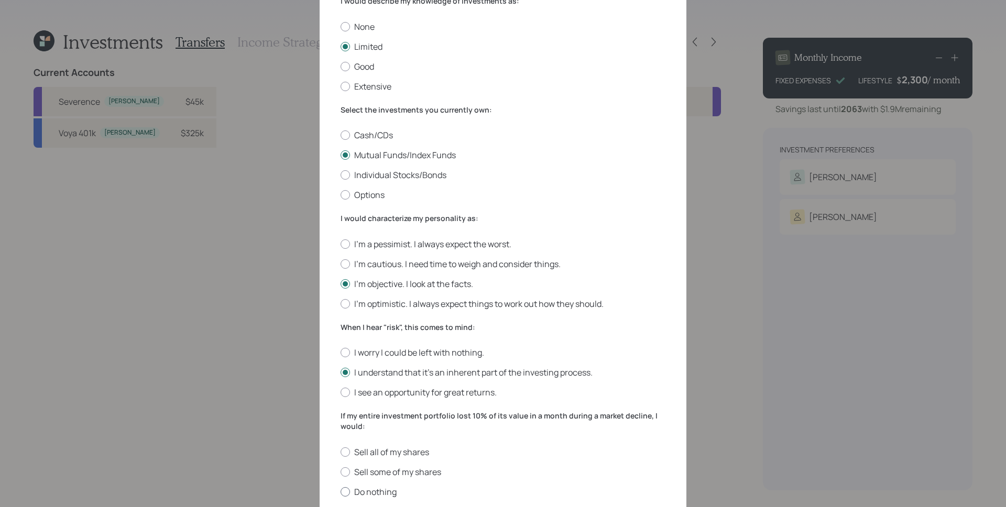
radio input "true"
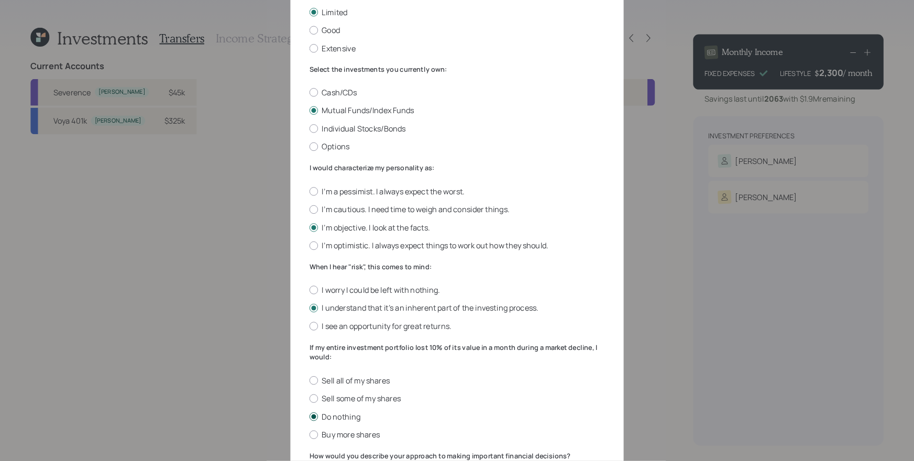
scroll to position [224, 0]
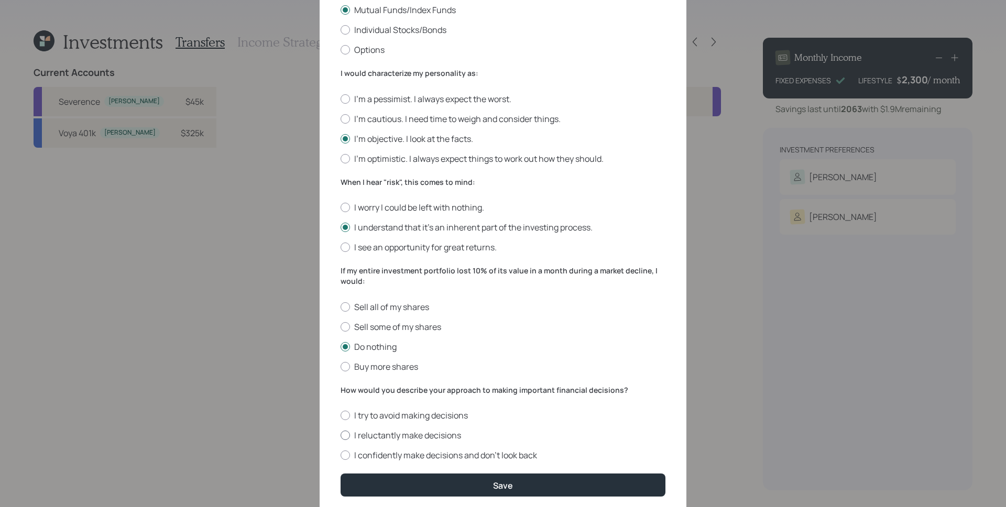
click at [375, 433] on label "I reluctantly make decisions" at bounding box center [503, 436] width 325 height 12
click at [341, 435] on input "I reluctantly make decisions" at bounding box center [340, 435] width 1 height 1
radio input "true"
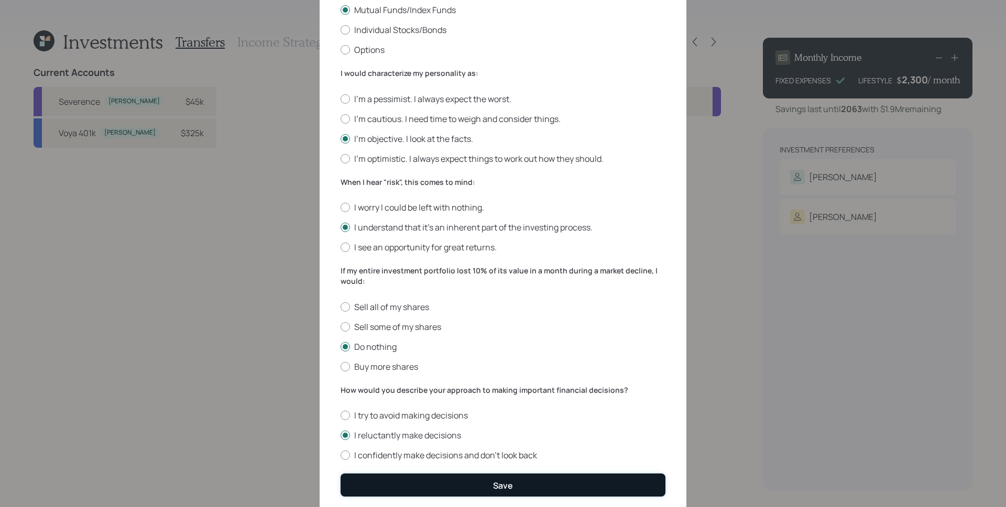
click at [466, 485] on button "Save" at bounding box center [503, 485] width 325 height 23
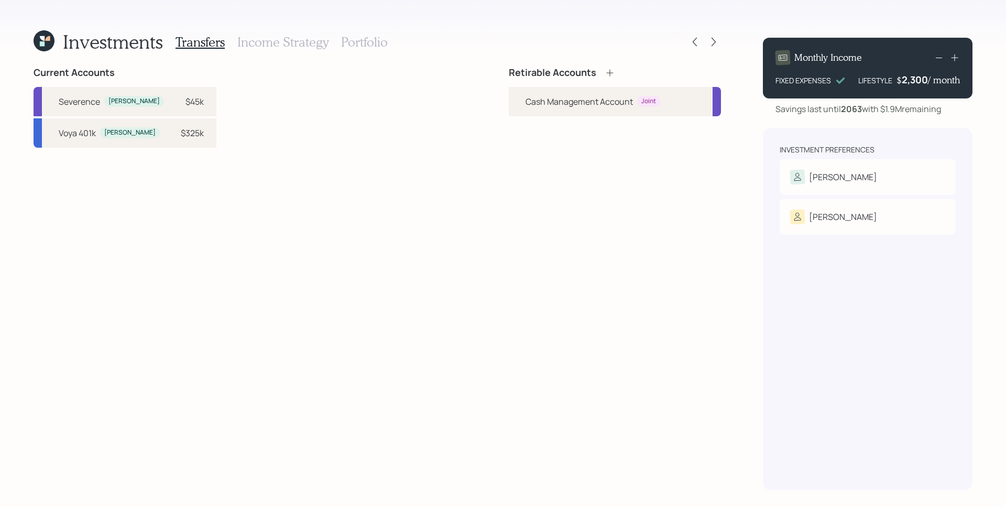
click at [605, 69] on icon at bounding box center [610, 73] width 10 height 10
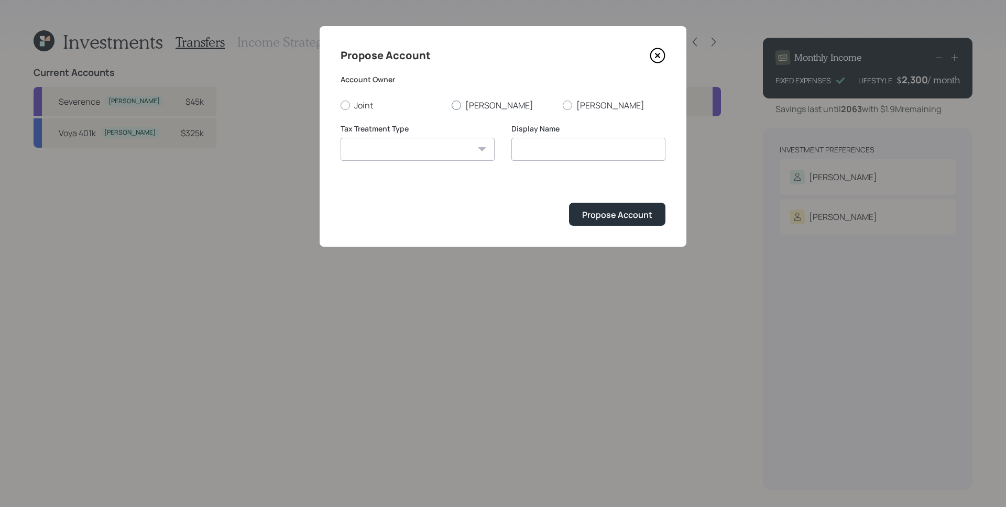
click at [470, 102] on label "Michael" at bounding box center [503, 106] width 103 height 12
click at [452, 105] on input "Michael" at bounding box center [451, 105] width 1 height 1
radio input "true"
click at [434, 152] on select "Roth Taxable Traditional" at bounding box center [418, 149] width 154 height 23
select select "traditional"
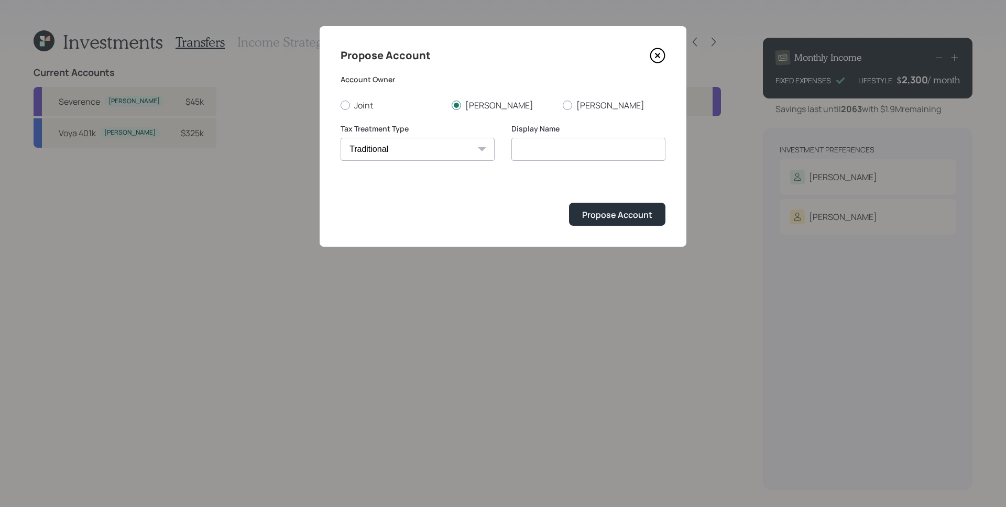
click at [341, 138] on select "Roth Taxable Traditional" at bounding box center [418, 149] width 154 height 23
click at [588, 156] on input "Traditional" at bounding box center [588, 149] width 154 height 23
type input "Traditional IRA"
click at [569, 203] on button "Propose Account" at bounding box center [617, 214] width 96 height 23
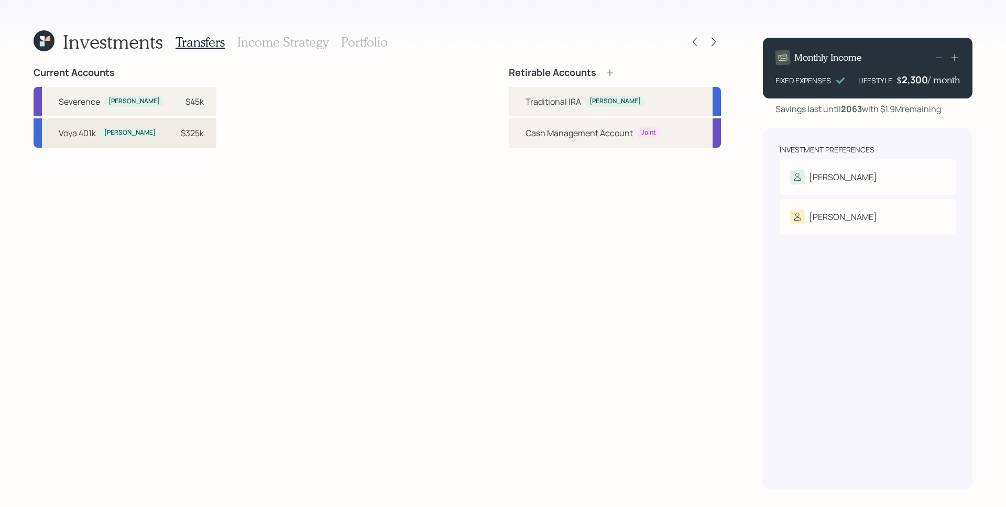
click at [129, 139] on div "Voya 401k Michael" at bounding box center [109, 133] width 101 height 13
click at [544, 103] on div "Traditional IRA" at bounding box center [554, 101] width 56 height 13
select select "2e728b88-3b62-497f-9622-f55858e3592d"
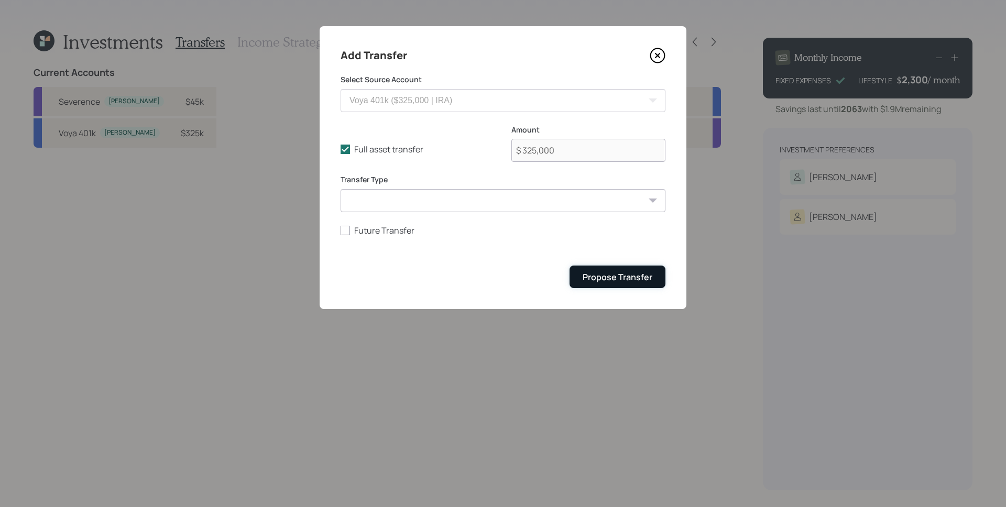
click at [620, 273] on div "Propose Transfer" at bounding box center [618, 277] width 70 height 12
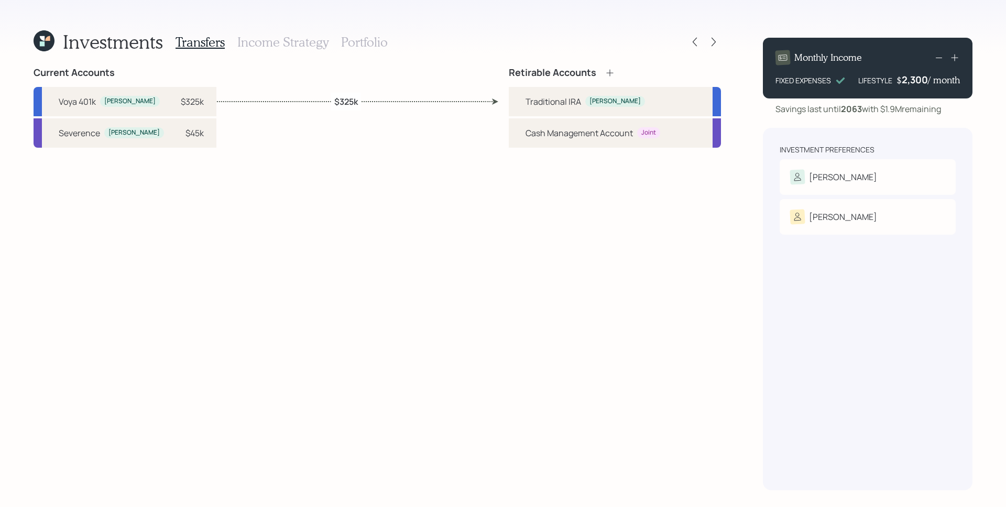
click at [303, 38] on h3 "Income Strategy" at bounding box center [282, 42] width 91 height 15
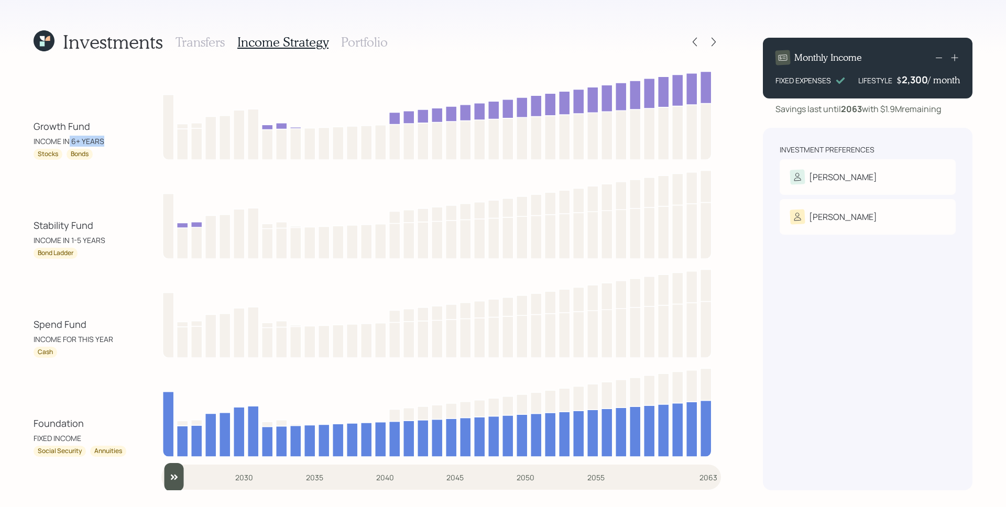
drag, startPoint x: 70, startPoint y: 141, endPoint x: 109, endPoint y: 140, distance: 39.3
click at [109, 140] on div "Growth Fund INCOME IN 6+ YEARS" at bounding box center [81, 132] width 94 height 27
drag, startPoint x: 180, startPoint y: 476, endPoint x: 191, endPoint y: 454, distance: 24.6
click at [191, 463] on input "slider" at bounding box center [441, 477] width 560 height 28
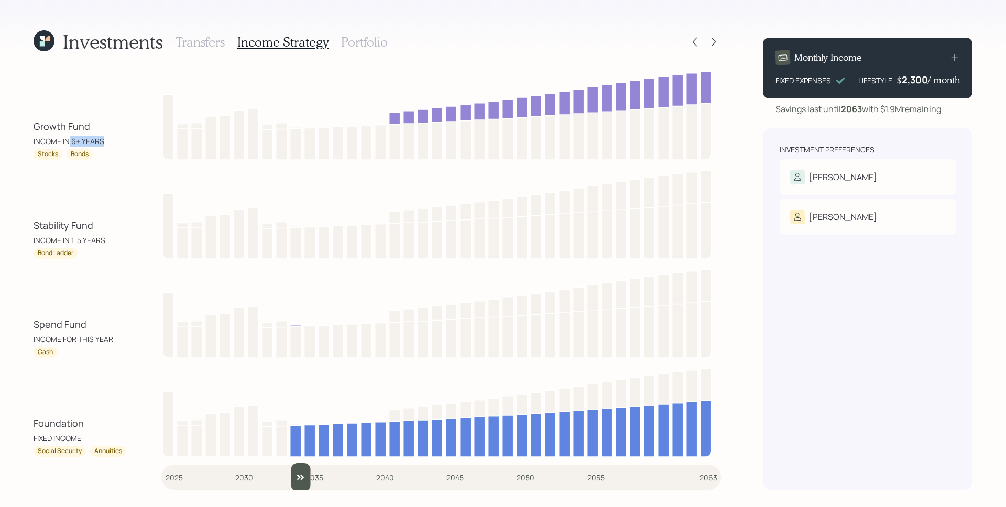
drag, startPoint x: 199, startPoint y: 476, endPoint x: 288, endPoint y: 468, distance: 88.9
click at [288, 468] on input "slider" at bounding box center [441, 477] width 560 height 28
drag, startPoint x: 306, startPoint y: 485, endPoint x: 276, endPoint y: 479, distance: 30.5
type input "2033"
click at [276, 479] on input "slider" at bounding box center [441, 477] width 560 height 28
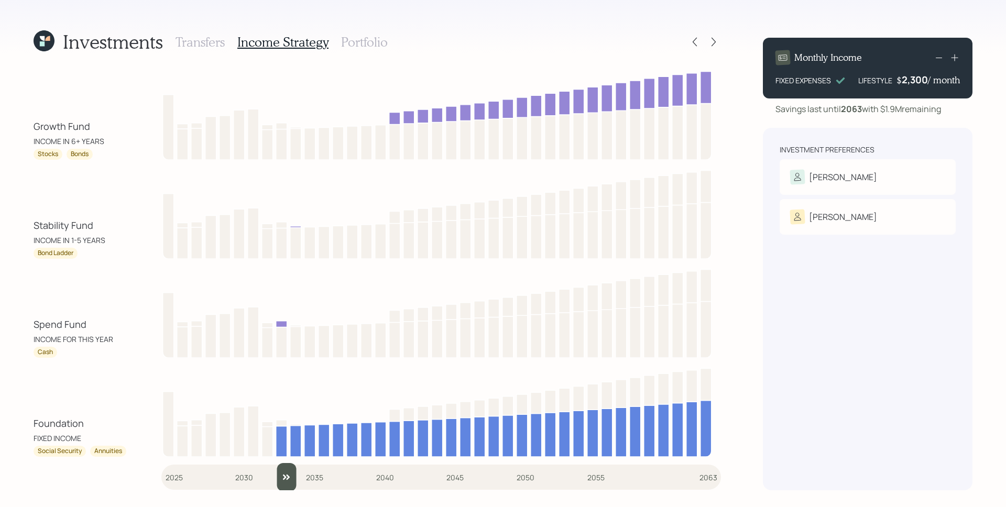
click at [352, 43] on h3 "Portfolio" at bounding box center [364, 42] width 47 height 15
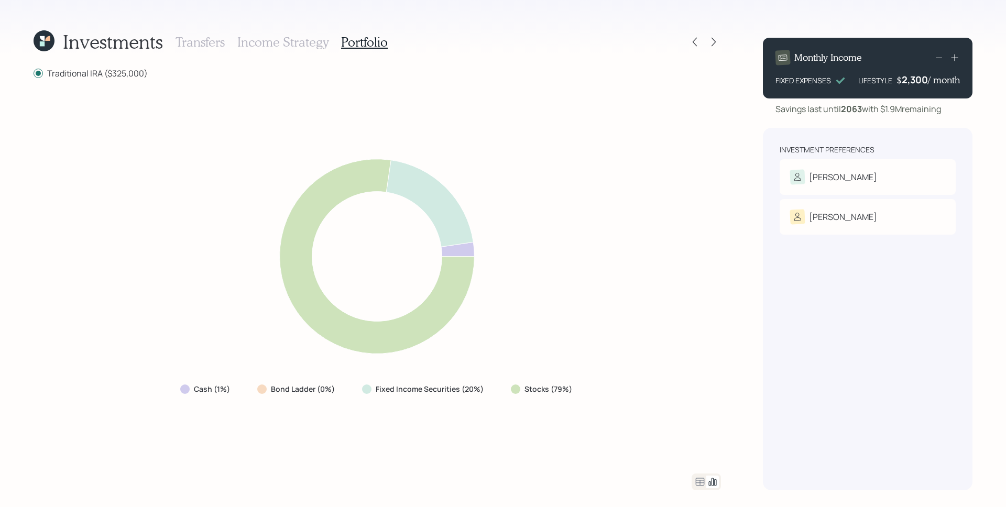
click at [704, 484] on icon at bounding box center [700, 482] width 13 height 13
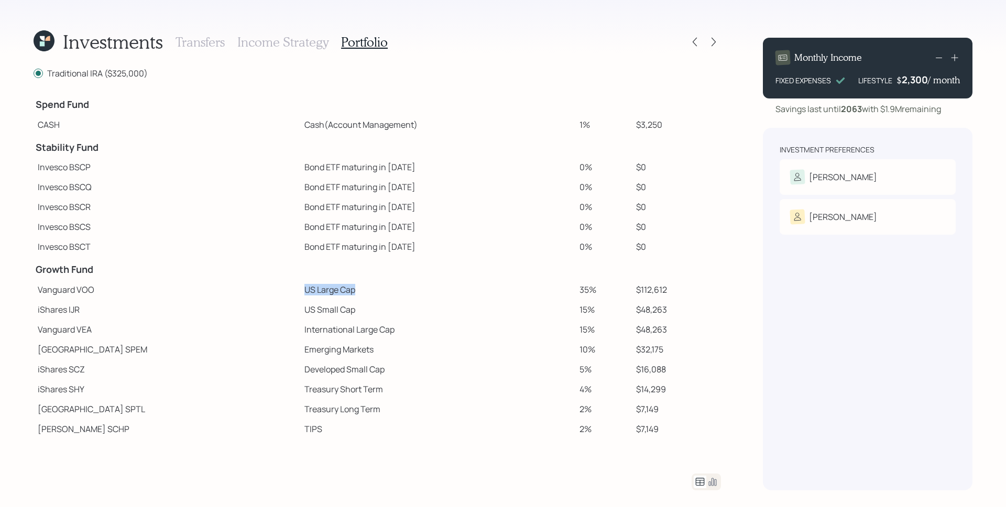
drag, startPoint x: 237, startPoint y: 288, endPoint x: 297, endPoint y: 292, distance: 59.3
click at [300, 292] on td "US Large Cap" at bounding box center [437, 290] width 275 height 20
click at [698, 481] on icon at bounding box center [700, 482] width 13 height 13
click at [707, 483] on icon at bounding box center [712, 482] width 13 height 13
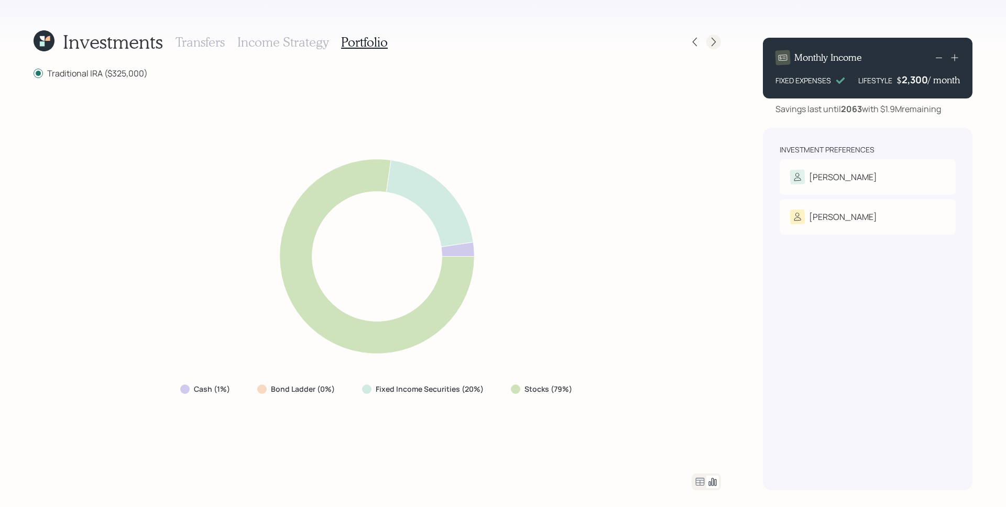
click at [715, 42] on icon at bounding box center [714, 42] width 4 height 9
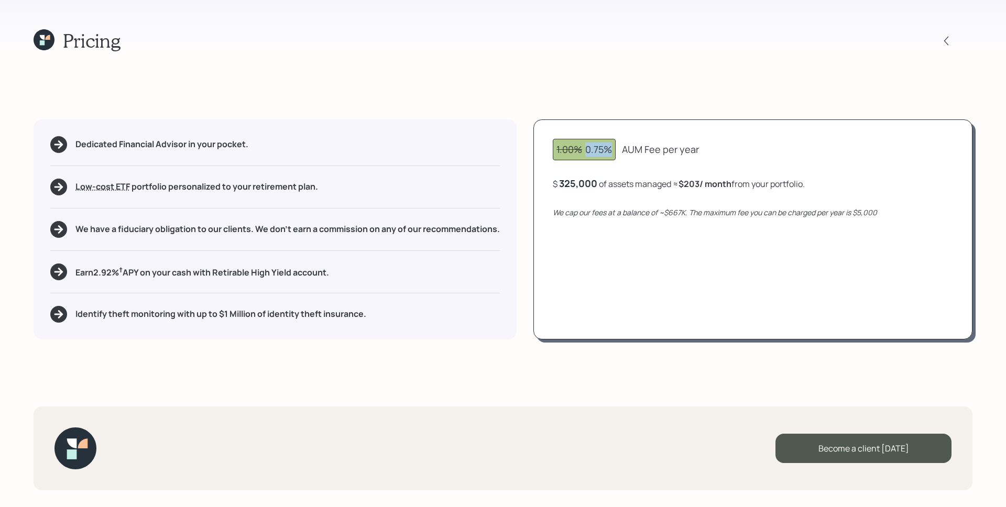
drag, startPoint x: 589, startPoint y: 151, endPoint x: 617, endPoint y: 150, distance: 28.3
click at [617, 150] on div "1.00% 0.75% AUM Fee per year" at bounding box center [753, 149] width 400 height 21
click at [718, 223] on div "1.00% 0.75% AUM Fee per year $ 325,000 of assets managed ≈ $203 / month from yo…" at bounding box center [752, 229] width 439 height 220
click at [696, 185] on b "$203 / month" at bounding box center [705, 184] width 53 height 12
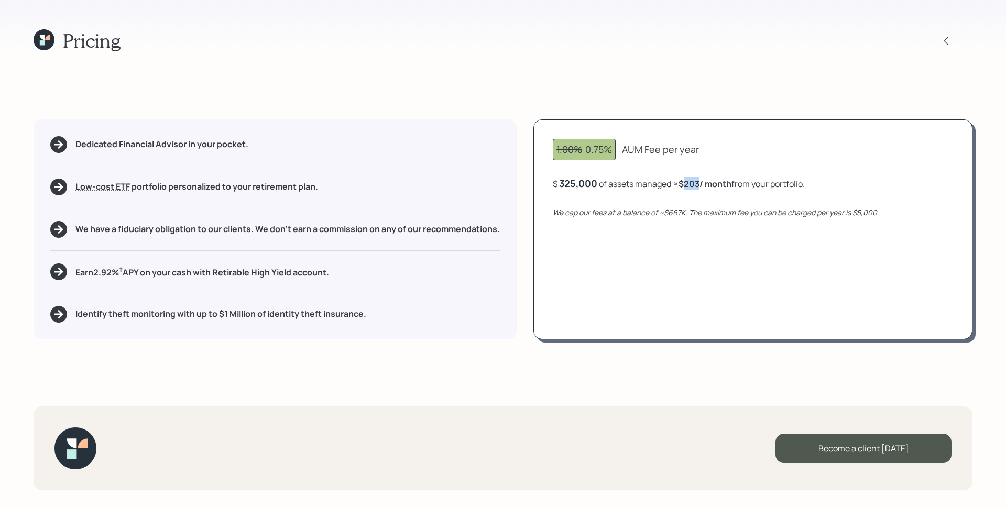
click at [696, 185] on b "$203 / month" at bounding box center [705, 184] width 53 height 12
click at [571, 188] on div "325,000" at bounding box center [578, 183] width 38 height 13
click at [571, 188] on div "325000" at bounding box center [577, 183] width 36 height 13
click at [655, 211] on icon "We cap our fees at a balance of ~$667K. The maximum fee you can be charged per …" at bounding box center [715, 213] width 324 height 10
click at [564, 191] on div "1.00% 0.75% AUM Fee per year $ 350,000 of assets managed ≈ $219 / month from yo…" at bounding box center [752, 229] width 439 height 220
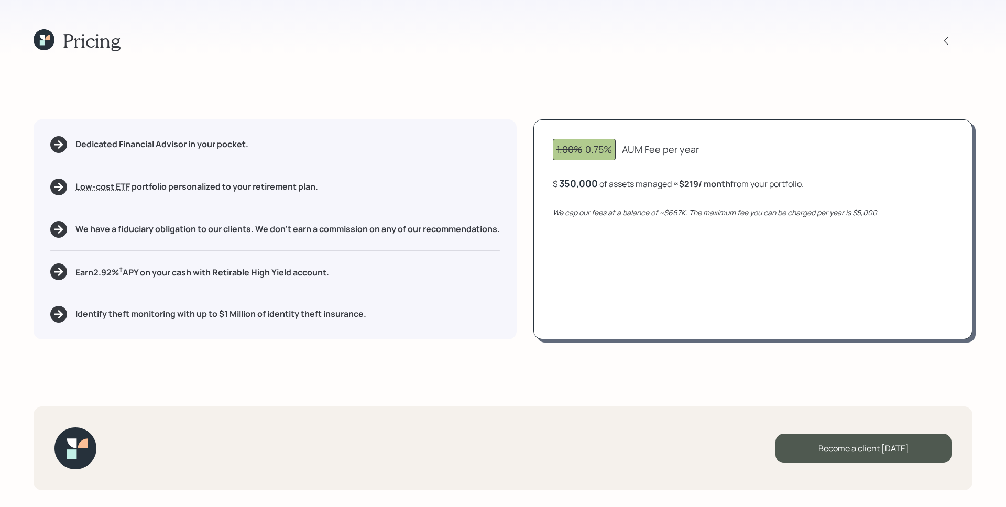
click at [580, 184] on div "350,000" at bounding box center [578, 183] width 39 height 13
click at [579, 184] on div "350000" at bounding box center [577, 183] width 36 height 13
click at [662, 228] on div "1.00% 0.75% AUM Fee per year $ 300,000 of assets managed ≈ $188 / month from yo…" at bounding box center [752, 229] width 439 height 220
click at [592, 184] on div "300,000" at bounding box center [578, 183] width 39 height 13
click at [592, 184] on div "300000" at bounding box center [577, 183] width 37 height 13
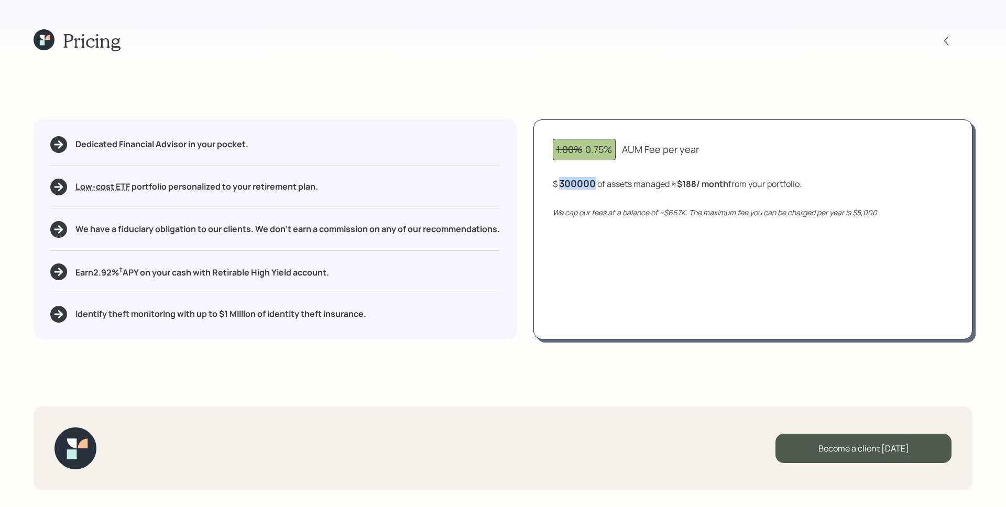
click at [592, 184] on div "300000" at bounding box center [577, 183] width 37 height 13
click at [645, 217] on div "1.00% 0.75% AUM Fee per year $ 325,000 of assets managed ≈ $203 / month from yo…" at bounding box center [752, 229] width 439 height 220
drag, startPoint x: 668, startPoint y: 216, endPoint x: 684, endPoint y: 217, distance: 16.3
click at [684, 217] on div "1.00% 0.75% AUM Fee per year $ 325,000 of assets managed ≈ $203 / month from yo…" at bounding box center [752, 229] width 439 height 220
click at [683, 219] on div "1.00% 0.75% AUM Fee per year $ 325,000 of assets managed ≈ $203 / month from yo…" at bounding box center [752, 229] width 439 height 220
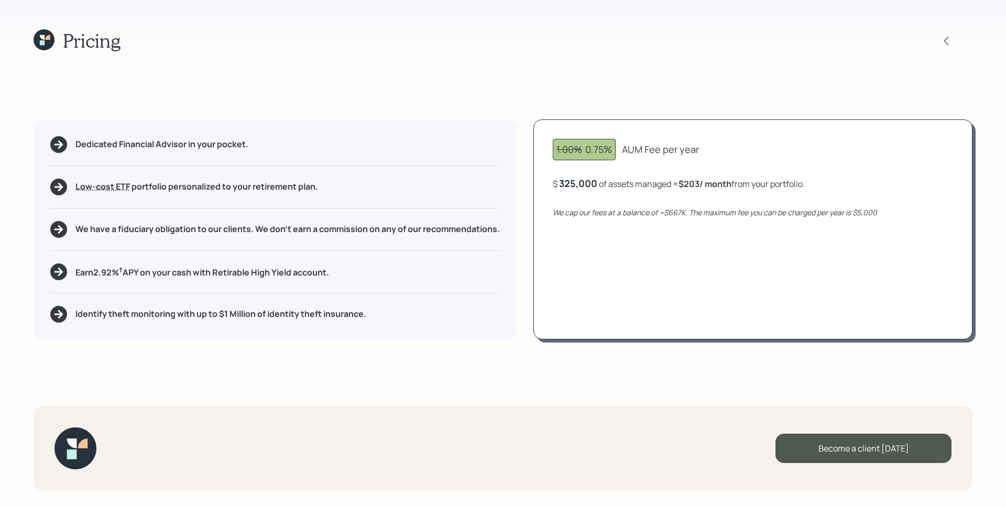
click at [594, 189] on div "$ 325,000 of assets managed ≈ $203 / month from your portfolio ." at bounding box center [679, 183] width 252 height 13
click at [594, 188] on div "325000" at bounding box center [577, 183] width 36 height 13
click at [592, 187] on div "325000" at bounding box center [577, 183] width 36 height 13
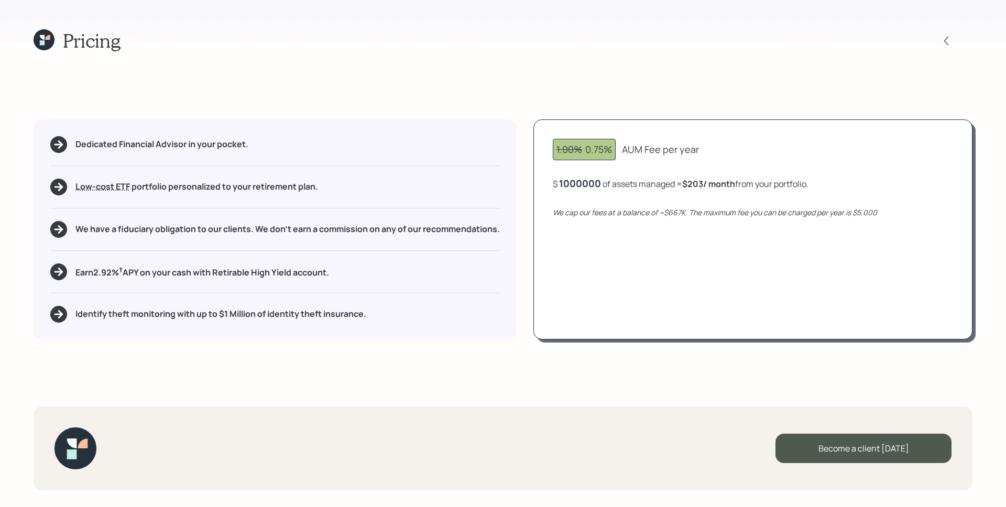
click at [661, 242] on div "1.00% 0.75% AUM Fee per year $ 1000000 of assets managed ≈ $203 / month from yo…" at bounding box center [752, 229] width 439 height 220
drag, startPoint x: 825, startPoint y: 184, endPoint x: 843, endPoint y: 185, distance: 18.4
click at [843, 185] on div "$ 1,000,000 of assets managed ≈ $417 / month from your portfolio ≈ 0.5 % AUM ." at bounding box center [706, 183] width 307 height 13
click at [828, 302] on div "1.00% 0.75% Base AUM Fee per year $ 1,000,000 of assets managed ≈ $417 / month …" at bounding box center [752, 229] width 439 height 220
drag, startPoint x: 882, startPoint y: 214, endPoint x: 848, endPoint y: 214, distance: 34.1
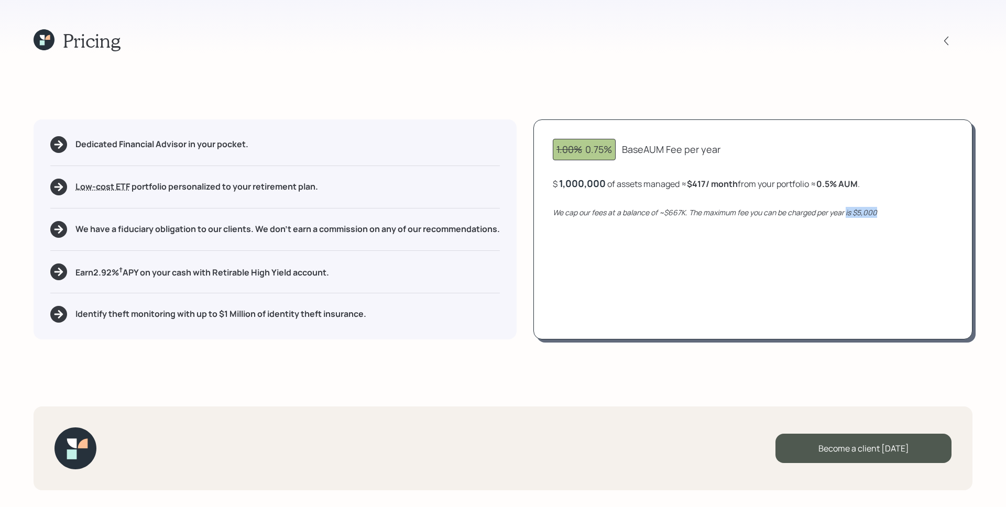
click at [848, 214] on div "We cap our fees at a balance of ~$667K. The maximum fee you can be charged per …" at bounding box center [753, 212] width 400 height 11
click at [600, 183] on div "1000000" at bounding box center [580, 183] width 42 height 13
click at [674, 241] on div "1.00% 0.75% Base AUM Fee per year $ 325000 of assets managed ≈ $417 / month fro…" at bounding box center [752, 229] width 439 height 220
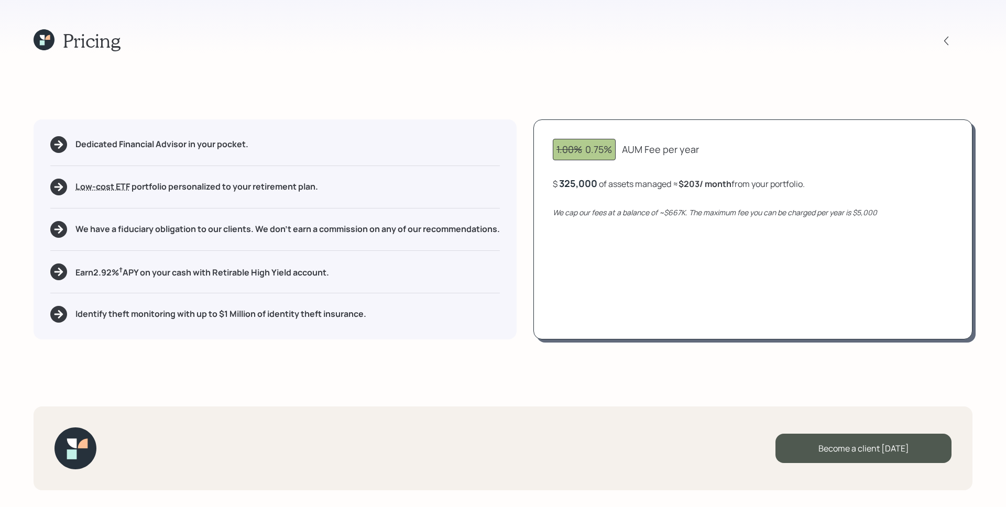
click at [375, 268] on div "Earn 2.92 % † APY on your cash with Retirable High Yield account." at bounding box center [275, 272] width 450 height 17
click at [103, 347] on div "Pricing Dedicated Financial Advisor in your pocket. Low-cost ETF Retirable uses…" at bounding box center [503, 253] width 1006 height 507
click at [861, 452] on div "Become a client today" at bounding box center [864, 448] width 176 height 29
click at [814, 443] on div "Go to Altruist" at bounding box center [864, 448] width 176 height 29
click at [49, 38] on icon at bounding box center [47, 37] width 5 height 5
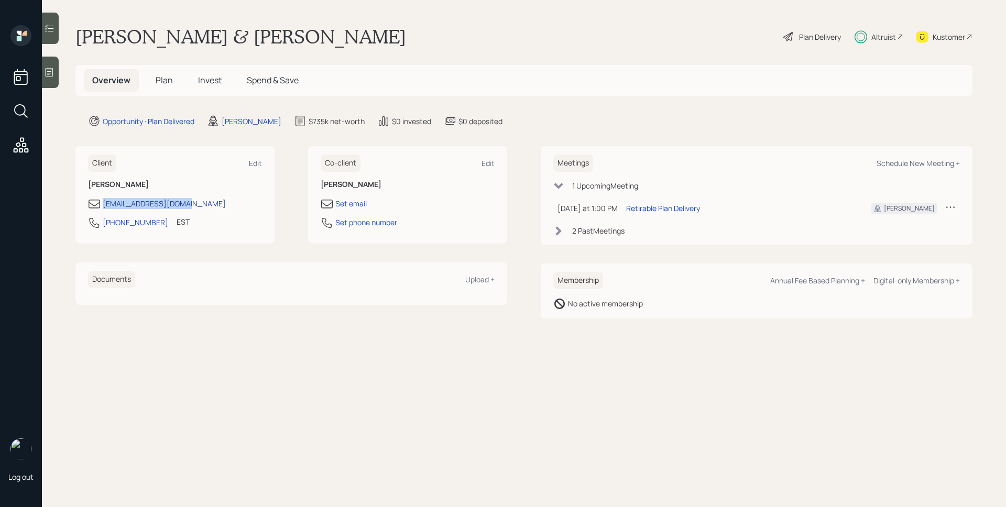
drag, startPoint x: 176, startPoint y: 204, endPoint x: 104, endPoint y: 203, distance: 72.3
click at [104, 203] on div "mpheebs@sbcglobal.net" at bounding box center [175, 204] width 174 height 13
drag, startPoint x: 154, startPoint y: 225, endPoint x: 103, endPoint y: 226, distance: 50.8
click at [103, 227] on div "860-334-3216 EST Currently 1:48 PM" at bounding box center [175, 225] width 174 height 19
copy div "860-334-3216"
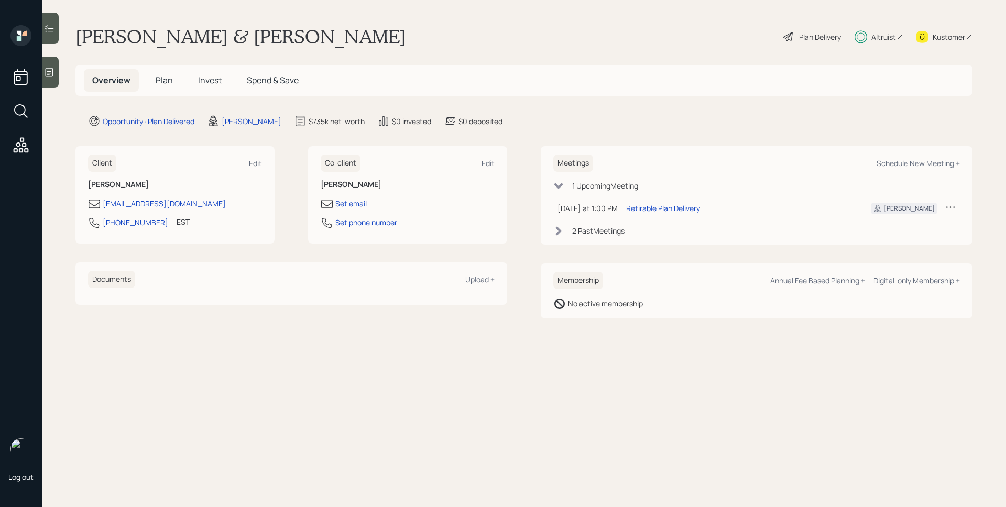
click at [172, 74] on h5 "Plan" at bounding box center [164, 80] width 34 height 23
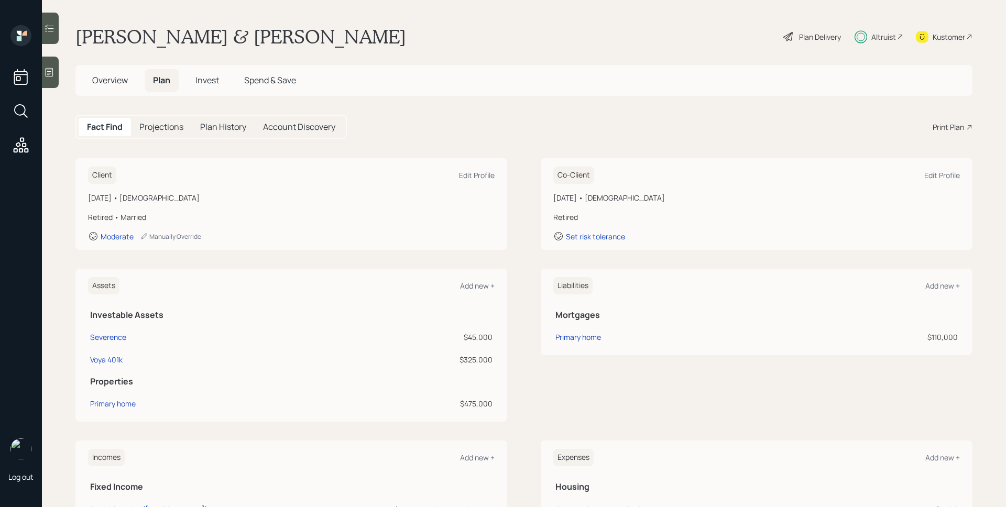
click at [803, 30] on div "Plan Delivery" at bounding box center [812, 36] width 60 height 23
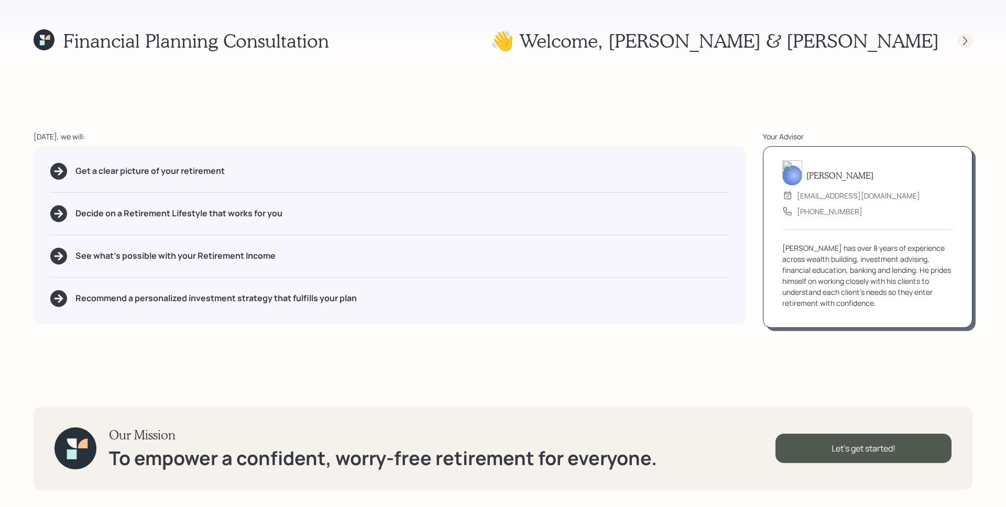
click at [963, 39] on icon at bounding box center [965, 41] width 10 height 10
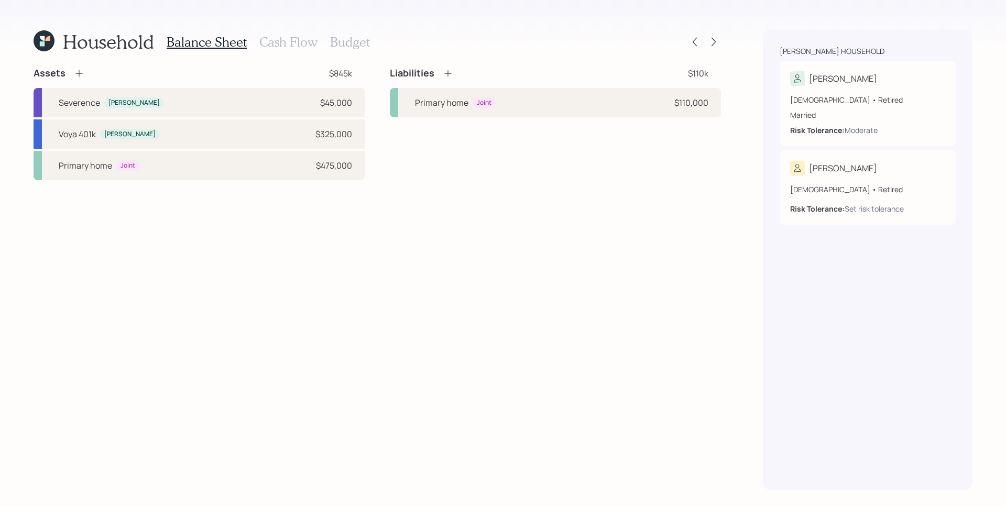
click at [721, 47] on div "Household Balance Sheet Cash Flow Budget Assets $845k Severence Michael $45,000…" at bounding box center [503, 253] width 1006 height 507
click at [717, 46] on icon at bounding box center [713, 42] width 10 height 10
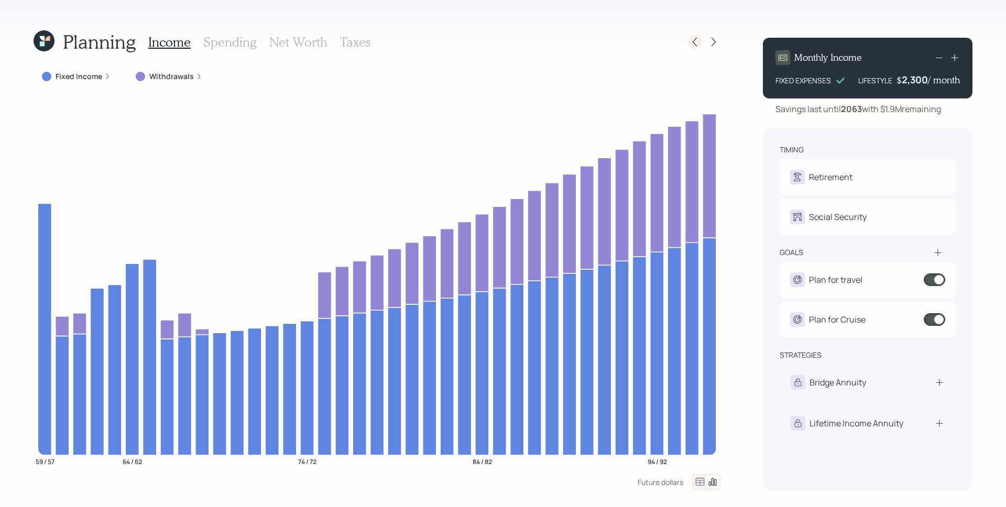
click at [696, 38] on icon at bounding box center [695, 42] width 10 height 10
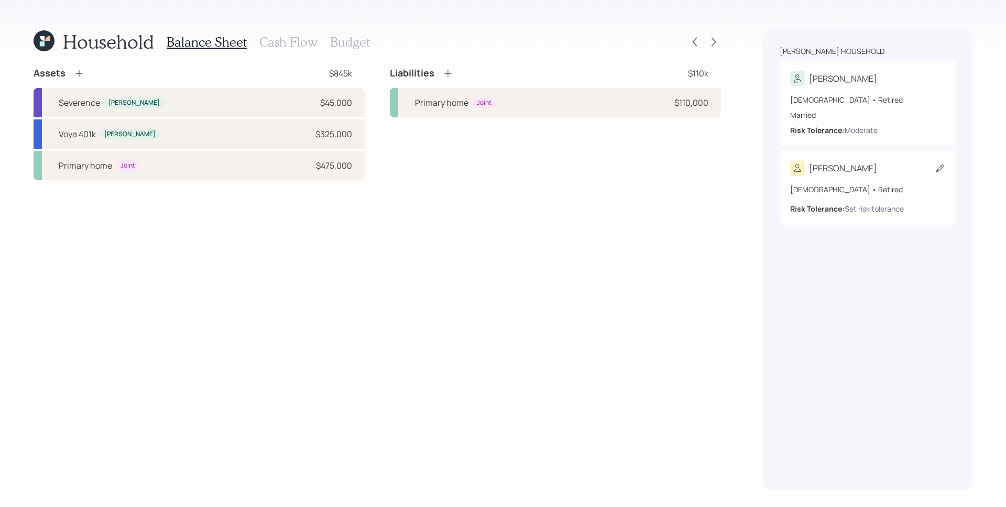
click at [839, 184] on div "57 years old • Retired" at bounding box center [867, 189] width 155 height 11
select select "3"
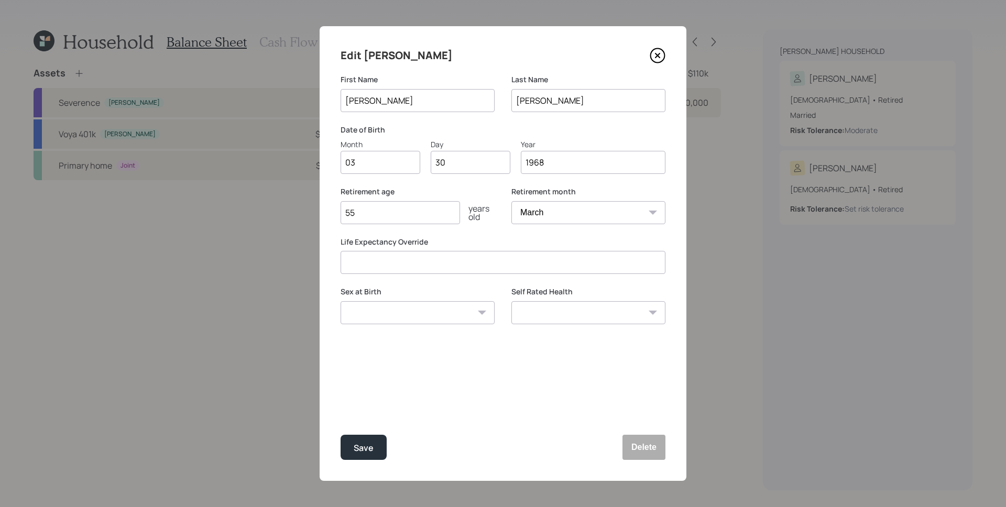
click at [668, 51] on div "Edit Tammy First Name Tammy Last Name Hebert Date of Birth Month 03 Day 30 Year…" at bounding box center [503, 253] width 367 height 455
click at [658, 52] on icon at bounding box center [658, 56] width 16 height 16
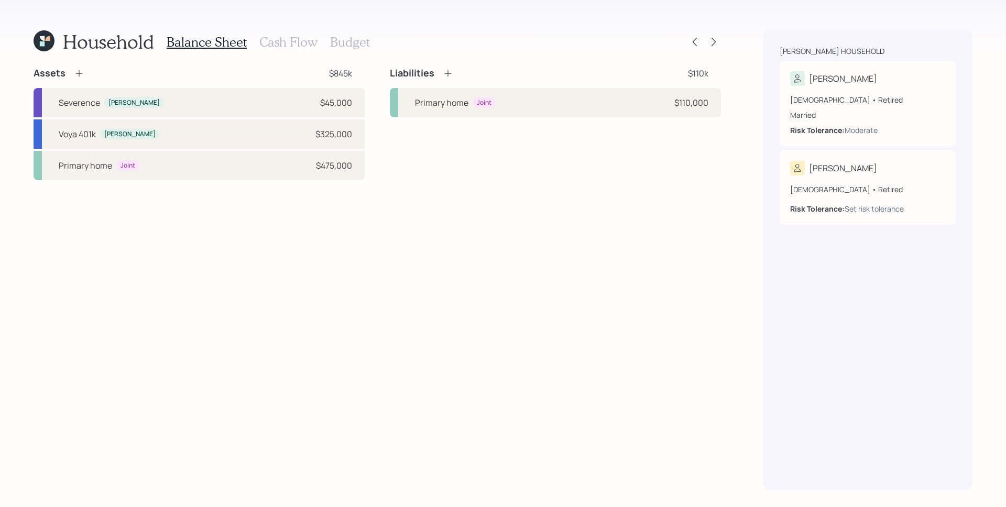
click at [45, 34] on icon at bounding box center [44, 40] width 21 height 21
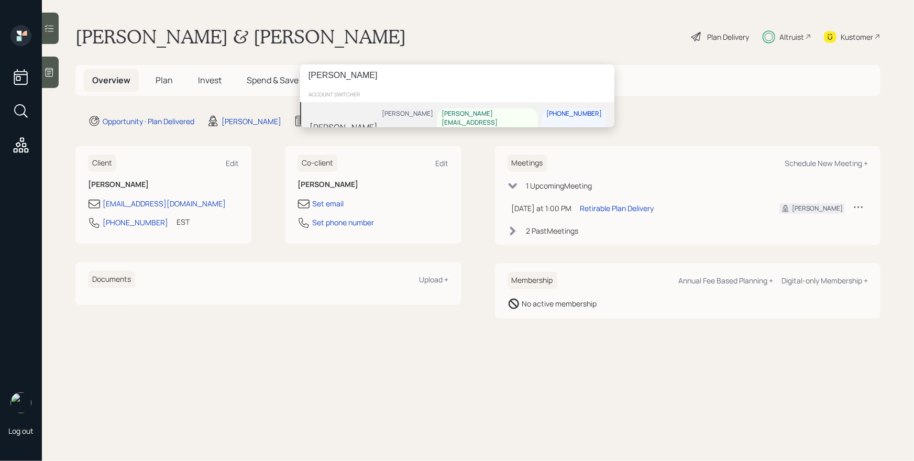
type input "celinda hamilton"
click at [344, 121] on div "[PERSON_NAME]" at bounding box center [344, 127] width 68 height 13
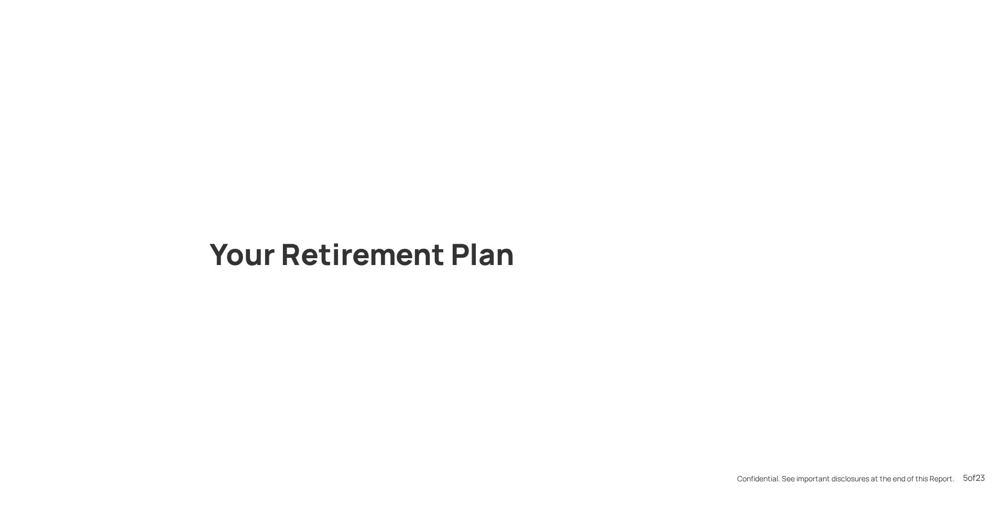
scroll to position [2536, 0]
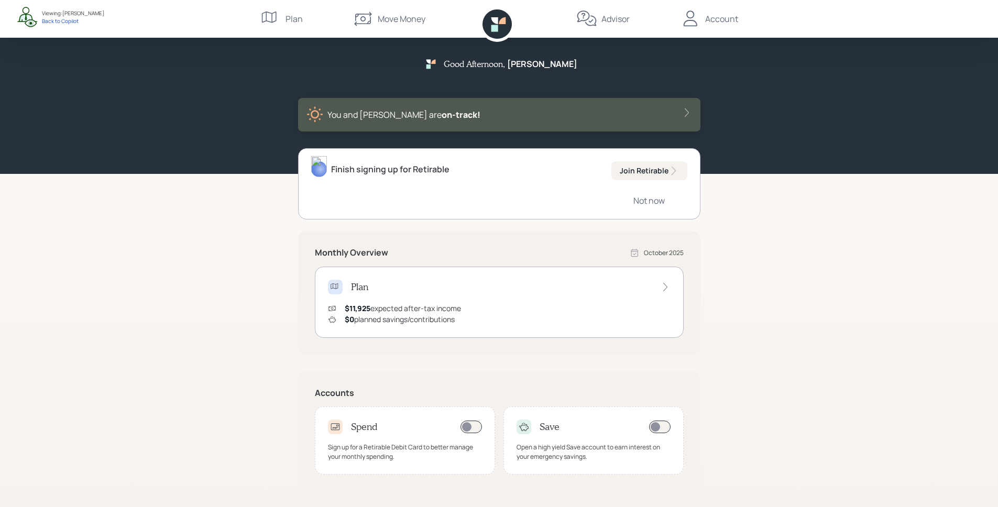
click at [523, 305] on div "$11,925 expected after-tax income $0 planned savings/contributions" at bounding box center [499, 314] width 343 height 22
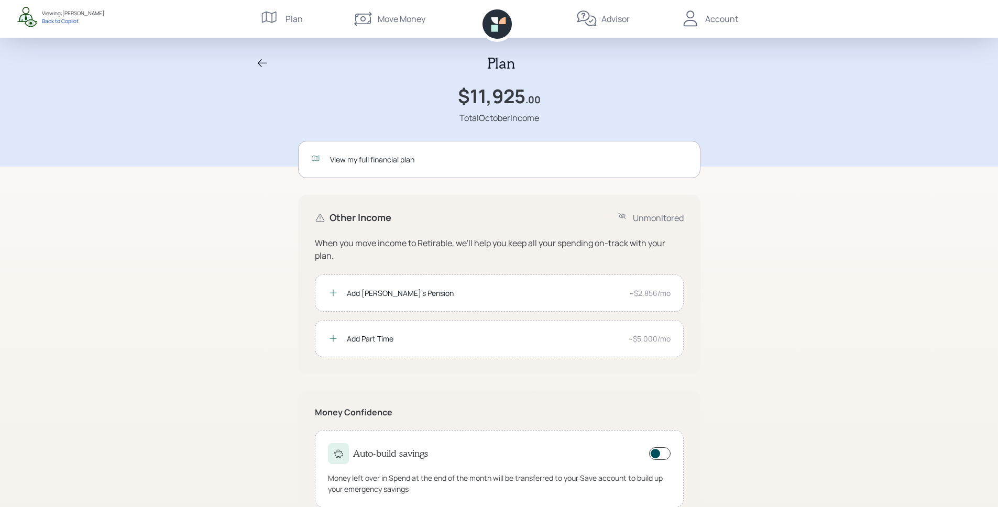
click at [461, 160] on div "View my full financial plan" at bounding box center [508, 159] width 357 height 11
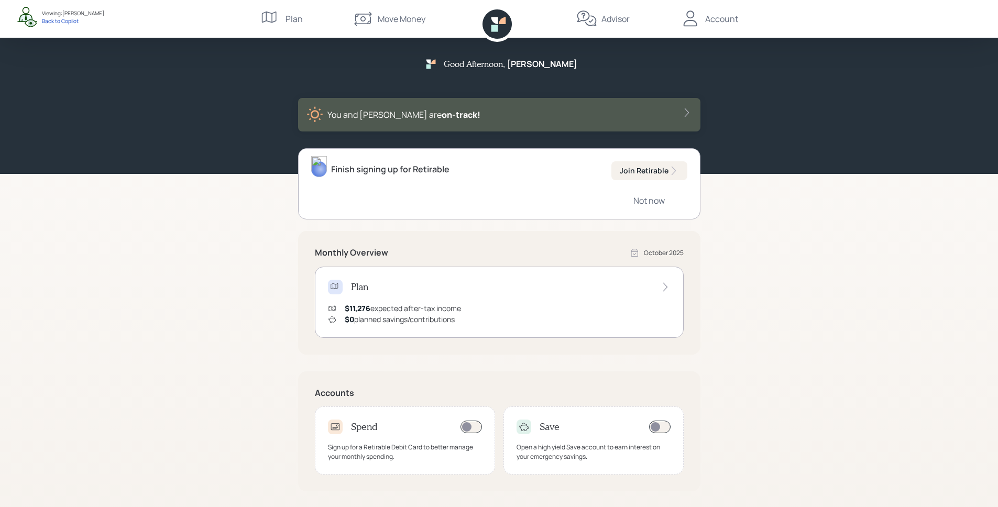
click at [542, 285] on div "Plan" at bounding box center [499, 287] width 343 height 15
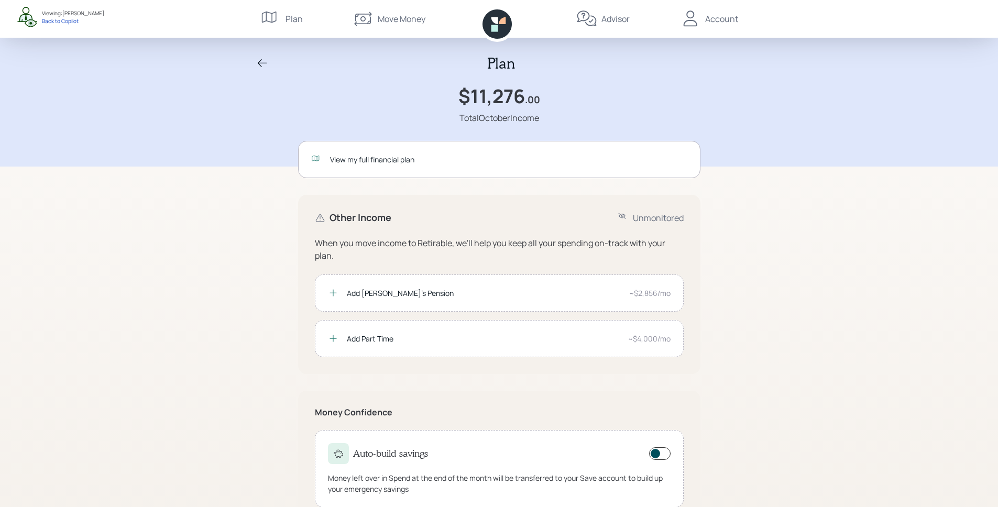
click at [469, 150] on div "View my full financial plan" at bounding box center [499, 159] width 402 height 37
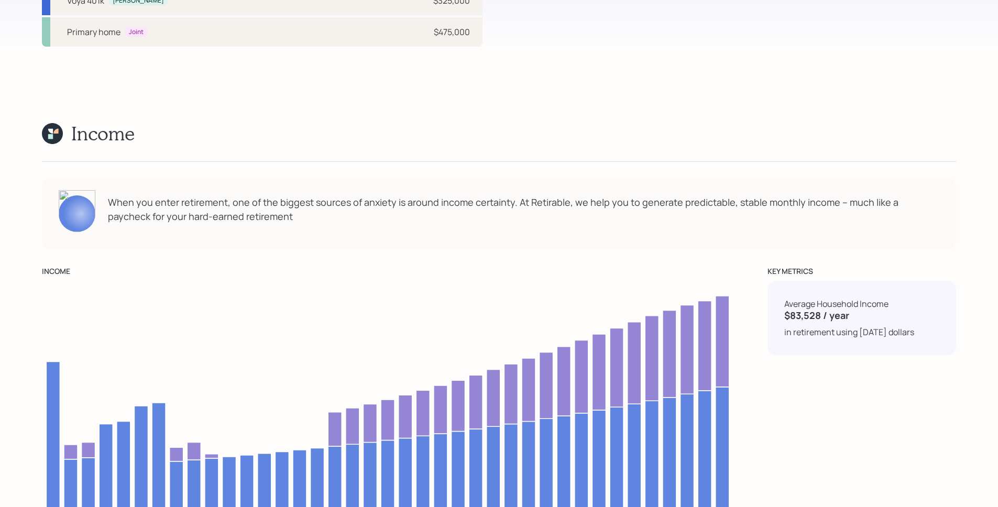
scroll to position [3394, 0]
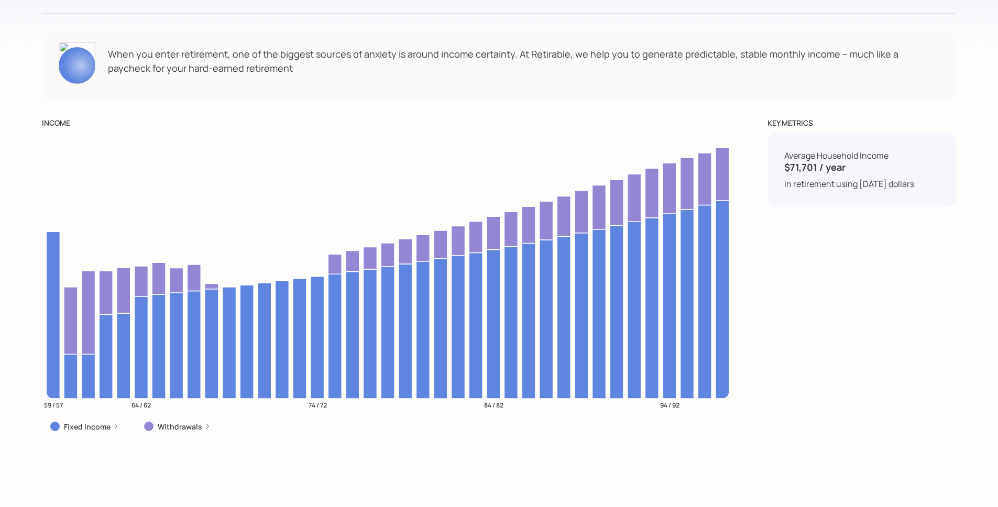
scroll to position [3412, 0]
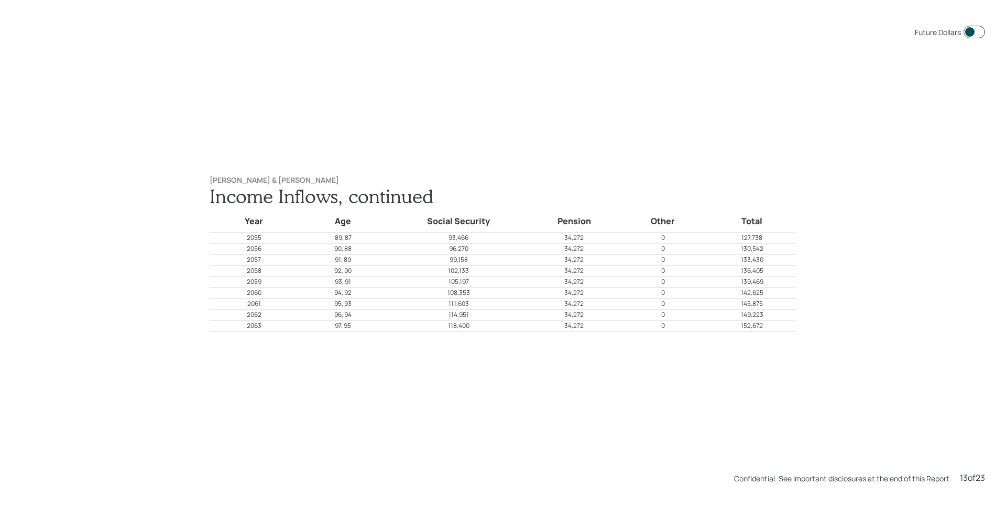
scroll to position [6594, 0]
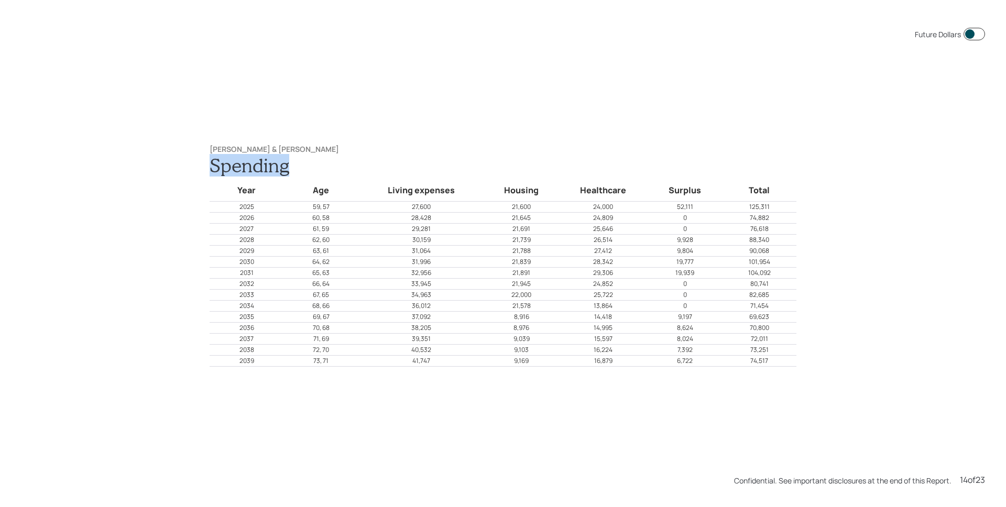
drag, startPoint x: 199, startPoint y: 165, endPoint x: 309, endPoint y: 168, distance: 110.6
click at [309, 168] on div "Michael & Tammy Hebert Spending Year Age Living expenses Housing Healthcare Sur…" at bounding box center [503, 256] width 629 height 264
click at [326, 160] on h1 "Spending" at bounding box center [503, 165] width 587 height 23
drag, startPoint x: 408, startPoint y: 262, endPoint x: 494, endPoint y: 249, distance: 86.3
click at [494, 249] on tbody "Year Age Living expenses Housing Healthcare Surplus Total 2025 59, 57 27,600 21…" at bounding box center [503, 272] width 587 height 190
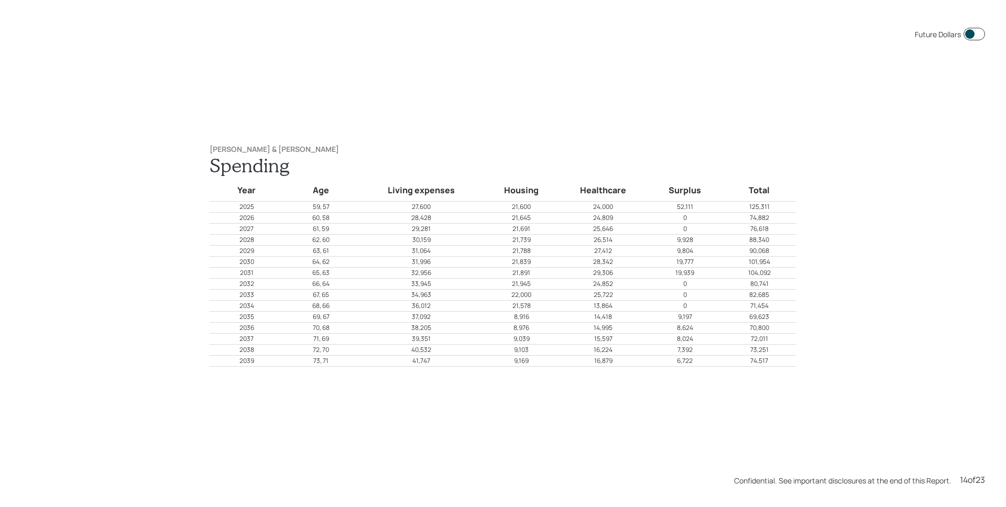
click at [581, 264] on p "28,342" at bounding box center [603, 261] width 88 height 9
drag, startPoint x: 690, startPoint y: 208, endPoint x: 654, endPoint y: 206, distance: 35.7
click at [654, 206] on p "52,111" at bounding box center [684, 206] width 73 height 9
click at [679, 205] on p "52,111" at bounding box center [684, 206] width 73 height 9
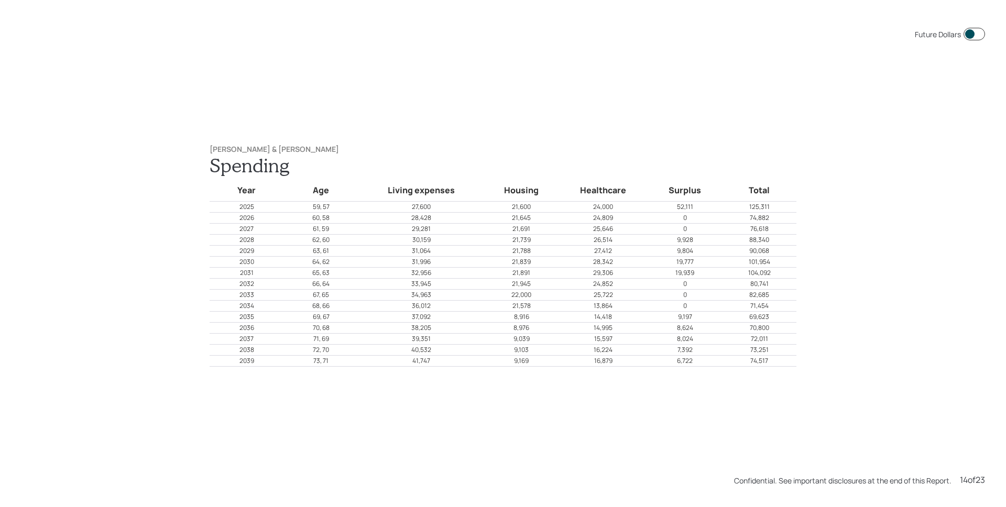
click at [679, 205] on p "52,111" at bounding box center [684, 206] width 73 height 9
click at [680, 207] on p "52,111" at bounding box center [684, 206] width 73 height 9
click at [725, 224] on p "76,618" at bounding box center [759, 228] width 73 height 9
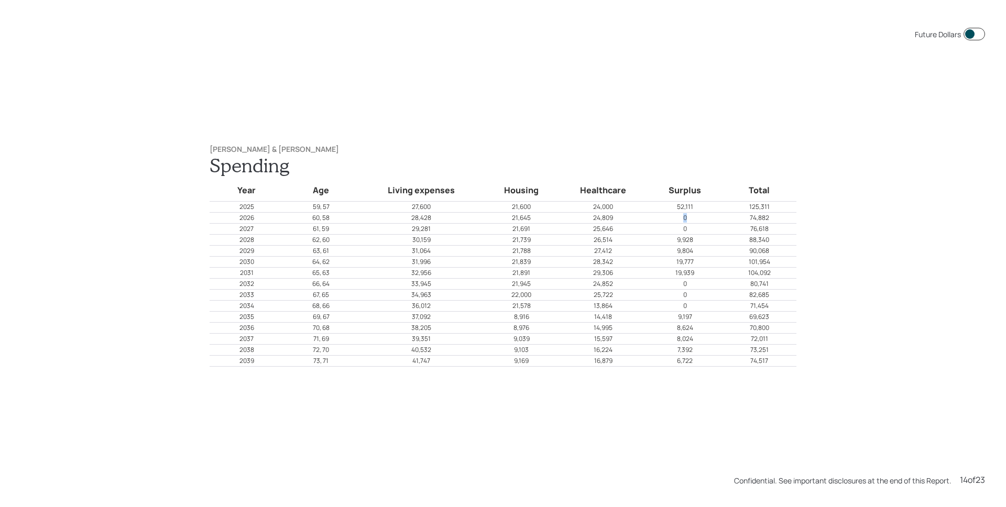
drag, startPoint x: 687, startPoint y: 220, endPoint x: 675, endPoint y: 217, distance: 12.2
click at [675, 217] on p "0" at bounding box center [684, 217] width 73 height 9
drag, startPoint x: 689, startPoint y: 230, endPoint x: 673, endPoint y: 231, distance: 15.3
click at [673, 231] on p "0" at bounding box center [684, 228] width 73 height 9
drag, startPoint x: 692, startPoint y: 243, endPoint x: 666, endPoint y: 243, distance: 26.2
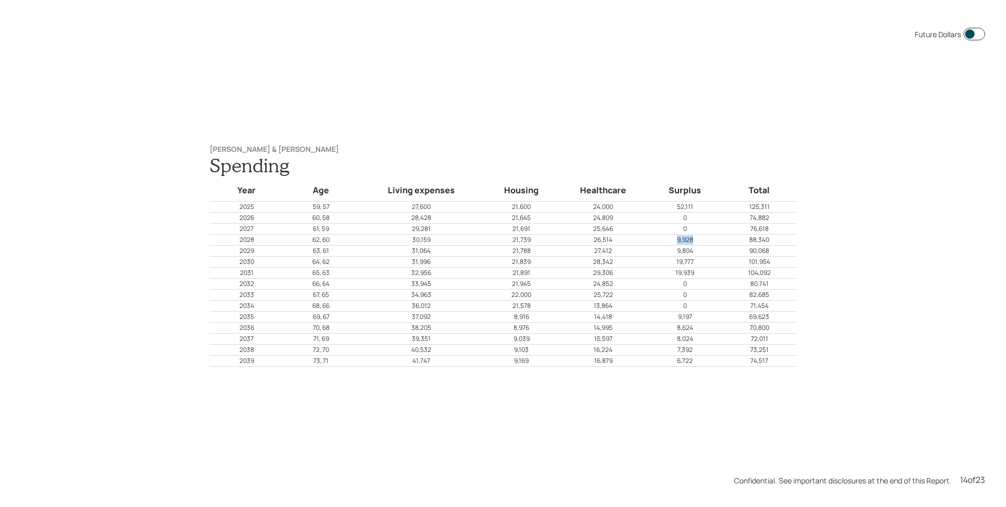
click at [666, 243] on p "9,928" at bounding box center [684, 239] width 73 height 9
drag, startPoint x: 691, startPoint y: 253, endPoint x: 668, endPoint y: 254, distance: 23.1
click at [668, 254] on p "9,804" at bounding box center [684, 250] width 73 height 9
drag, startPoint x: 696, startPoint y: 259, endPoint x: 673, endPoint y: 262, distance: 23.3
click at [673, 262] on p "19,777" at bounding box center [684, 261] width 73 height 9
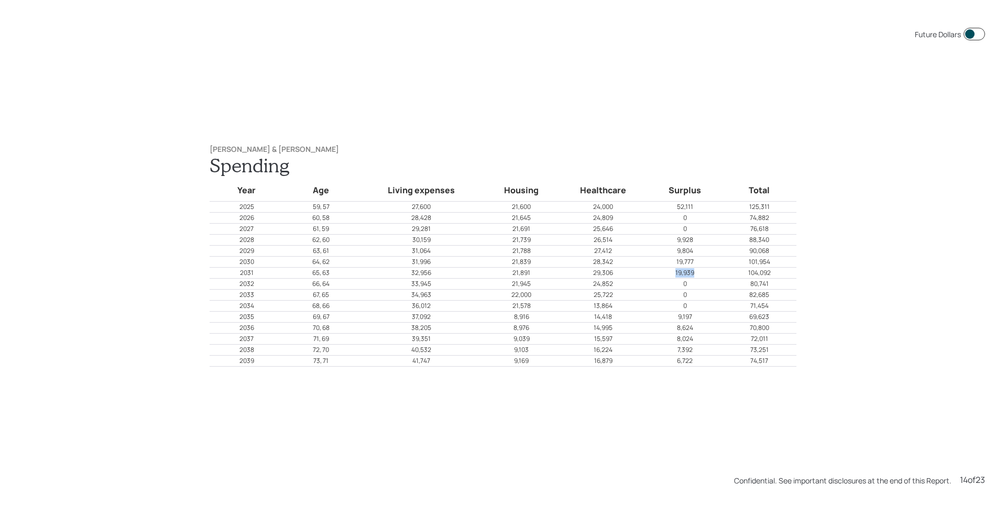
drag, startPoint x: 698, startPoint y: 269, endPoint x: 672, endPoint y: 274, distance: 26.7
click at [672, 274] on p "19,939" at bounding box center [684, 272] width 73 height 9
drag, startPoint x: 308, startPoint y: 317, endPoint x: 708, endPoint y: 319, distance: 400.3
click at [708, 319] on tr "2035 69, 67 37,092 8,916 14,418 9,197 69,623" at bounding box center [503, 317] width 587 height 11
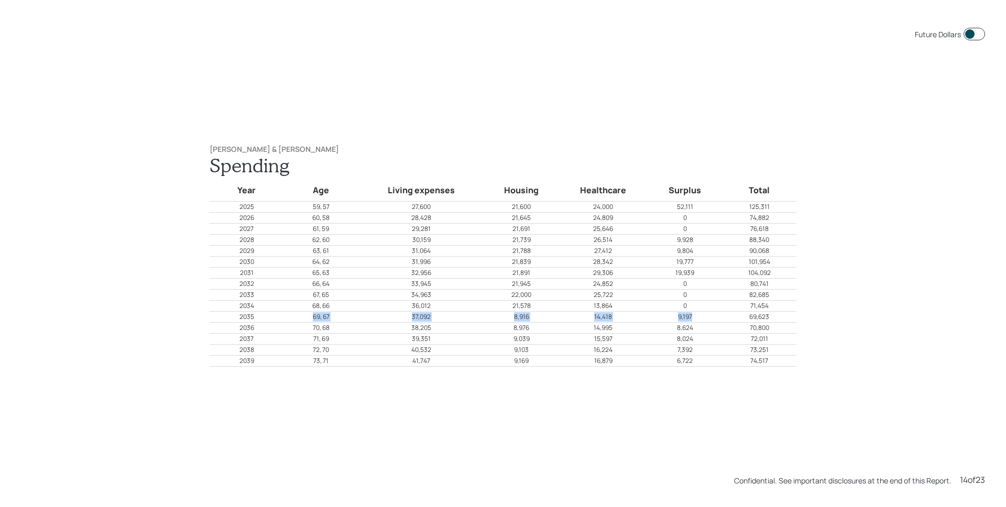
click at [708, 319] on p "9,197" at bounding box center [684, 316] width 73 height 9
click at [675, 216] on p "0" at bounding box center [684, 217] width 73 height 9
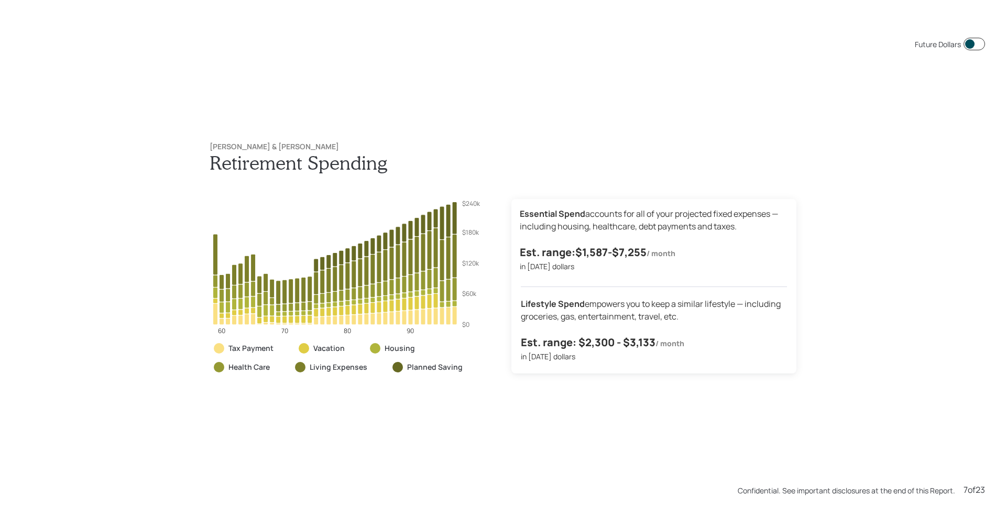
scroll to position [2536, 0]
